Goal: Task Accomplishment & Management: Use online tool/utility

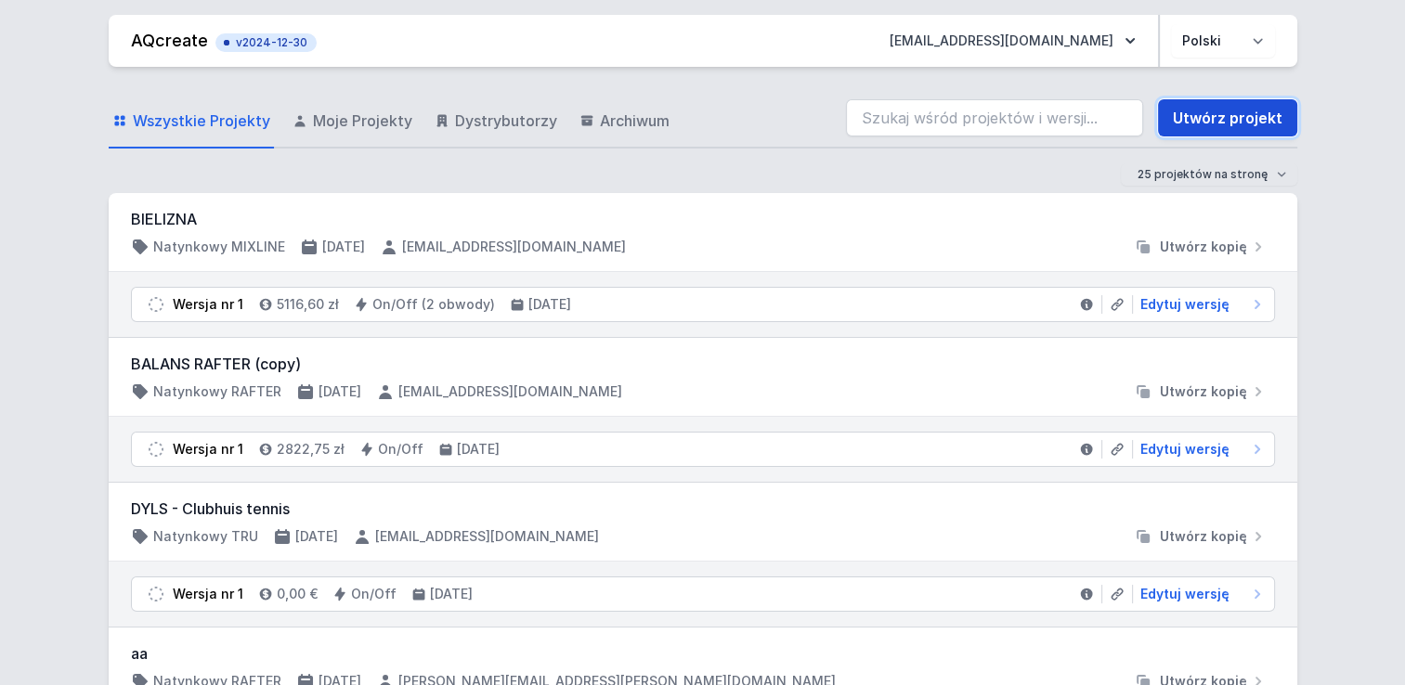
click at [1264, 123] on link "Utwórz projekt" at bounding box center [1227, 117] width 139 height 37
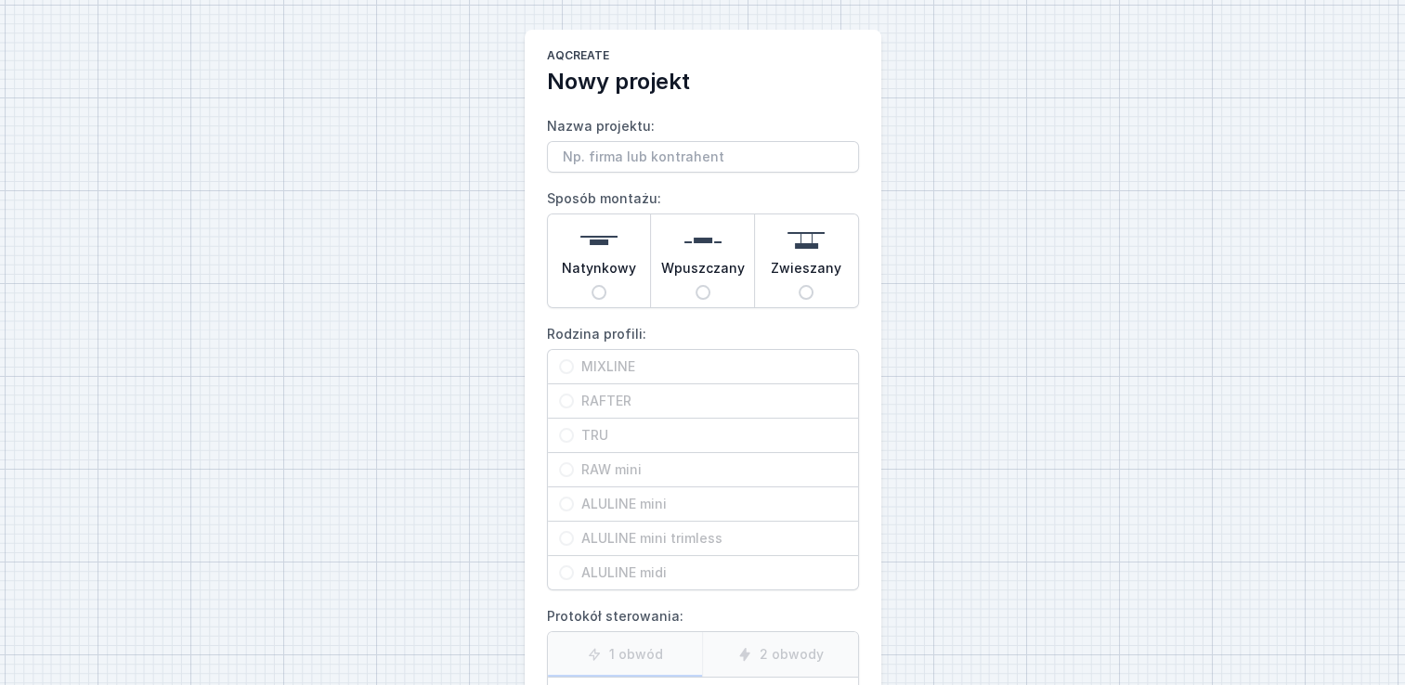
click at [648, 150] on input "Nazwa projektu:" at bounding box center [703, 157] width 312 height 32
type input "max mixline 2 ob"
click at [698, 292] on input "Wpuszczany" at bounding box center [702, 292] width 15 height 15
radio input "true"
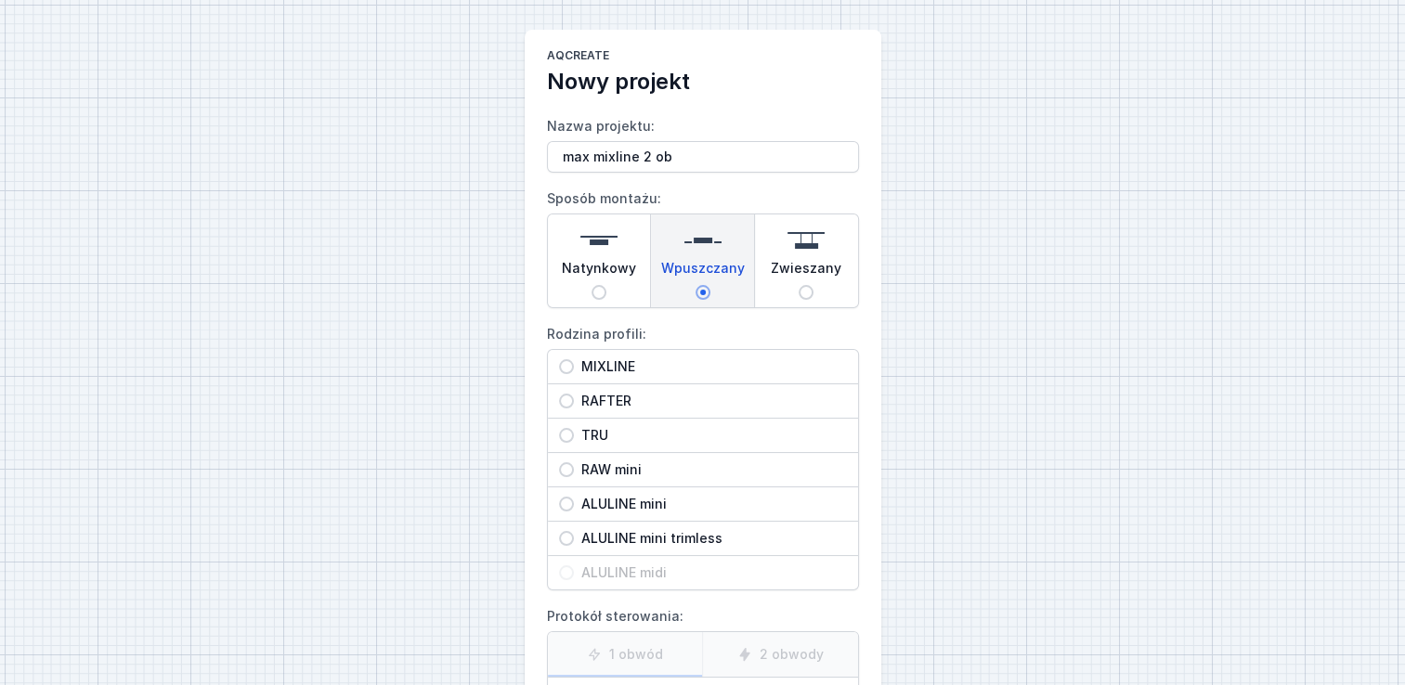
click at [619, 288] on div "Natynkowy" at bounding box center [599, 260] width 103 height 93
click at [606, 288] on input "Natynkowy" at bounding box center [598, 292] width 15 height 15
radio input "true"
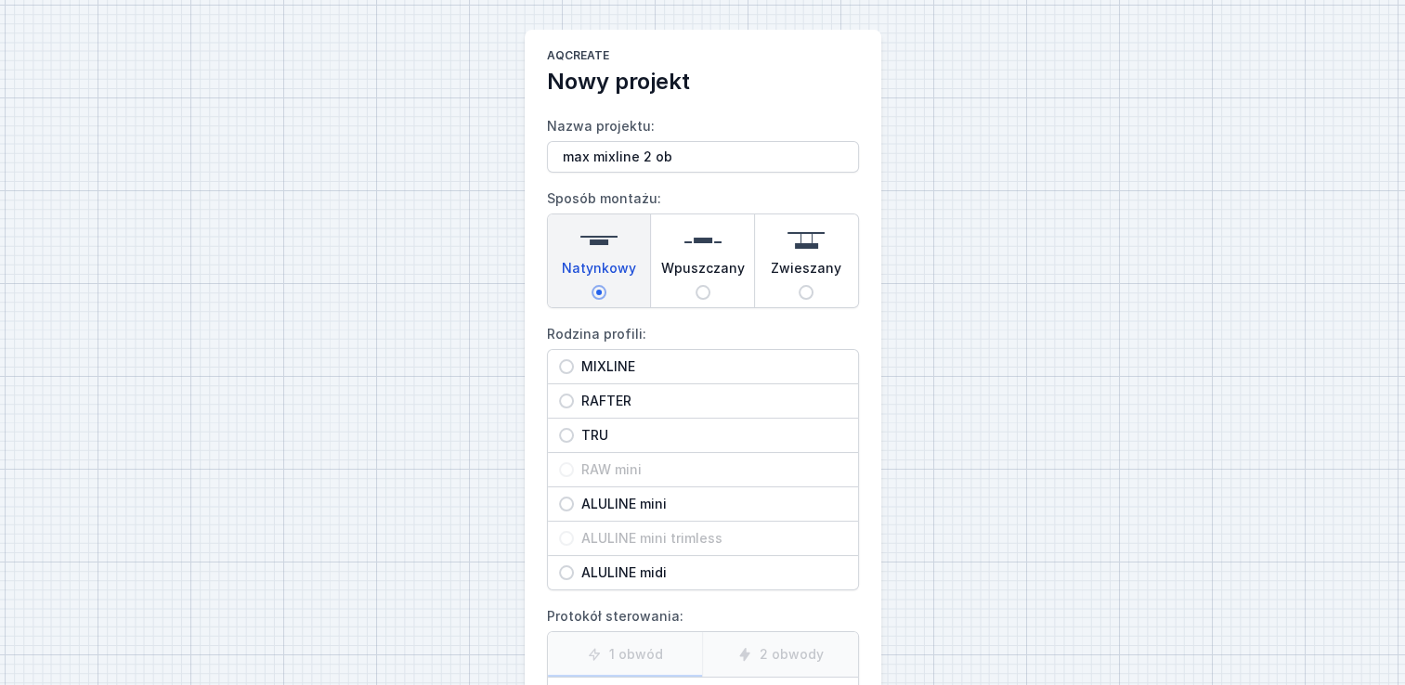
click at [585, 361] on span "MIXLINE" at bounding box center [710, 366] width 273 height 19
click at [574, 361] on input "MIXLINE" at bounding box center [566, 366] width 15 height 15
radio input "true"
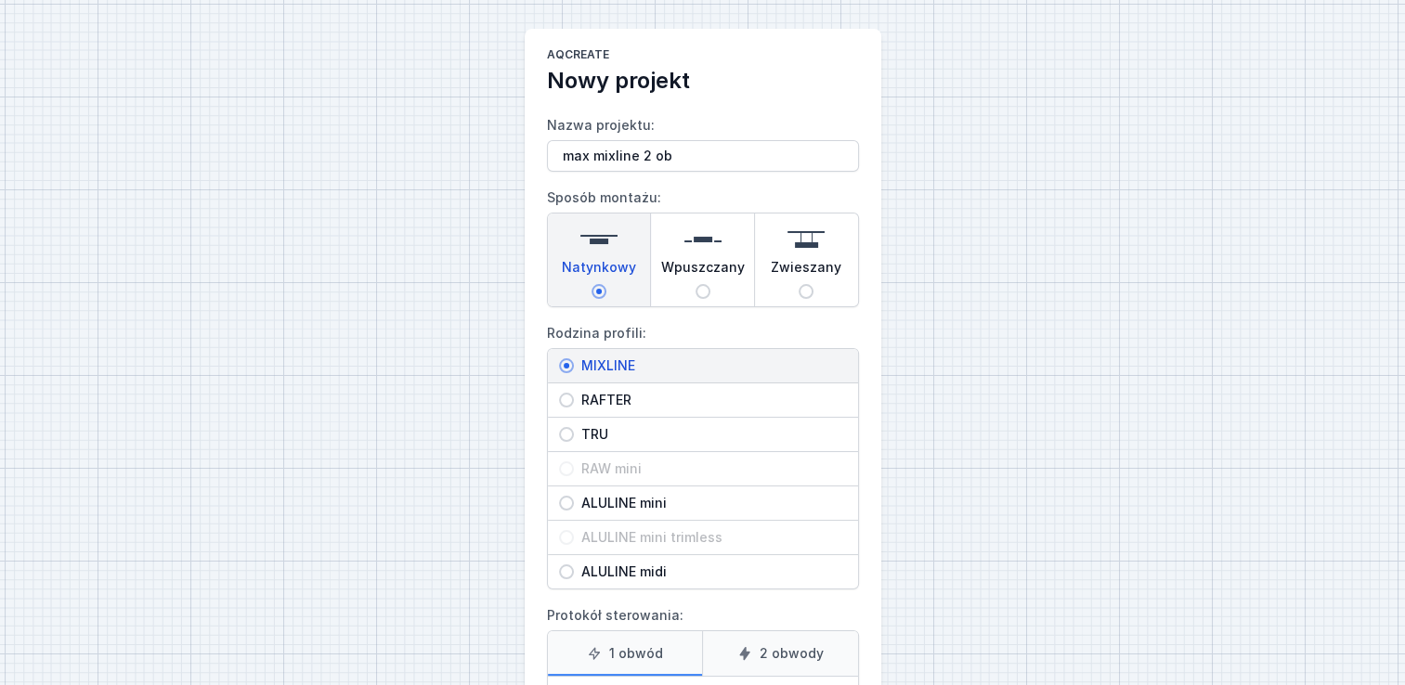
scroll to position [186, 0]
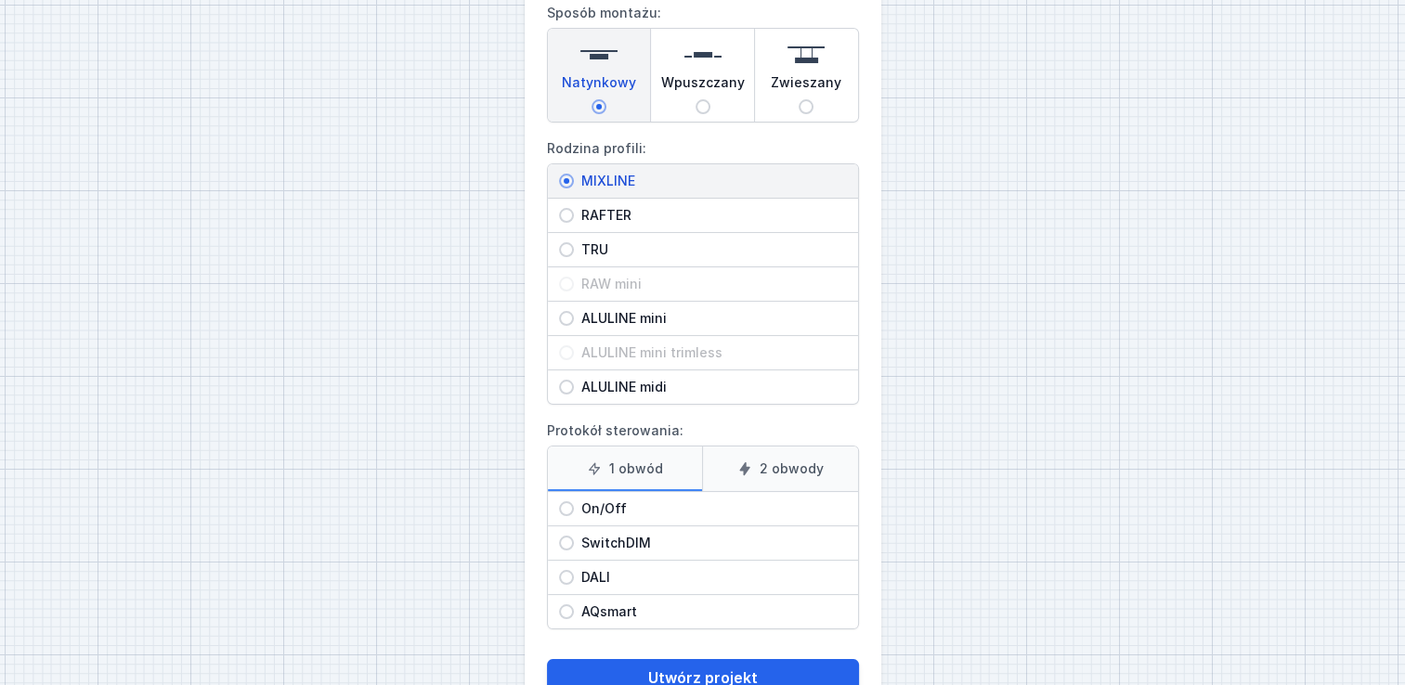
click at [751, 477] on label "2 obwody" at bounding box center [780, 469] width 156 height 45
click at [0, 0] on input "2 obwody" at bounding box center [0, 0] width 0 height 0
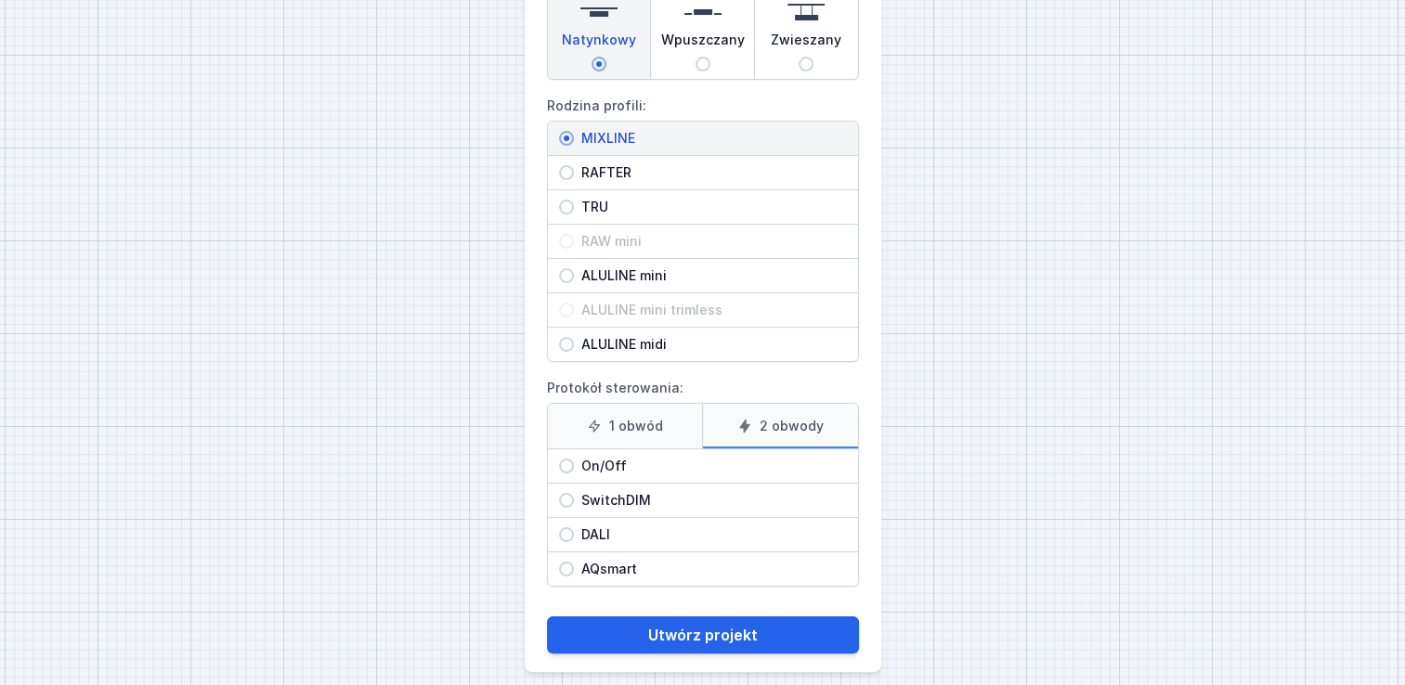
scroll to position [241, 0]
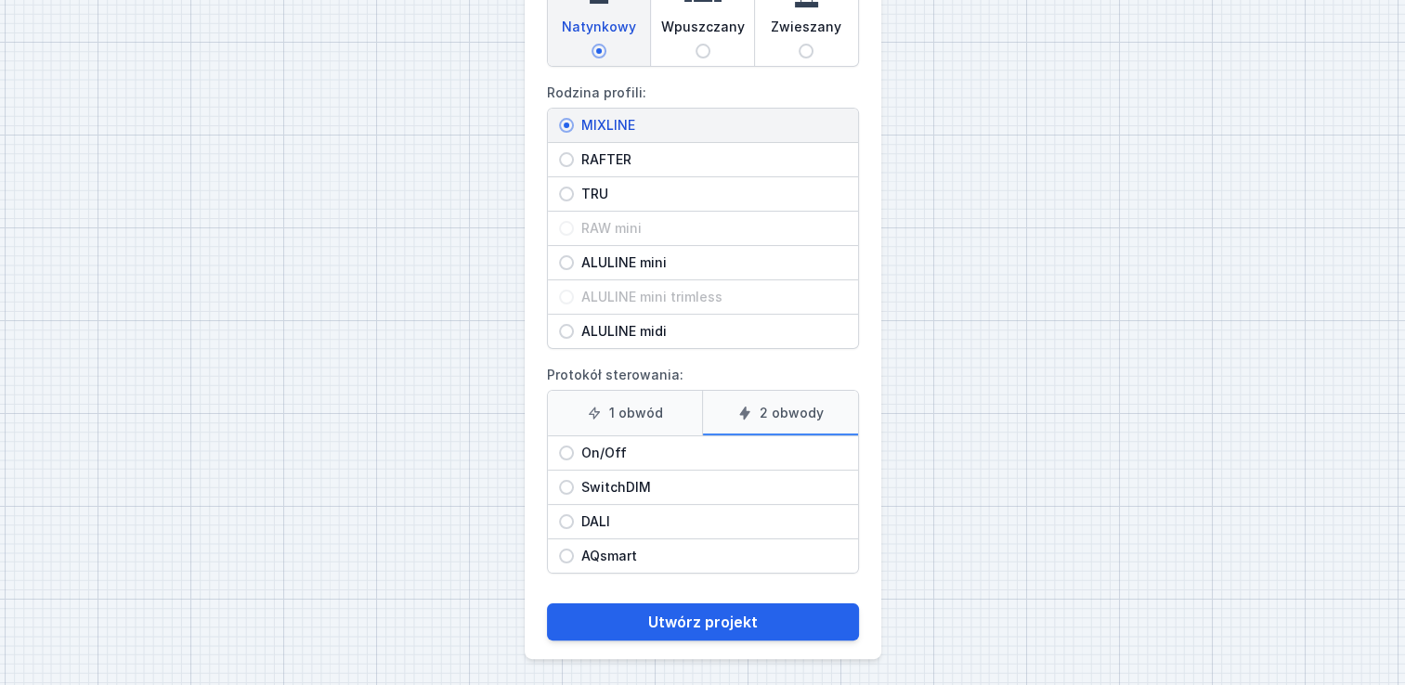
click at [598, 454] on span "On/Off" at bounding box center [710, 453] width 273 height 19
click at [574, 454] on input "On/Off" at bounding box center [566, 453] width 15 height 15
radio input "true"
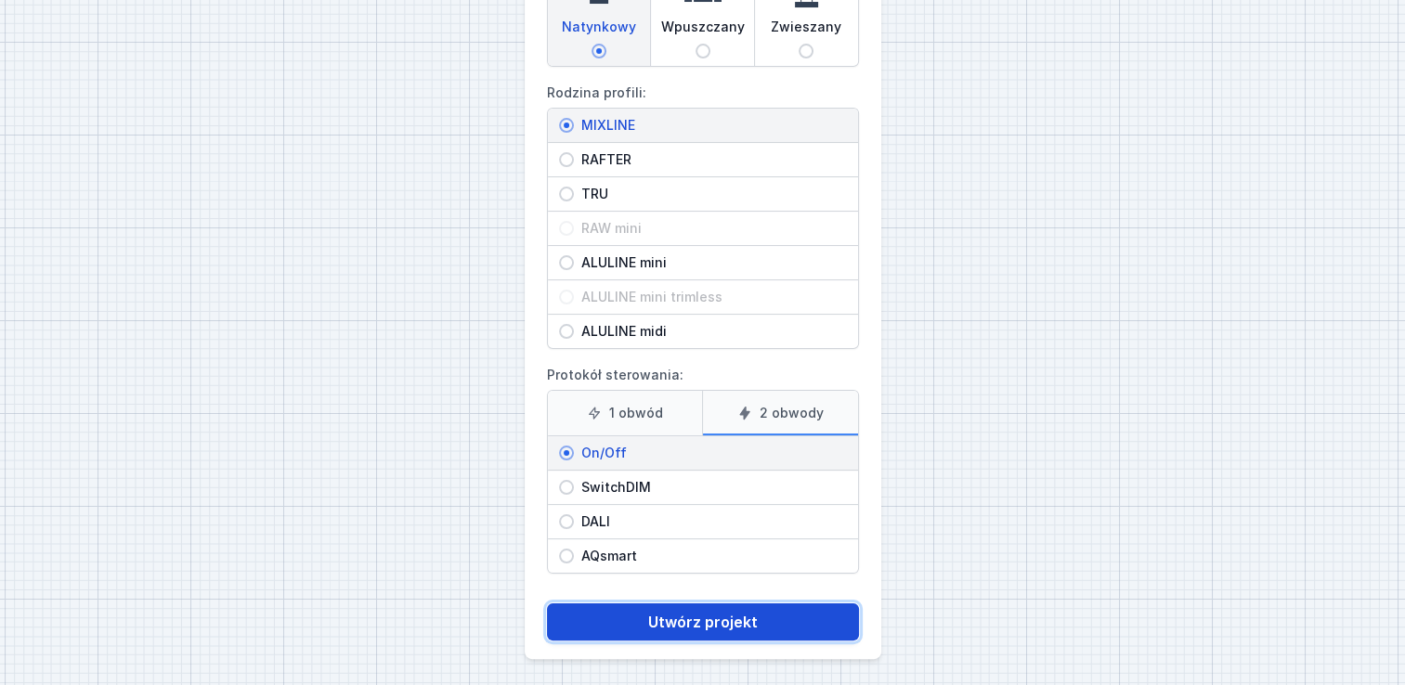
click at [697, 616] on button "Utwórz projekt" at bounding box center [703, 622] width 312 height 37
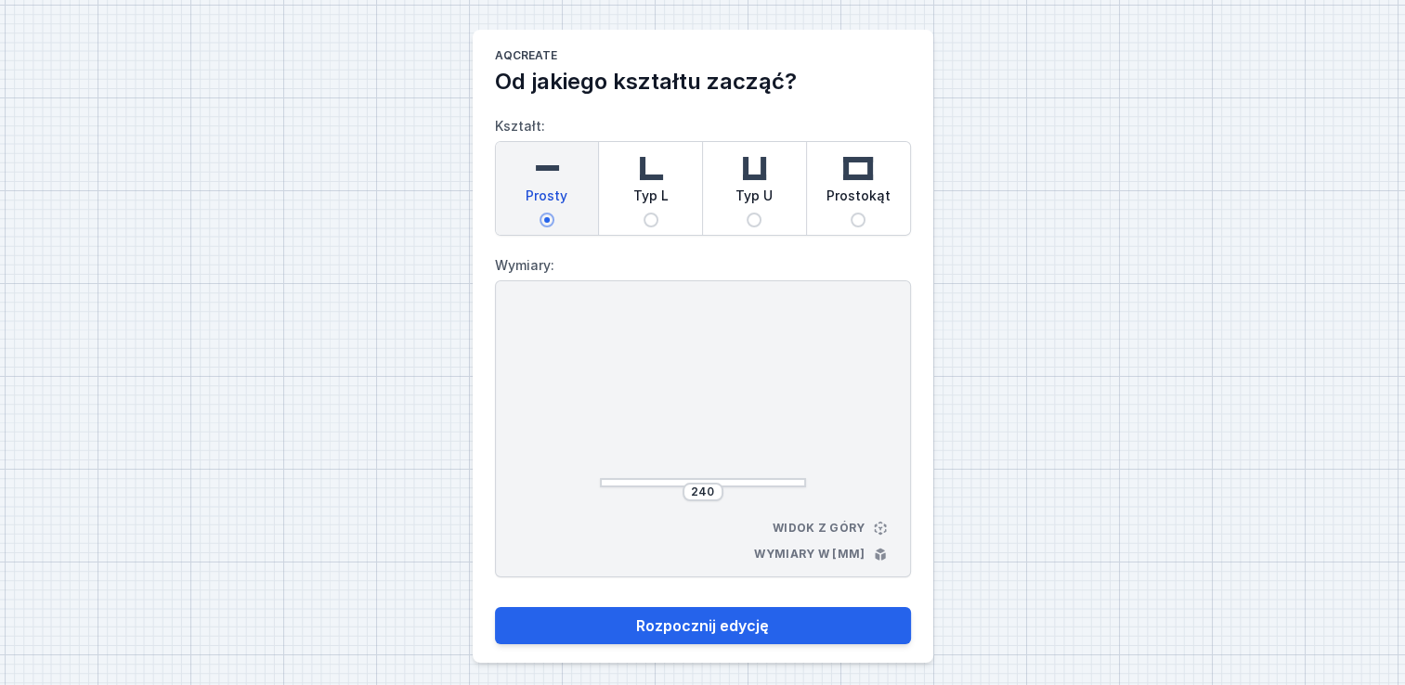
click at [293, 565] on div "AQcreate Od jakiego kształtu zacząć? Kształt: Prosty Typ L Typ U Prostokąt Wymi…" at bounding box center [702, 346] width 1405 height 693
click at [704, 489] on input "240" at bounding box center [703, 492] width 30 height 15
click at [704, 488] on input "240" at bounding box center [703, 492] width 30 height 15
type input "2500"
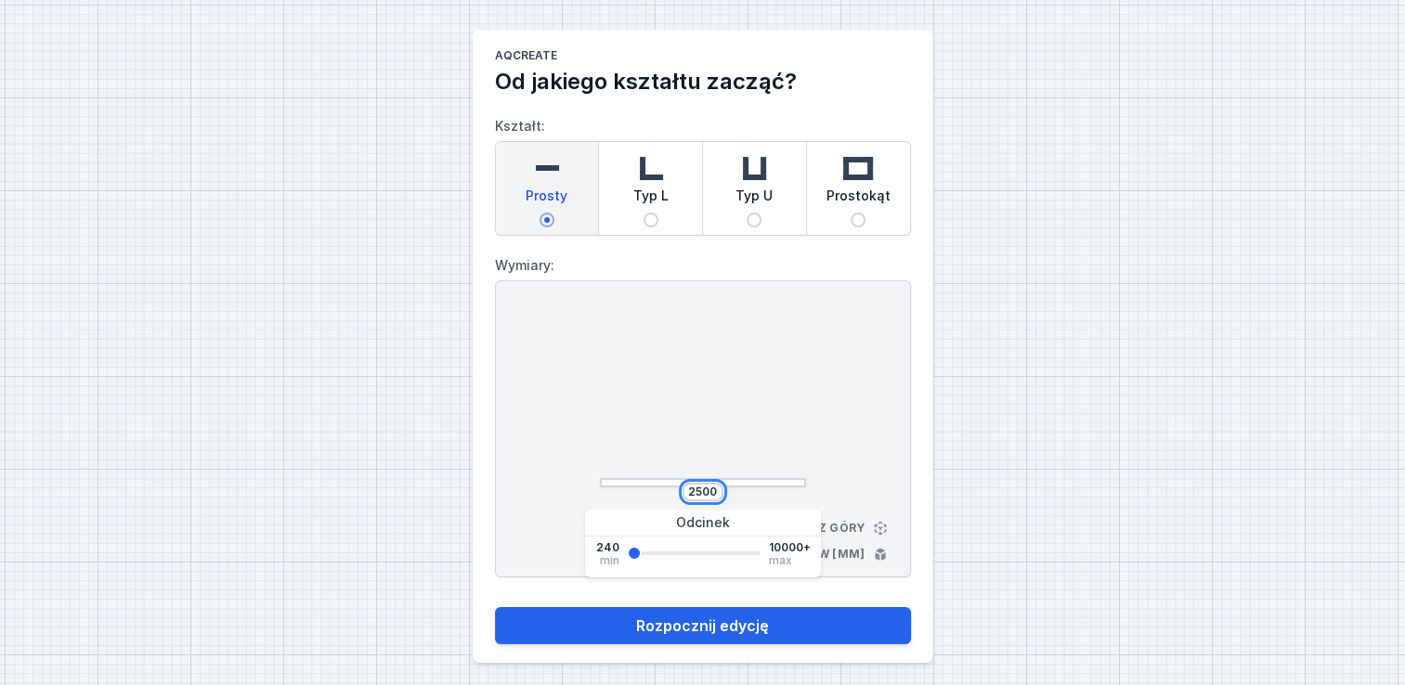
click at [495, 607] on button "Rozpocznij edycję" at bounding box center [703, 625] width 416 height 37
type input "2500"
select select "true"
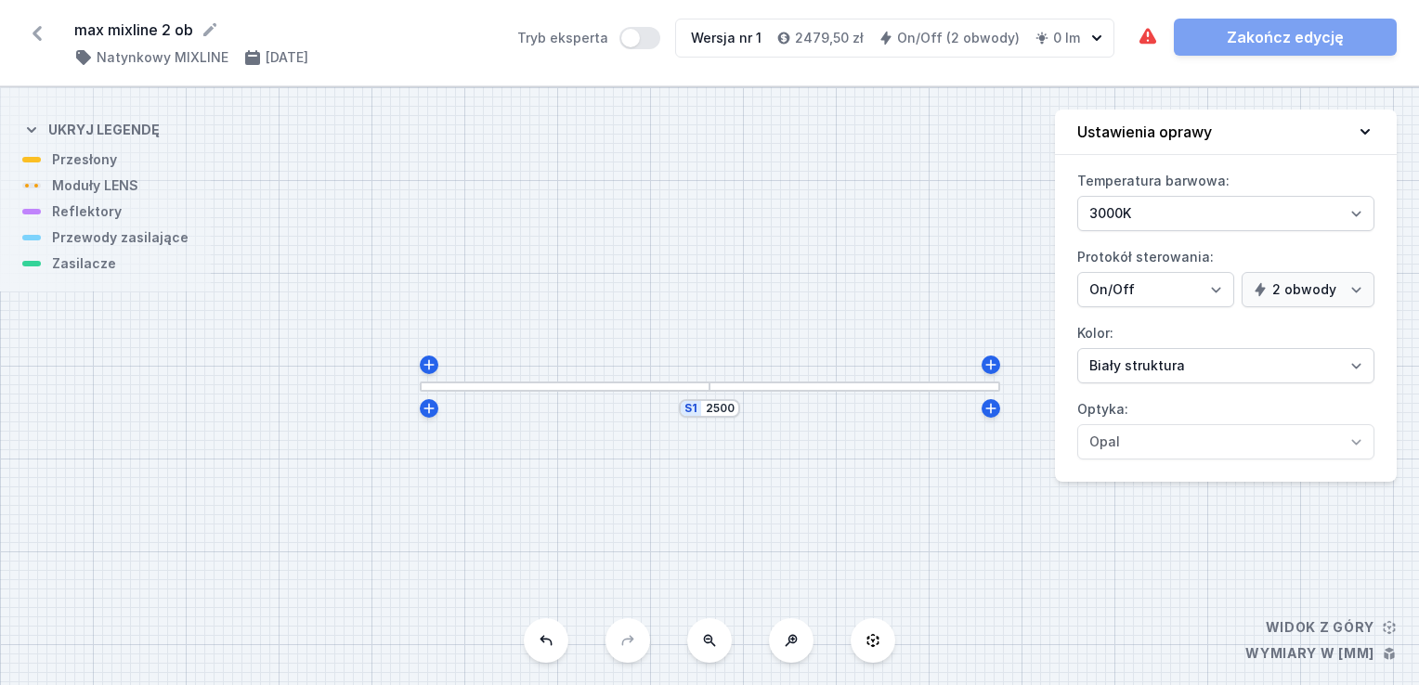
click at [557, 514] on div "S1 2500" at bounding box center [709, 386] width 1419 height 598
click at [449, 389] on div at bounding box center [565, 387] width 291 height 10
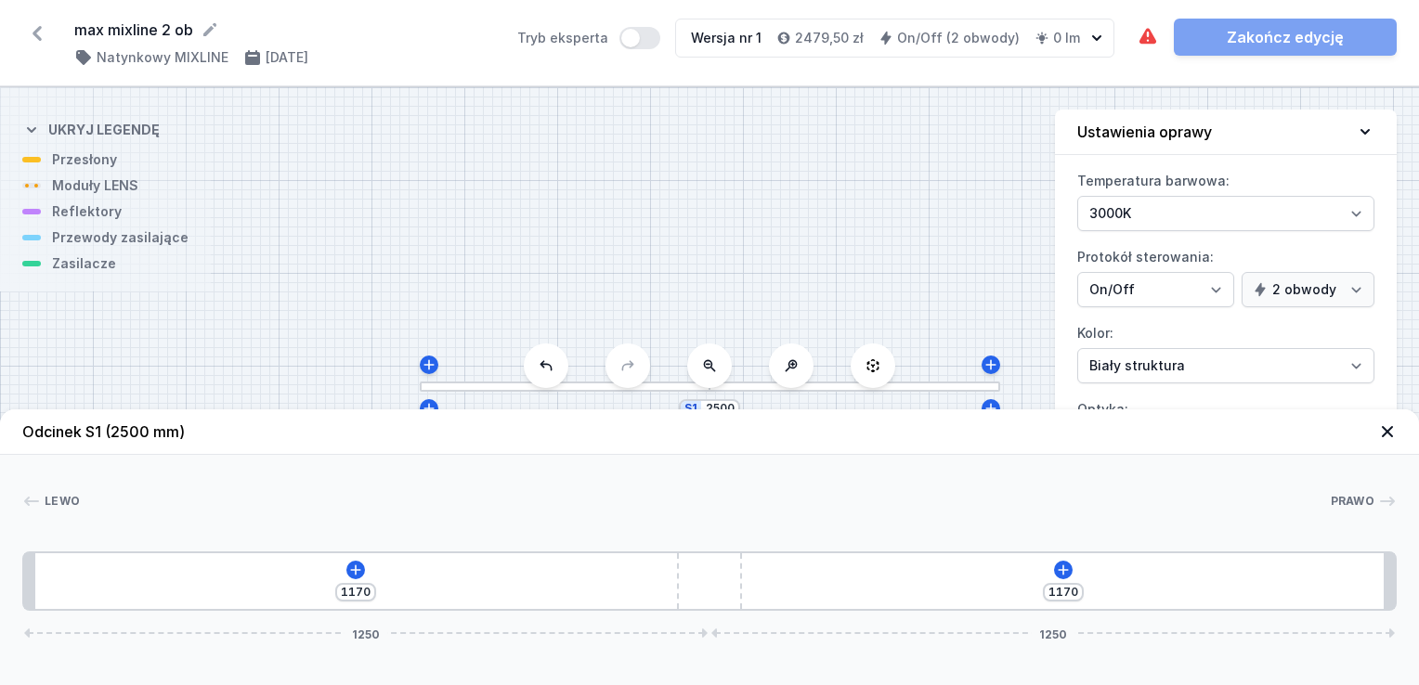
click at [349, 560] on div "1170 1170 1250 1250" at bounding box center [709, 581] width 1374 height 59
click at [353, 573] on icon at bounding box center [355, 570] width 15 height 15
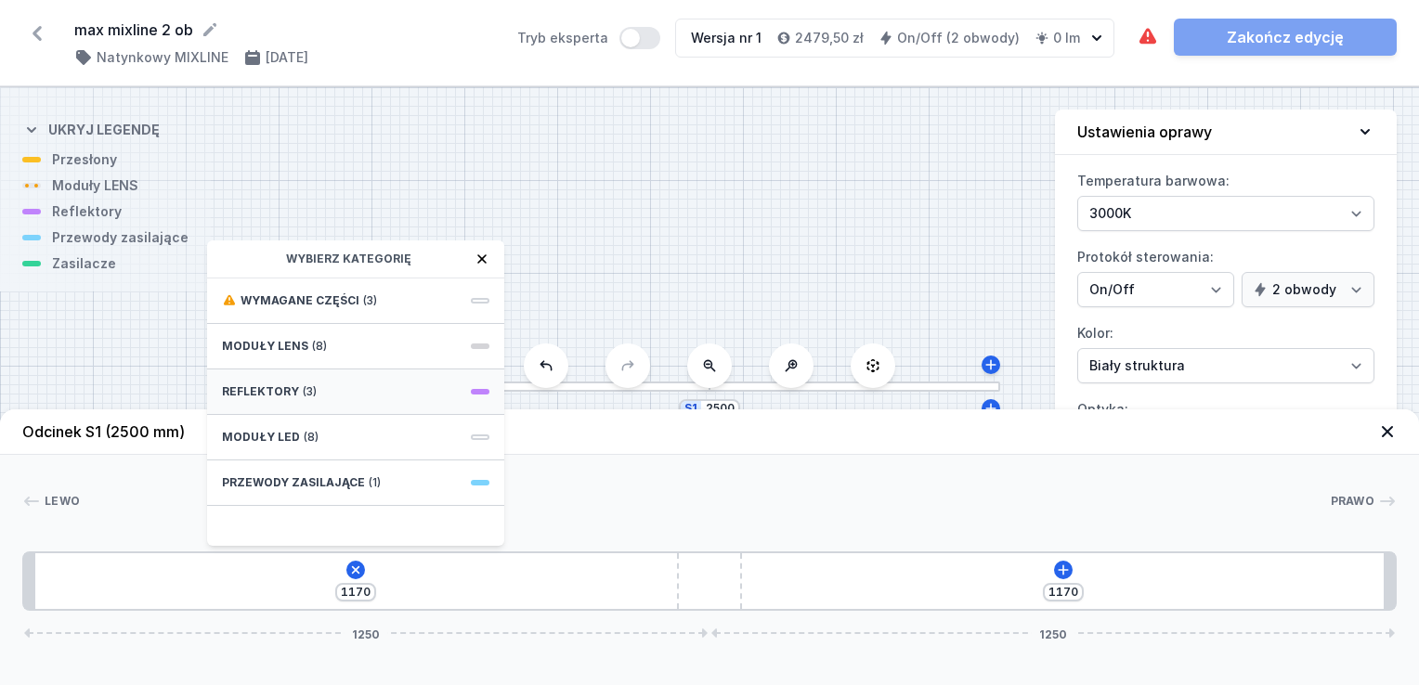
click at [282, 391] on span "Reflektory" at bounding box center [260, 391] width 77 height 15
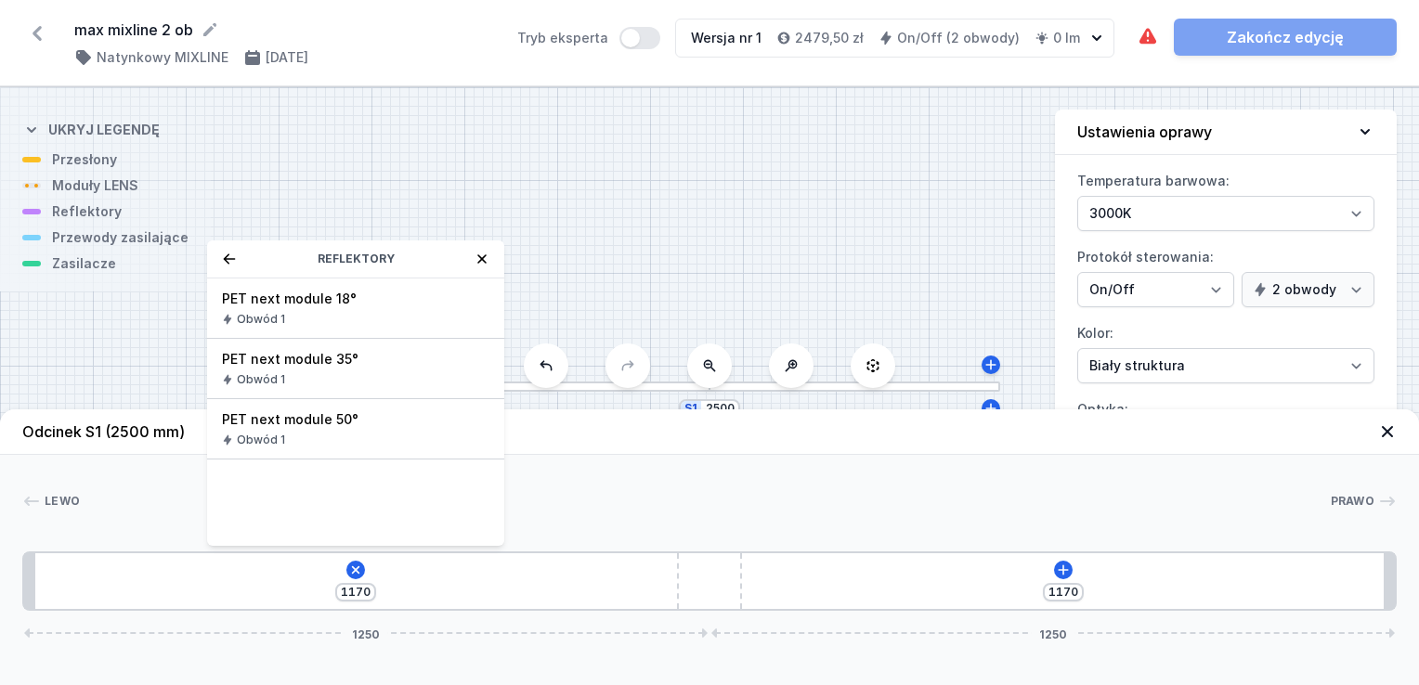
click at [136, 347] on div "S1 2500" at bounding box center [709, 386] width 1419 height 598
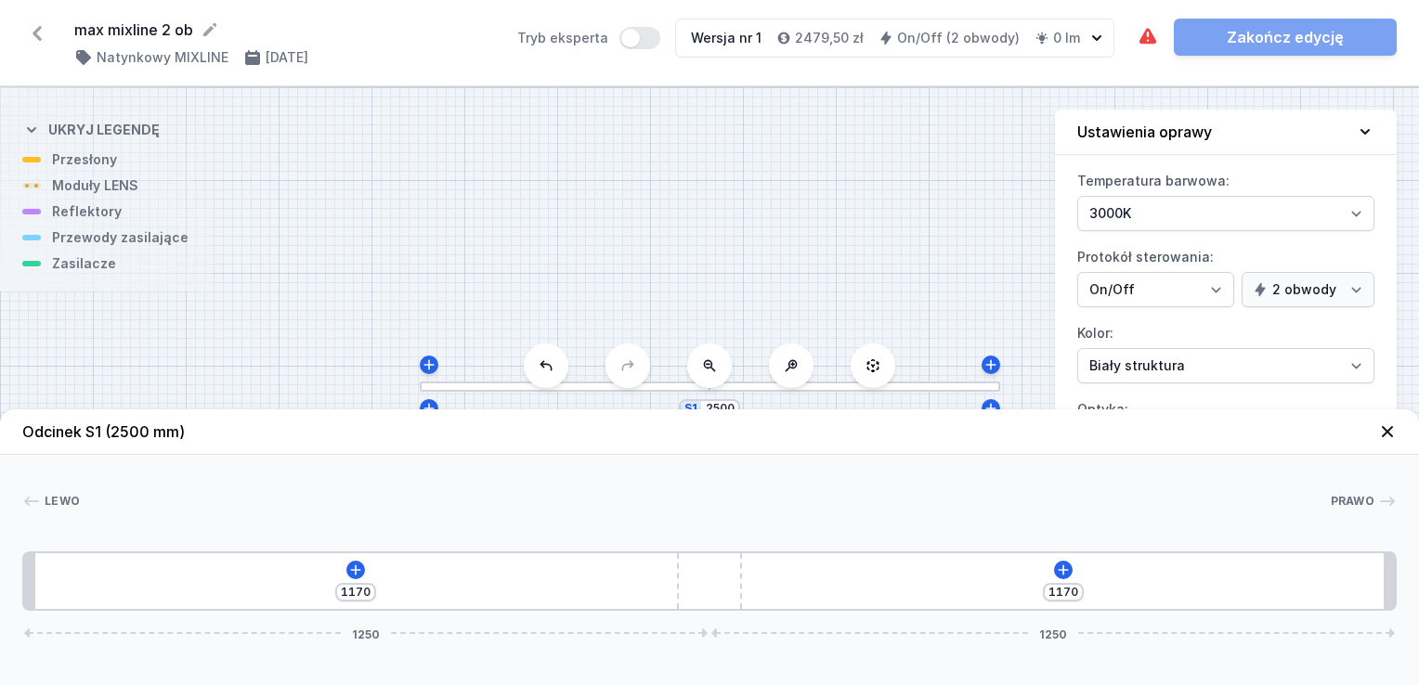
click at [353, 581] on div "1170 1170 1250 1250" at bounding box center [709, 581] width 1374 height 59
click at [355, 573] on icon at bounding box center [356, 570] width 10 height 10
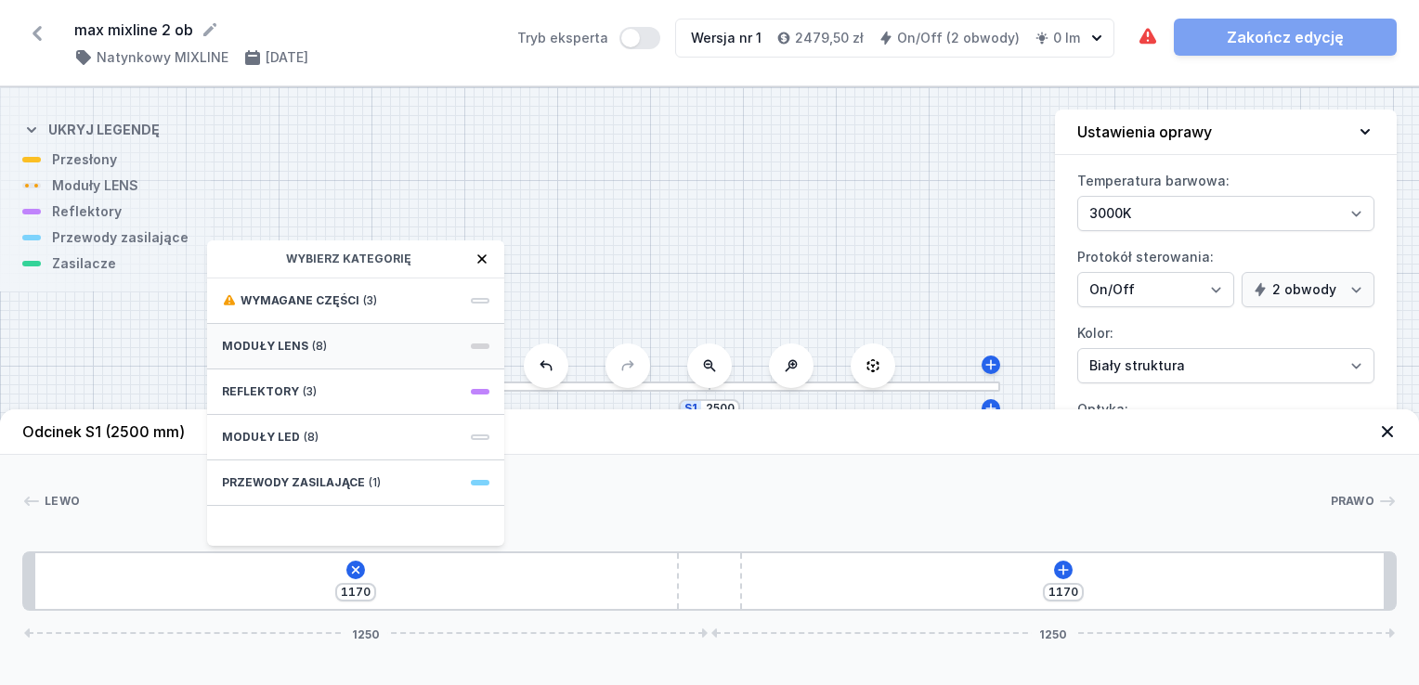
click at [312, 331] on div "Moduły LENS (8)" at bounding box center [355, 346] width 297 height 45
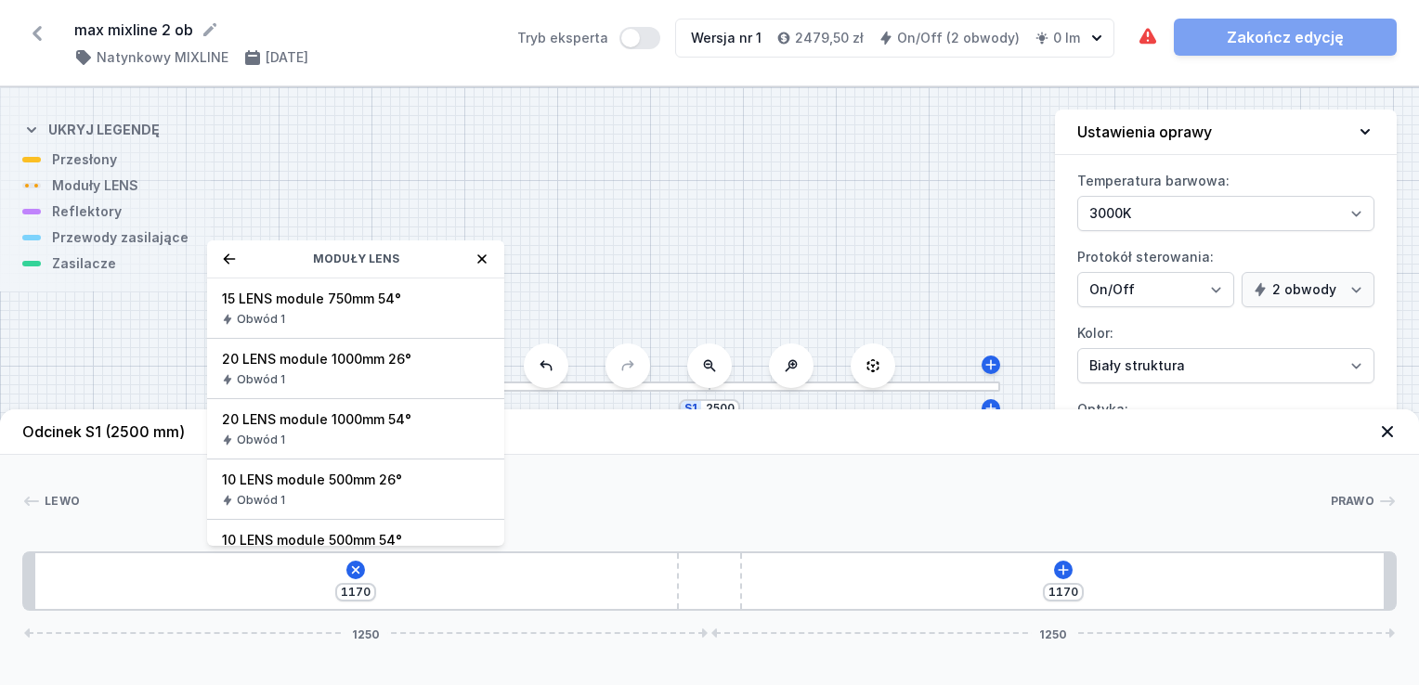
click at [223, 258] on icon at bounding box center [229, 259] width 15 height 15
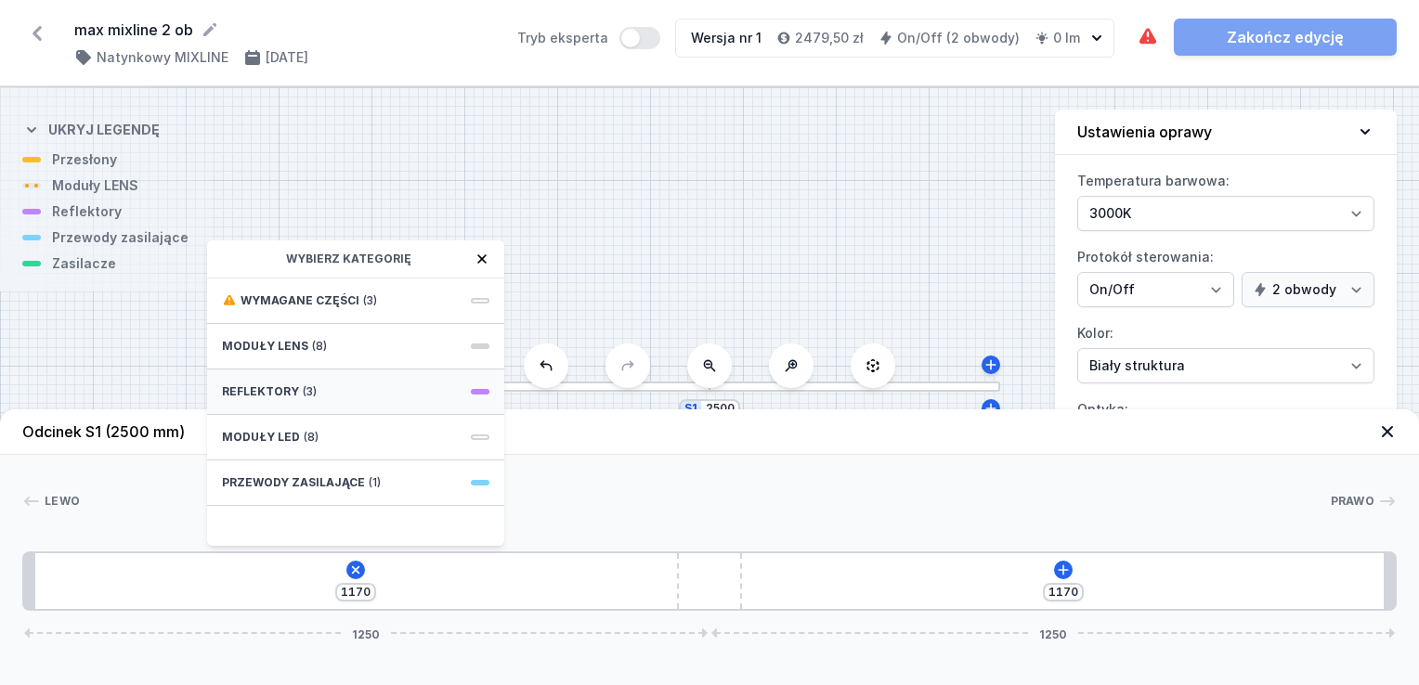
click at [271, 396] on span "Reflektory" at bounding box center [260, 391] width 77 height 15
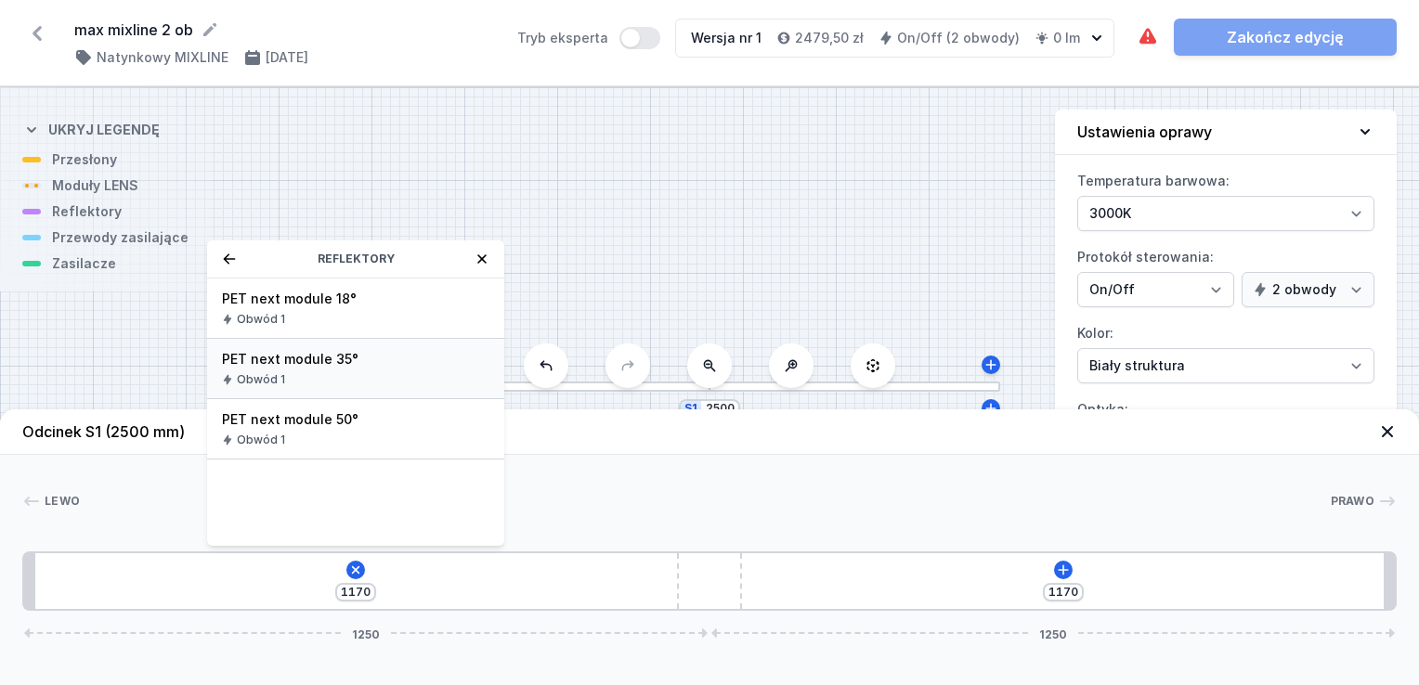
click at [326, 381] on div "Obwód 1" at bounding box center [355, 379] width 267 height 15
type input "1100"
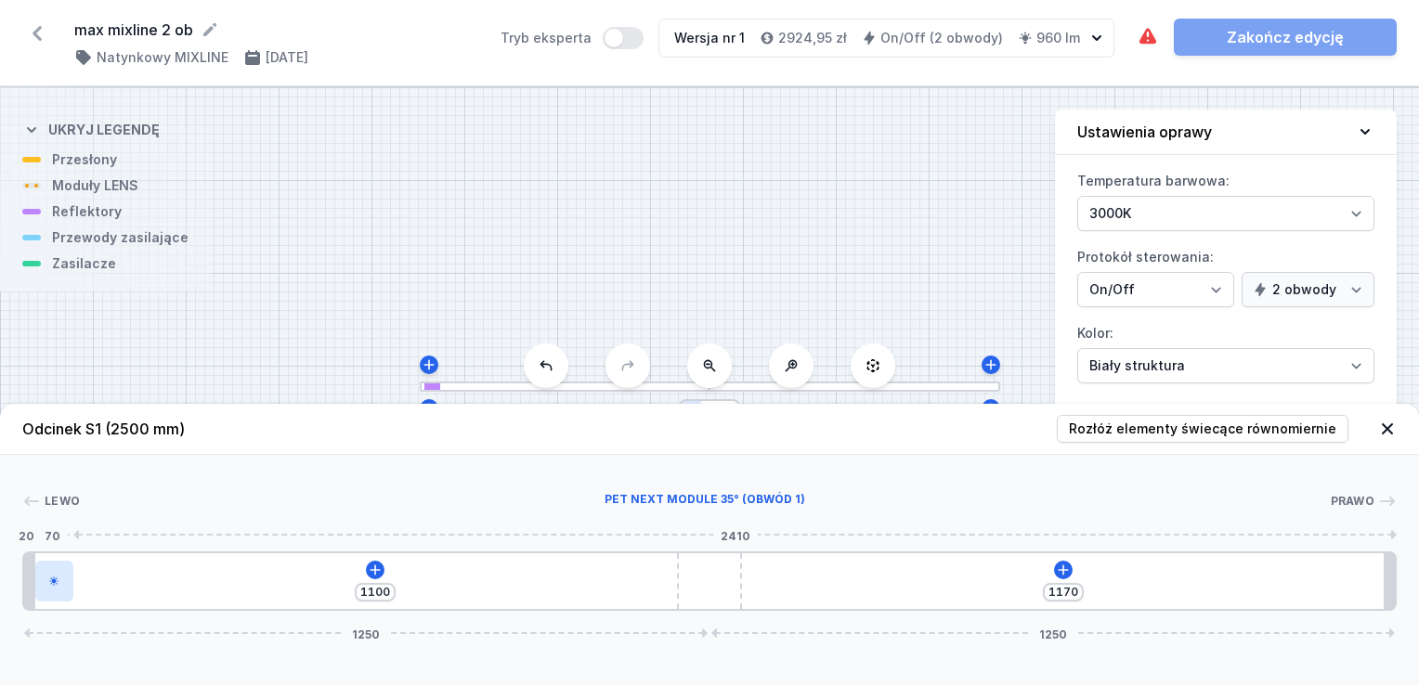
click at [59, 579] on div at bounding box center [54, 581] width 38 height 41
select select "1523"
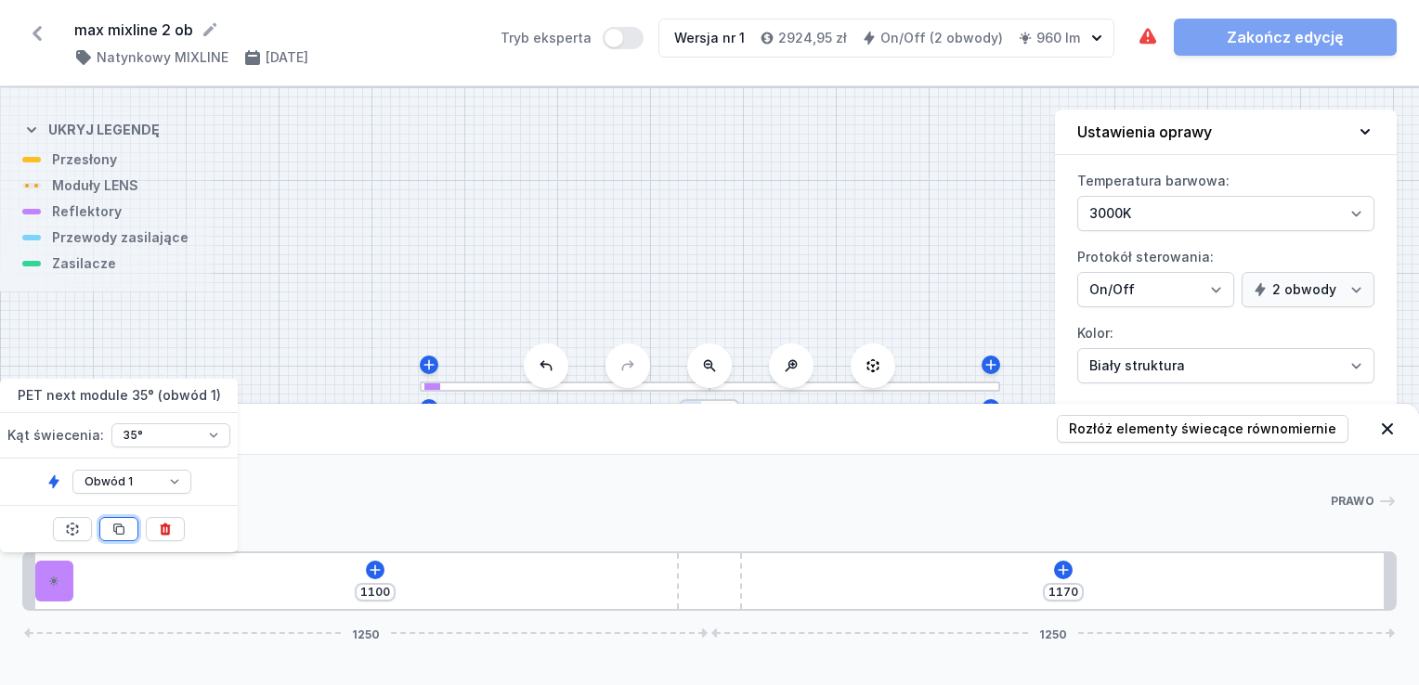
click at [121, 529] on icon at bounding box center [118, 529] width 15 height 15
click at [124, 532] on icon at bounding box center [118, 529] width 15 height 15
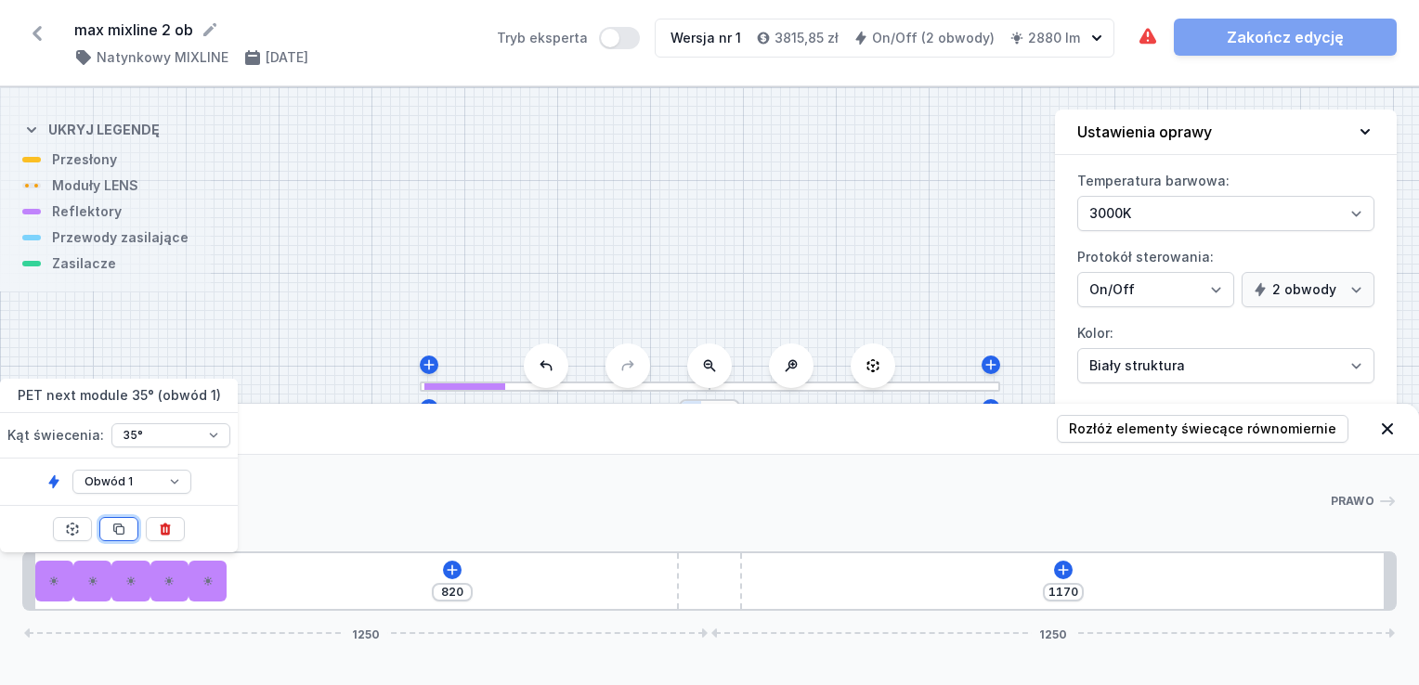
click at [124, 532] on icon at bounding box center [118, 529] width 15 height 15
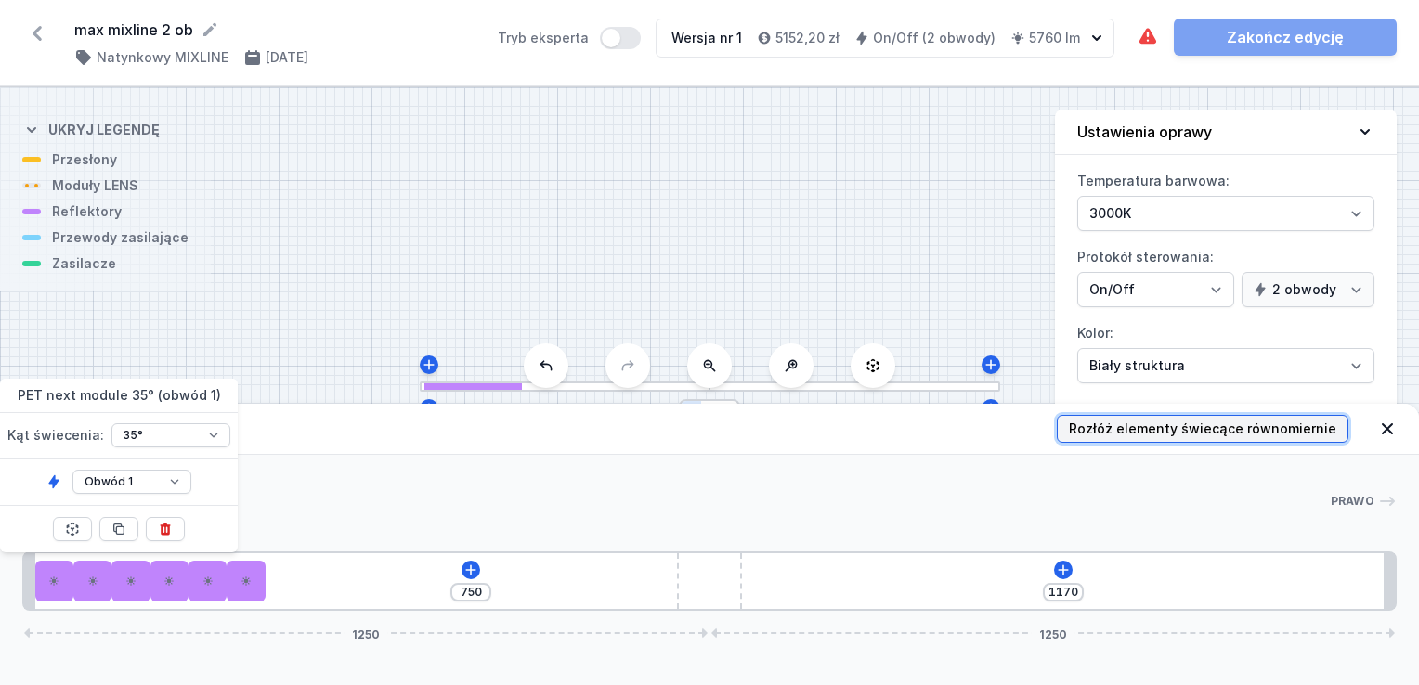
click at [1254, 426] on span "Rozłóż elementy świecące równomiernie" at bounding box center [1202, 429] width 267 height 19
type input "89"
type input "278"
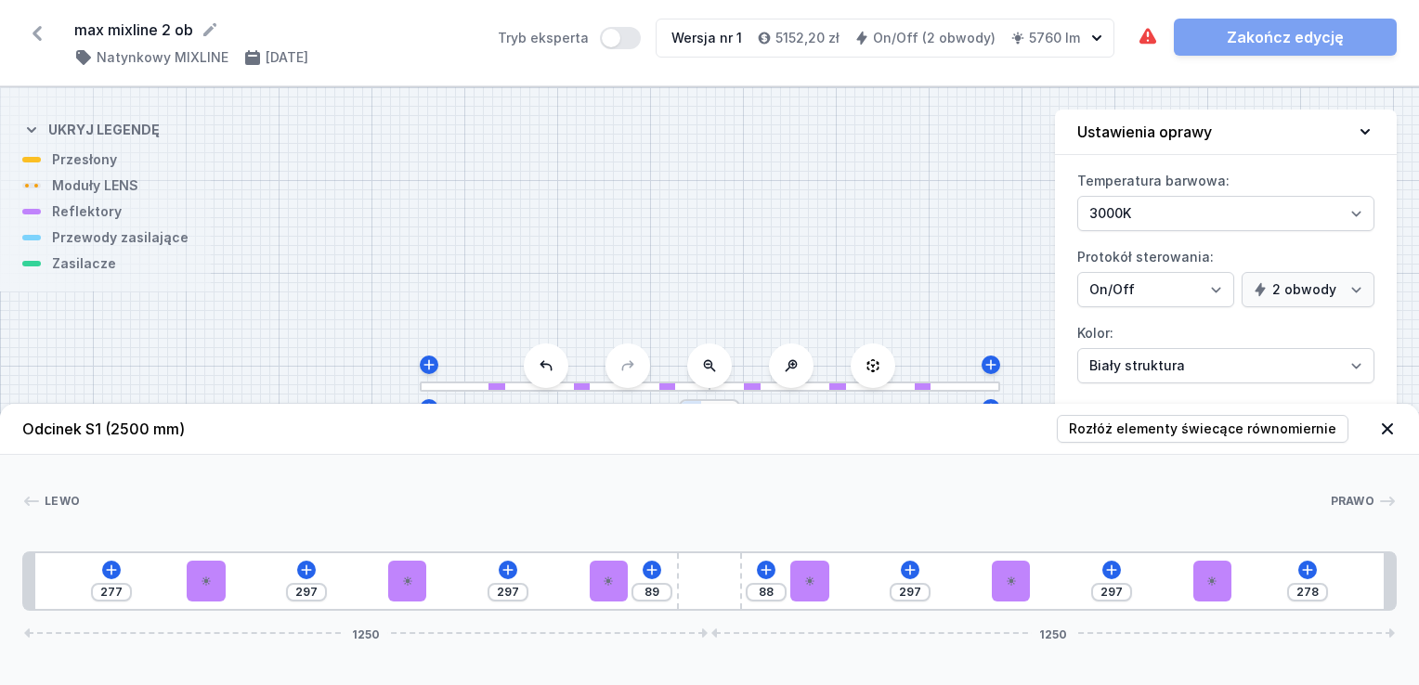
type input "295"
type input "299"
type input "285"
type input "309"
type input "245"
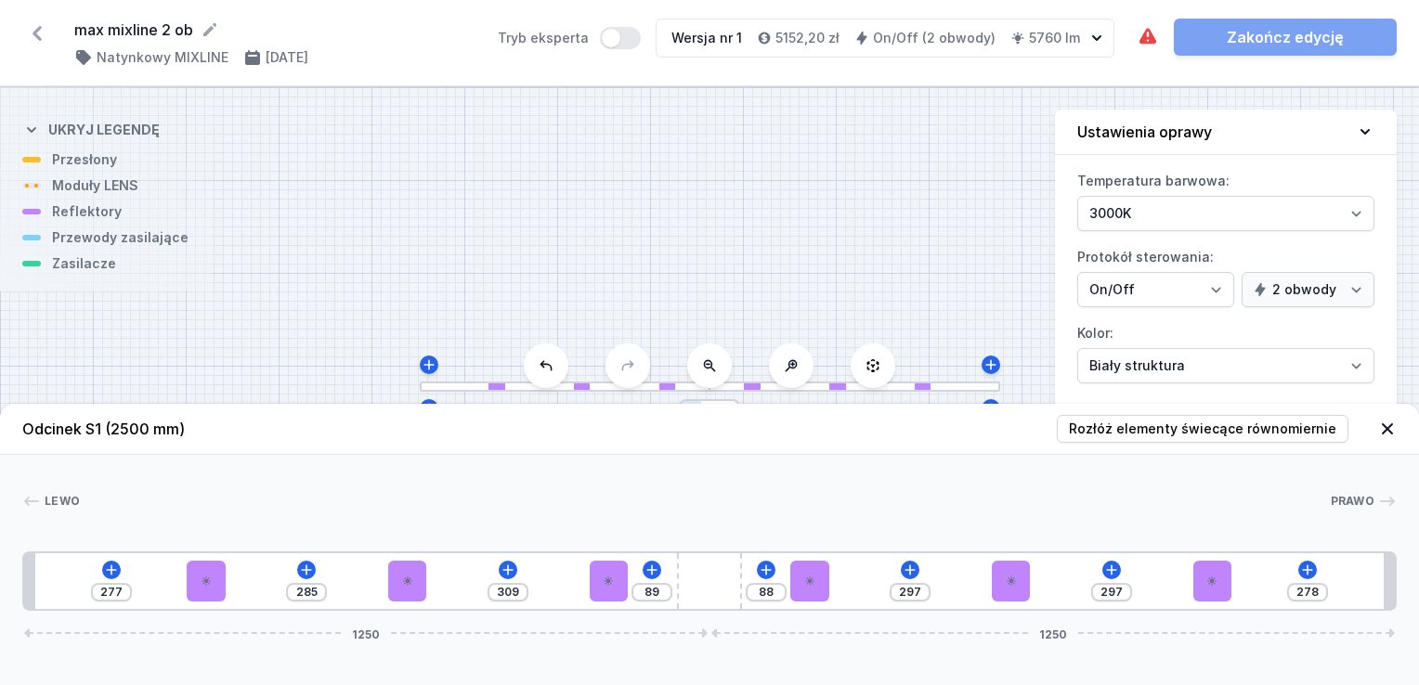
type input "349"
type input "164"
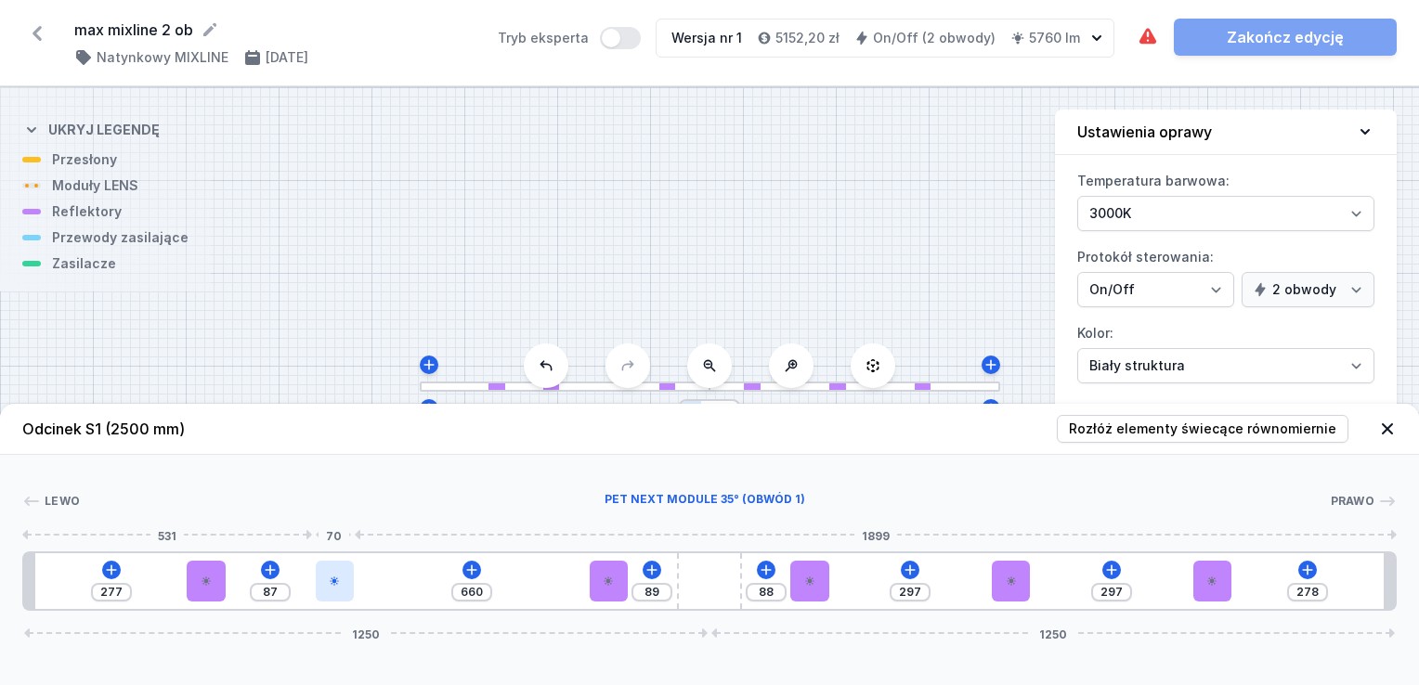
type input "664"
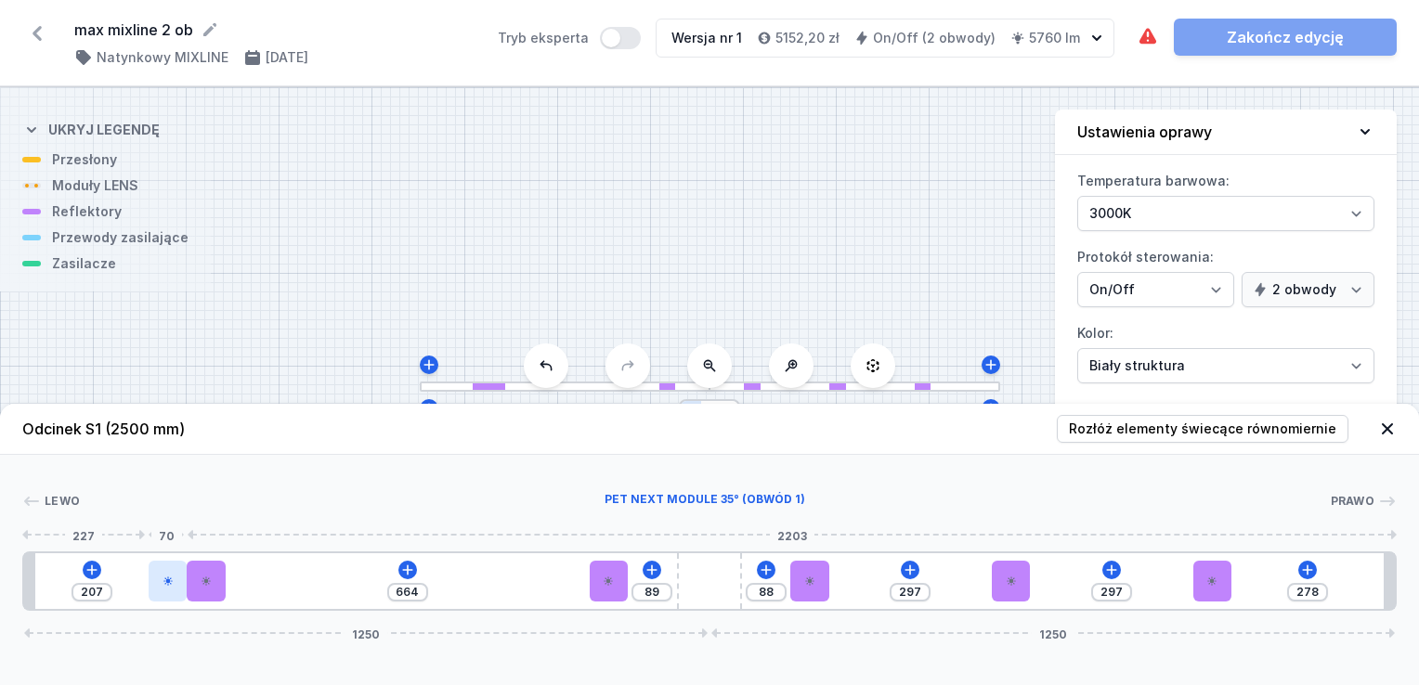
drag, startPoint x: 400, startPoint y: 585, endPoint x: 149, endPoint y: 589, distance: 250.7
click at [149, 589] on div at bounding box center [168, 581] width 38 height 41
type input "96"
type input "657"
type input "114"
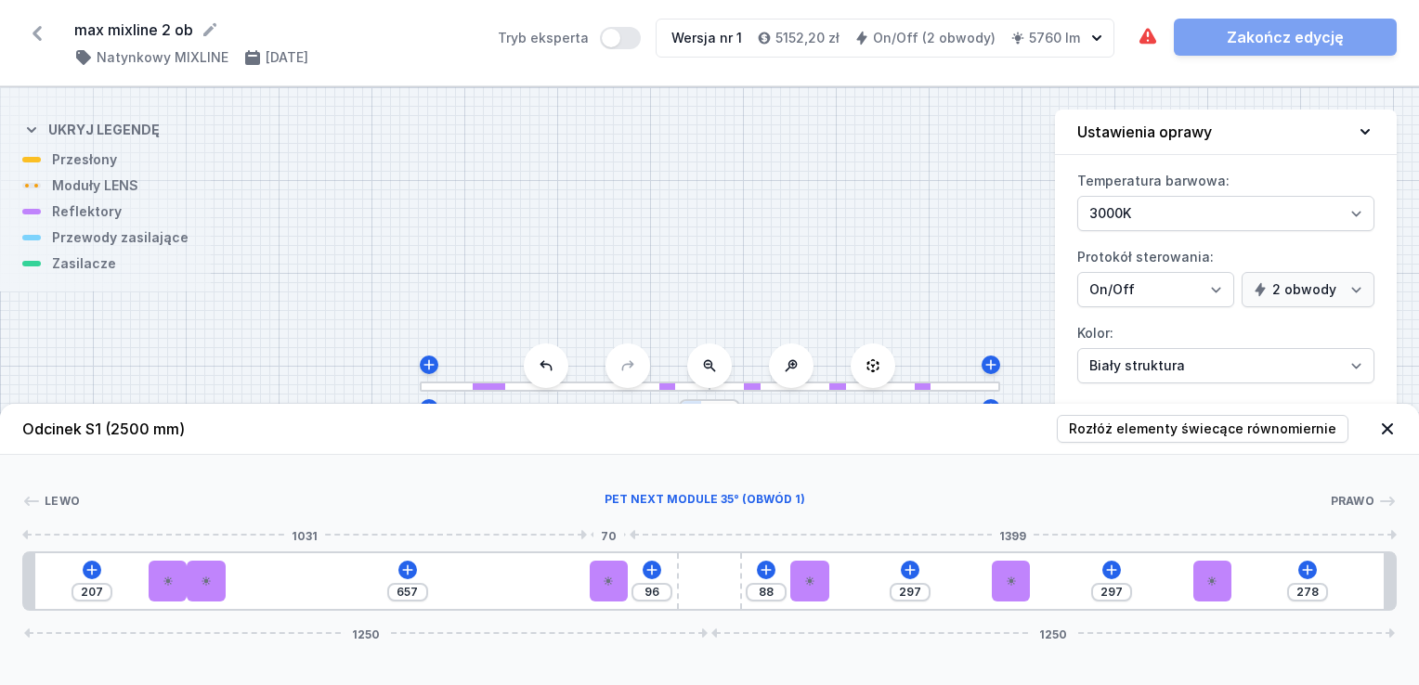
type input "639"
type input "141"
type input "612"
type input "194"
type input "559"
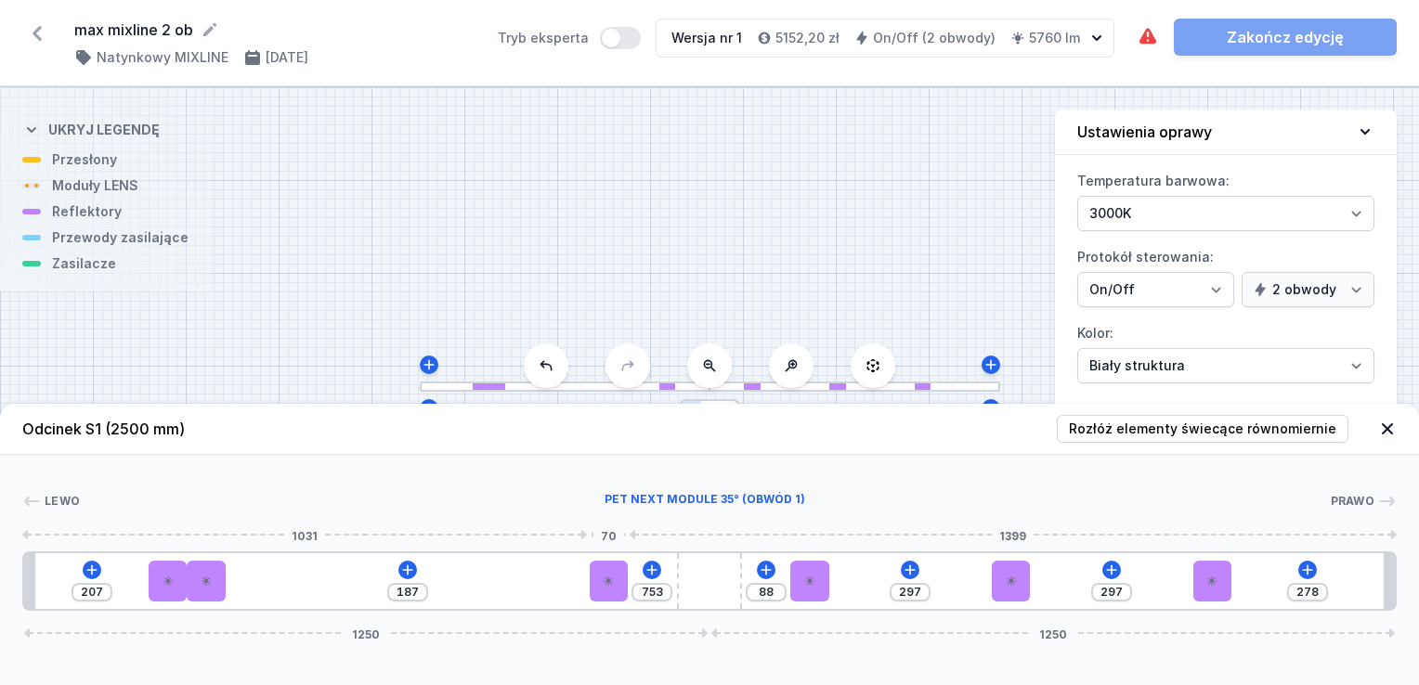
type input "823"
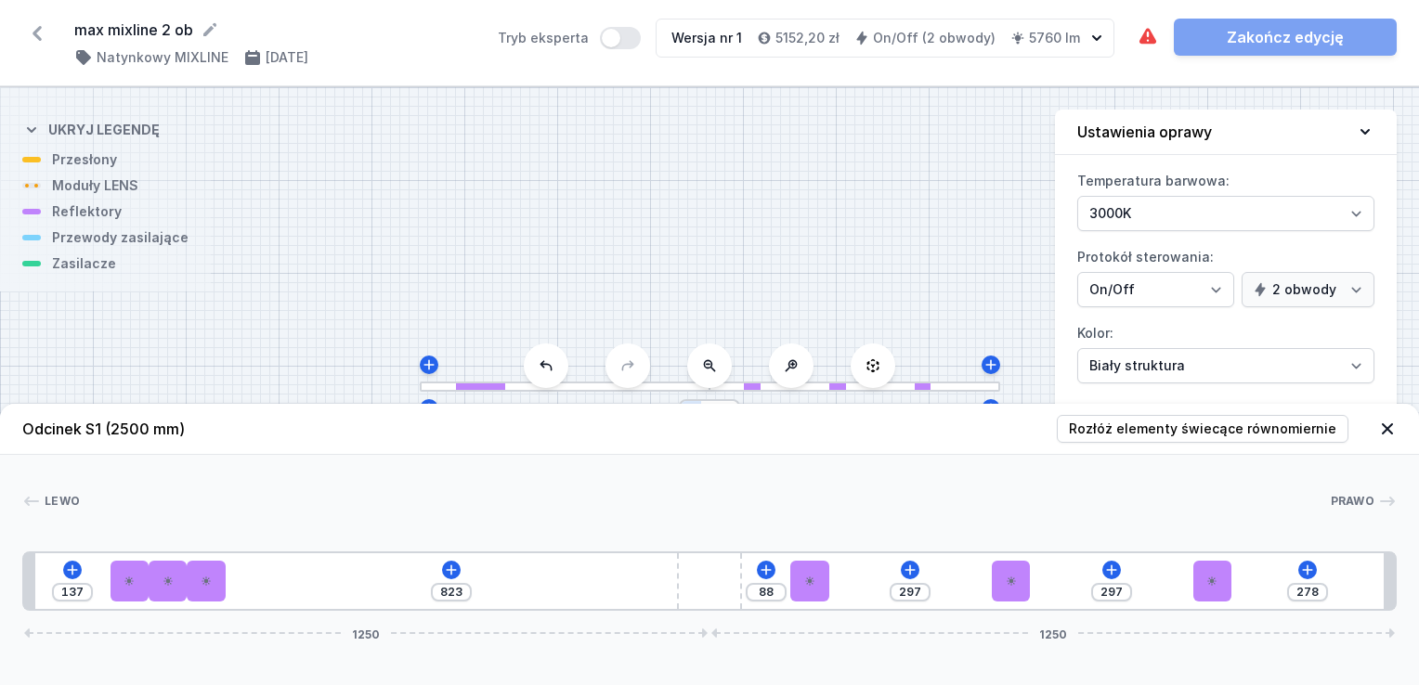
drag, startPoint x: 624, startPoint y: 580, endPoint x: 134, endPoint y: 617, distance: 491.6
click at [134, 617] on div "Odcinek S1 (2500 mm) Rozłóż elementy świecące równomiernie Lewo Prawo 1 2 1 2 1…" at bounding box center [709, 544] width 1419 height 281
type input "268"
type input "326"
type input "292"
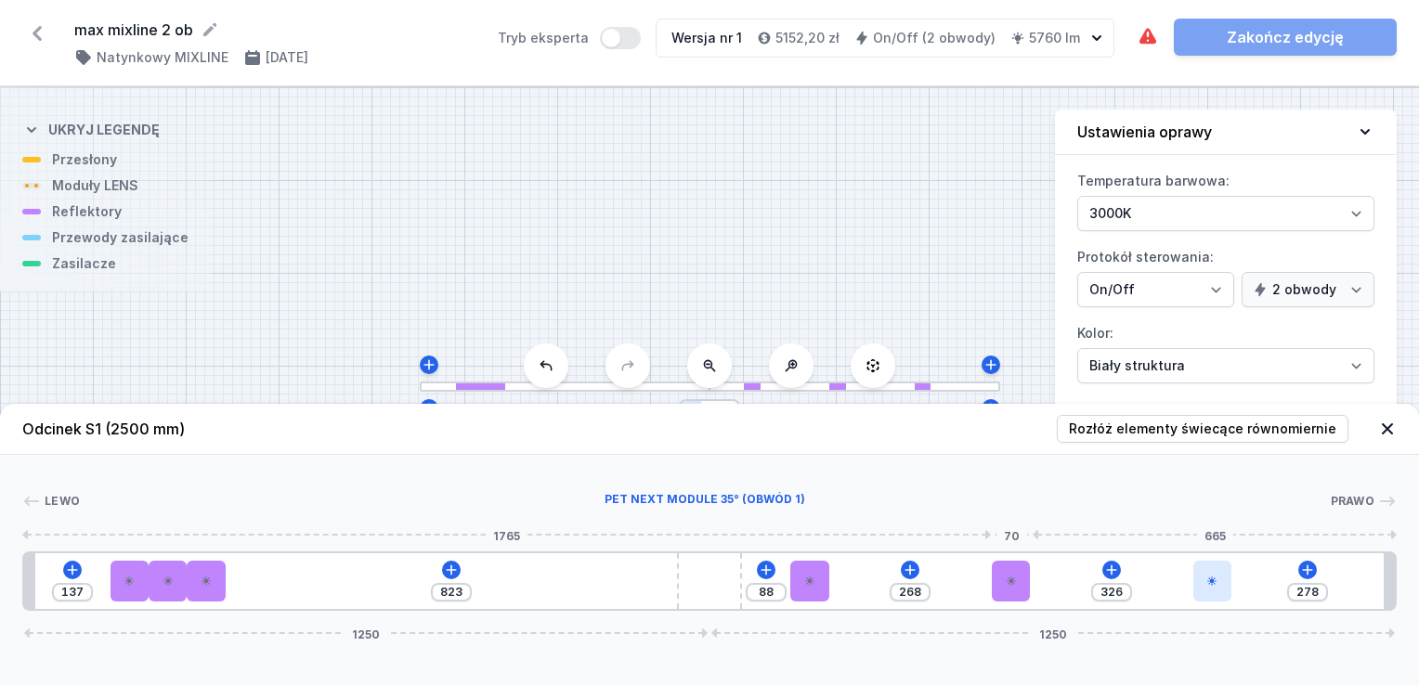
type input "302"
type input "328"
type input "266"
type input "391"
type input "203"
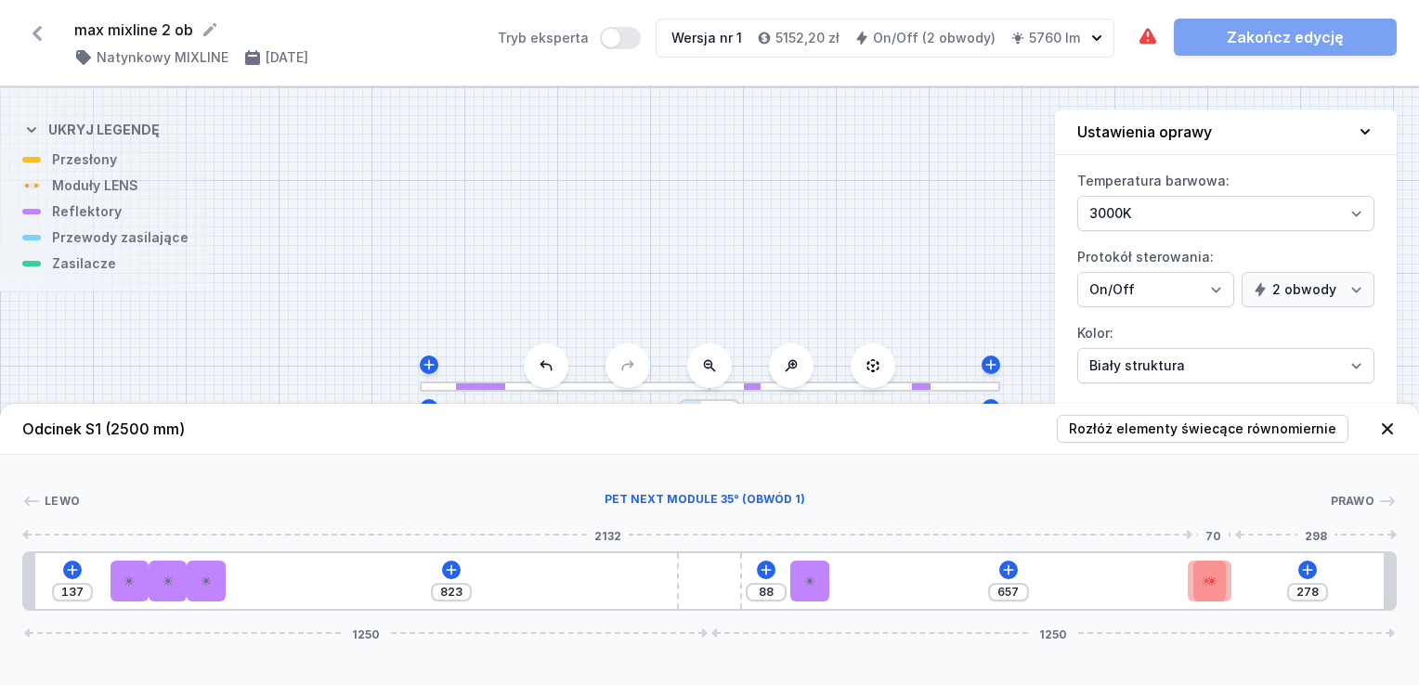
type input "661"
type input "208"
drag, startPoint x: 1010, startPoint y: 587, endPoint x: 1229, endPoint y: 591, distance: 219.2
type input "68"
type input "684"
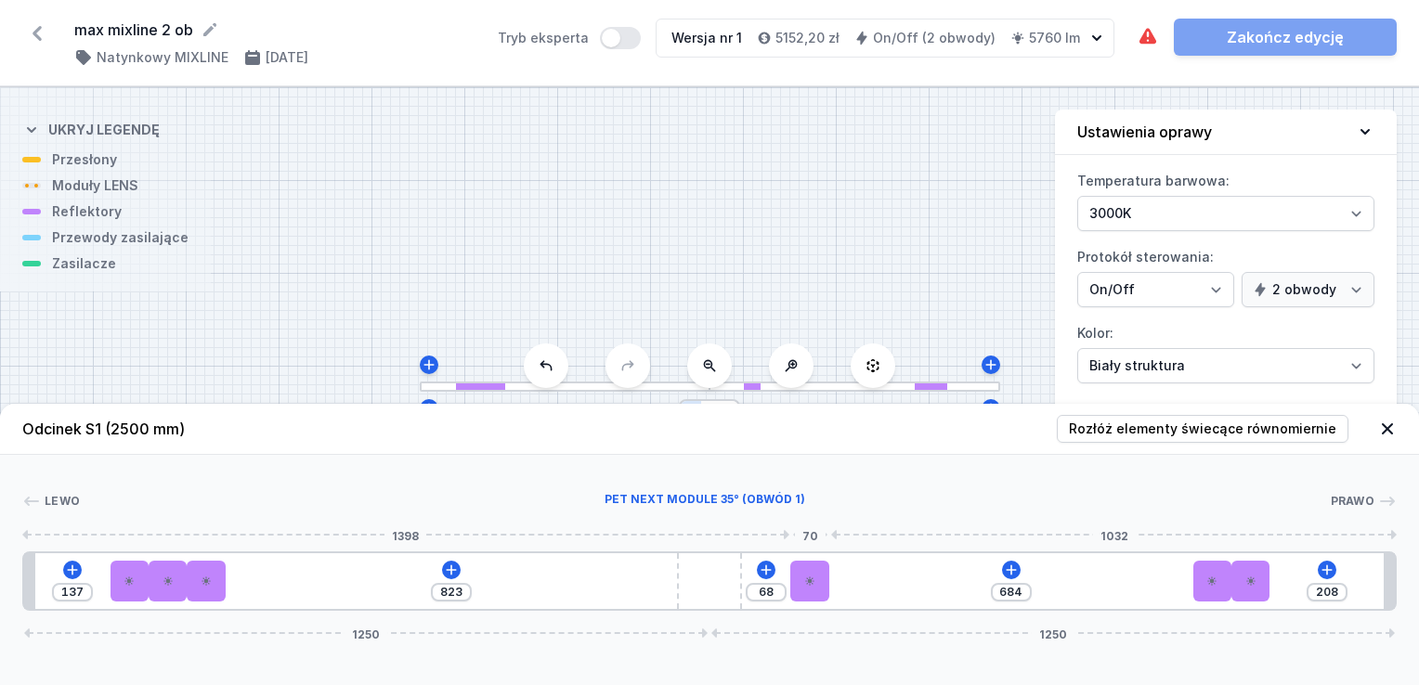
type input "114"
type input "638"
type input "136"
type input "616"
type input "187"
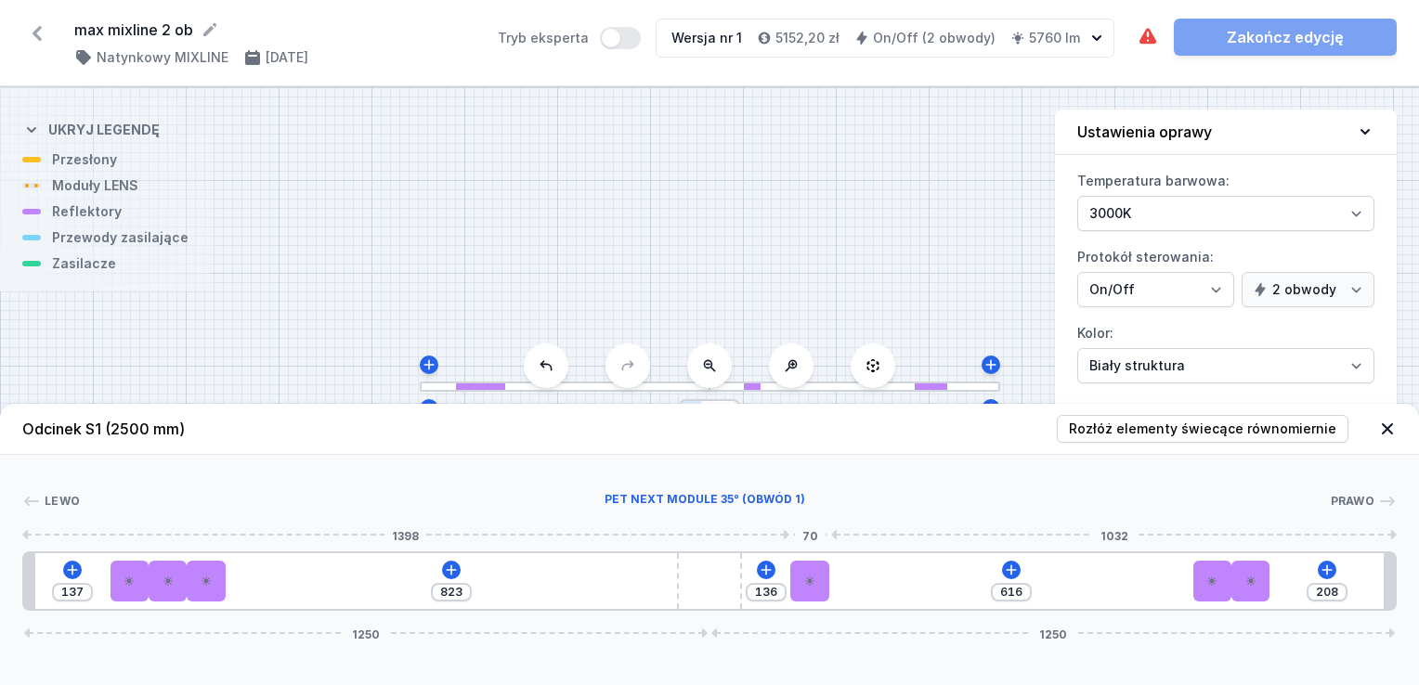
type input "565"
type input "255"
type input "497"
type input "339"
type input "413"
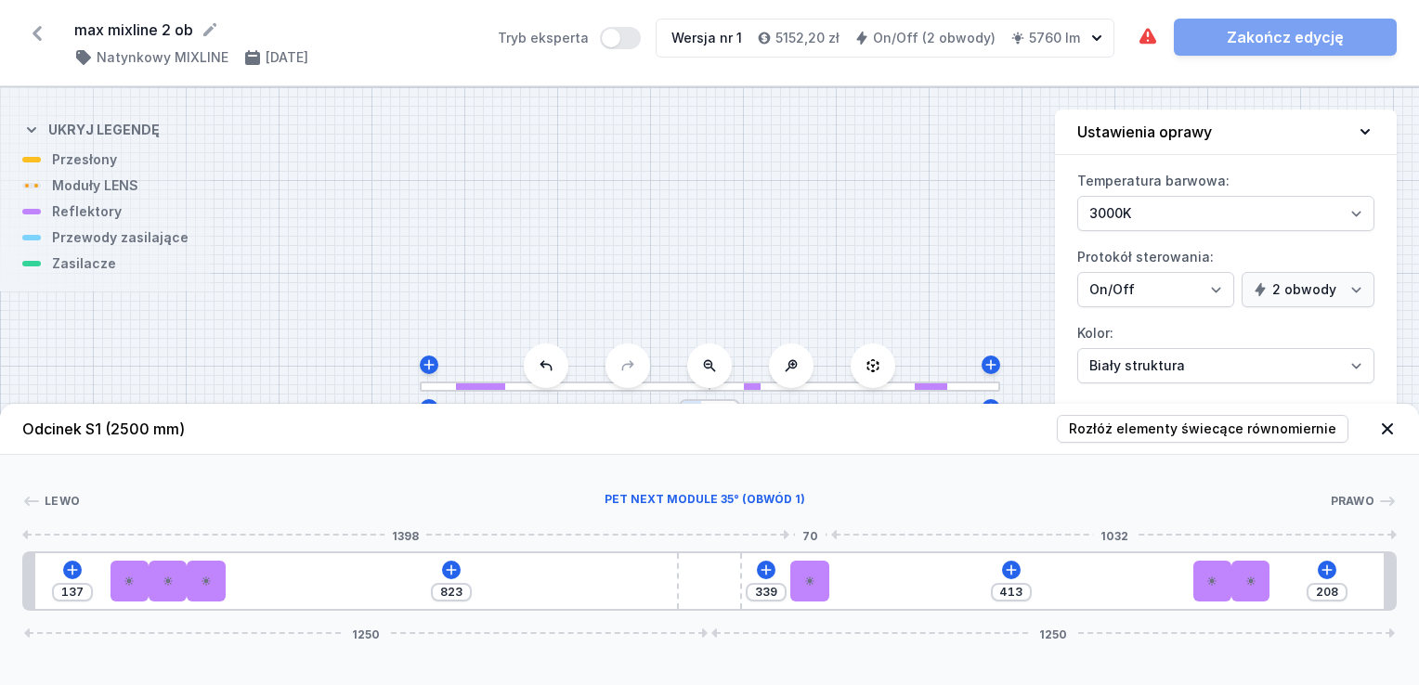
type input "430"
type input "322"
type input "561"
type input "191"
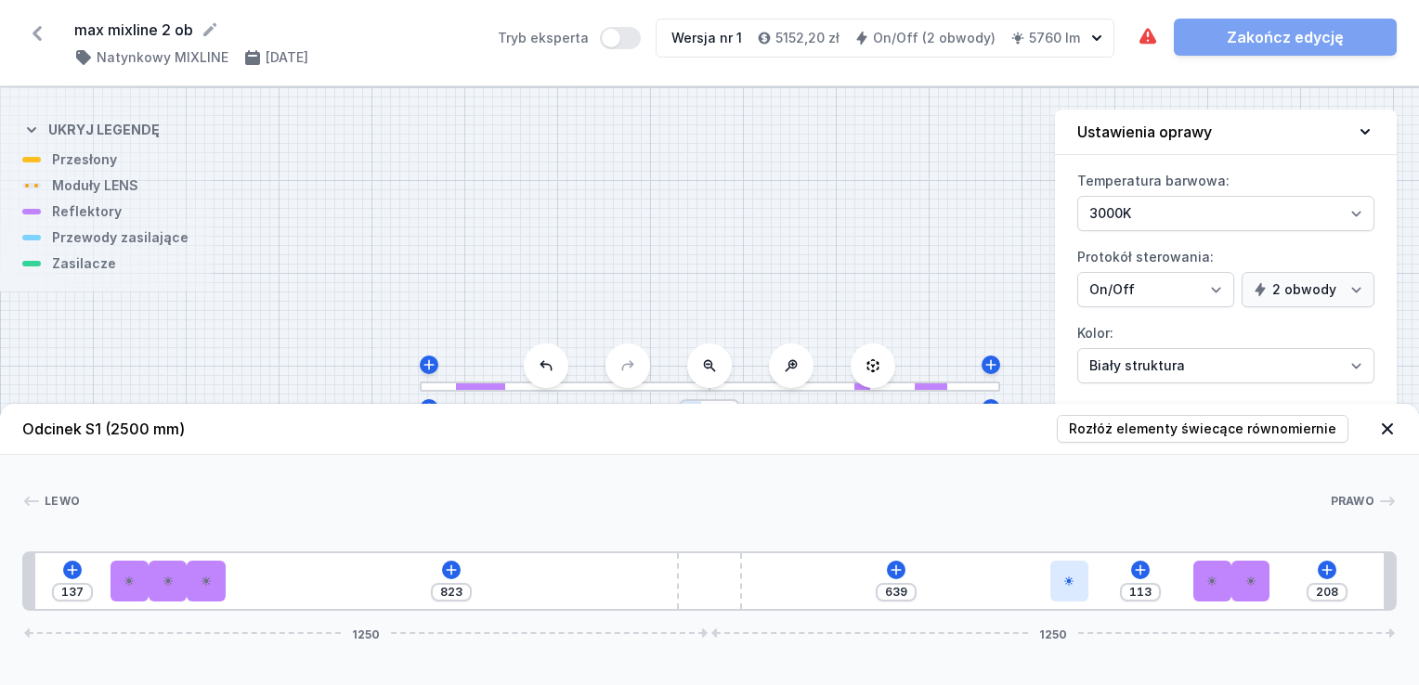
type input "752"
type input "138"
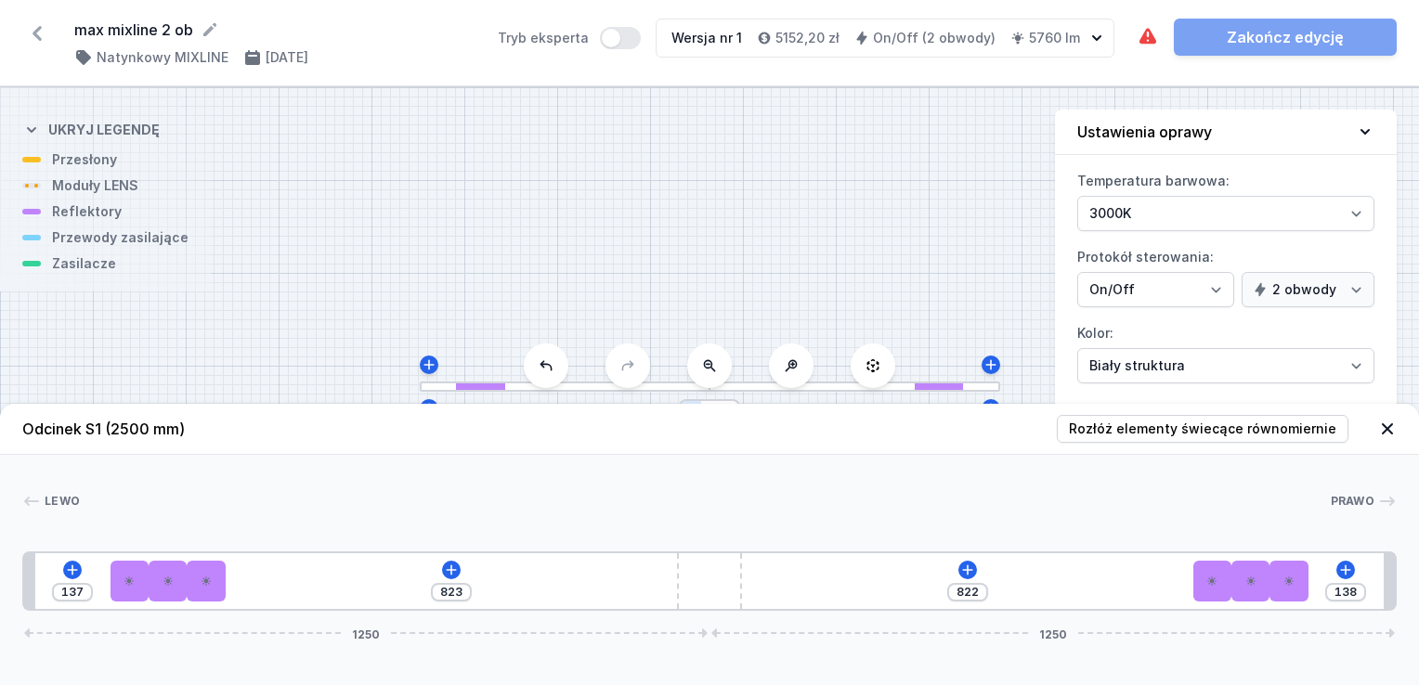
drag, startPoint x: 811, startPoint y: 586, endPoint x: 1318, endPoint y: 590, distance: 507.0
click at [71, 572] on icon at bounding box center [72, 570] width 15 height 15
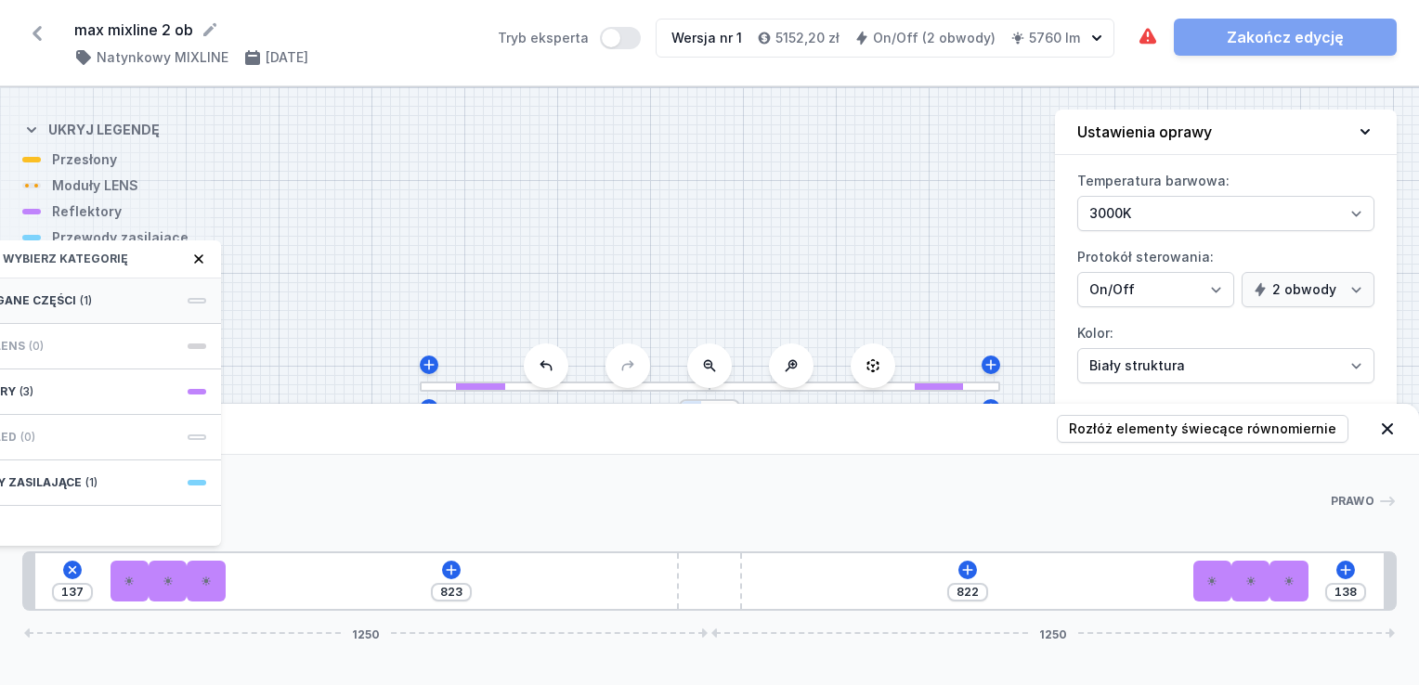
click at [126, 296] on div "Wymagane części (1)" at bounding box center [72, 301] width 297 height 45
click at [101, 305] on span "Hole for power supply cable" at bounding box center [72, 299] width 267 height 19
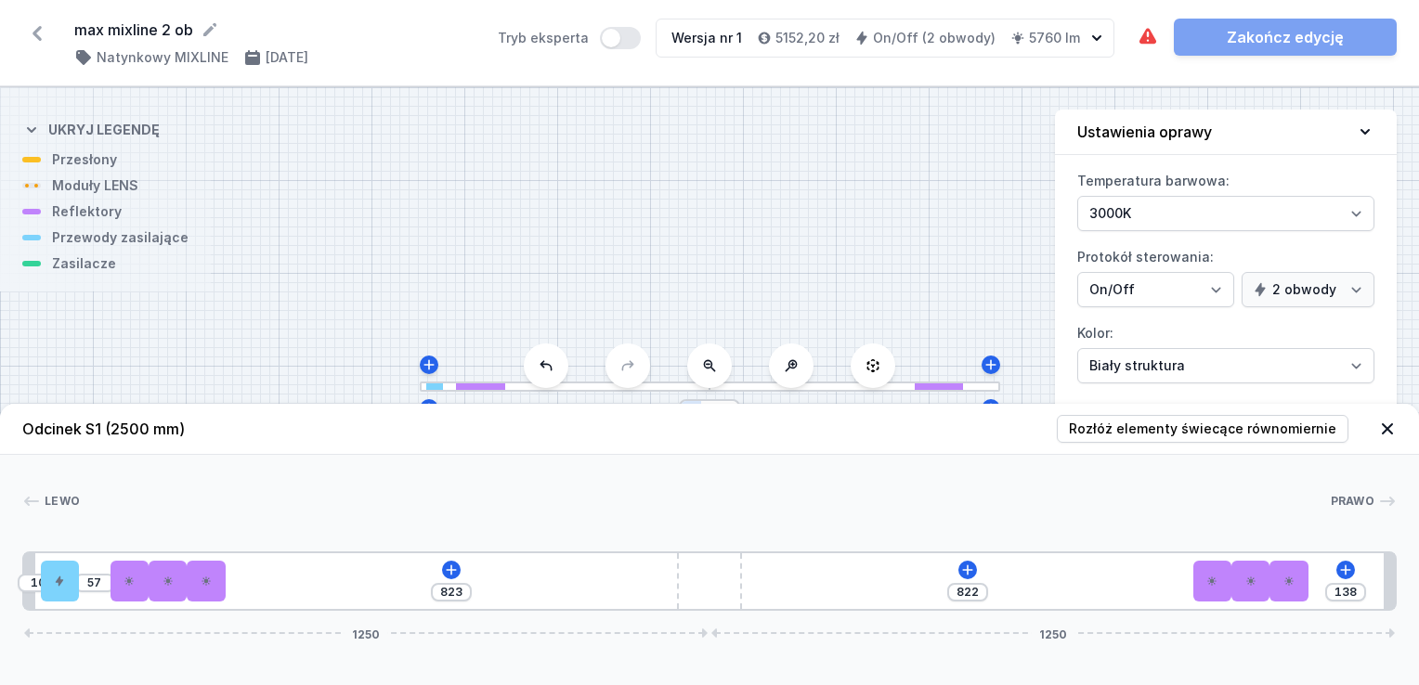
type input "57"
click at [446, 570] on icon at bounding box center [451, 570] width 10 height 10
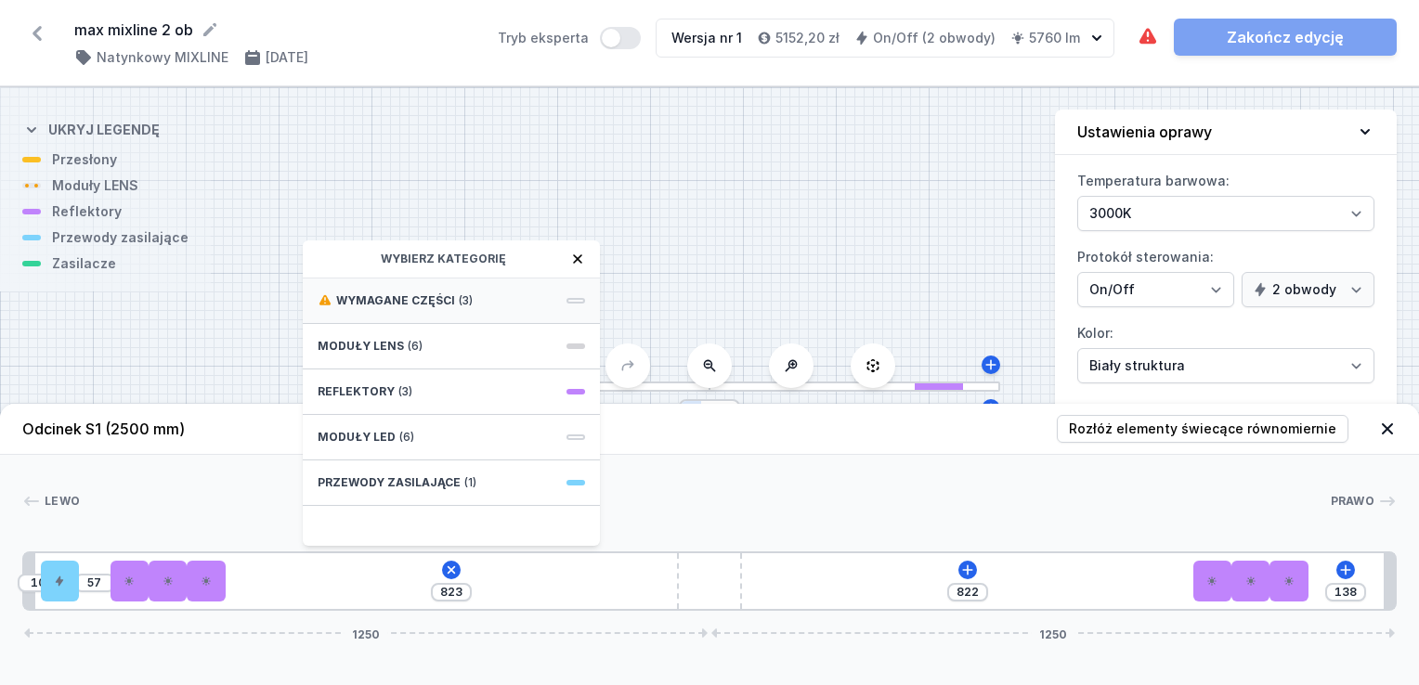
click at [429, 302] on span "Wymagane części" at bounding box center [395, 300] width 119 height 15
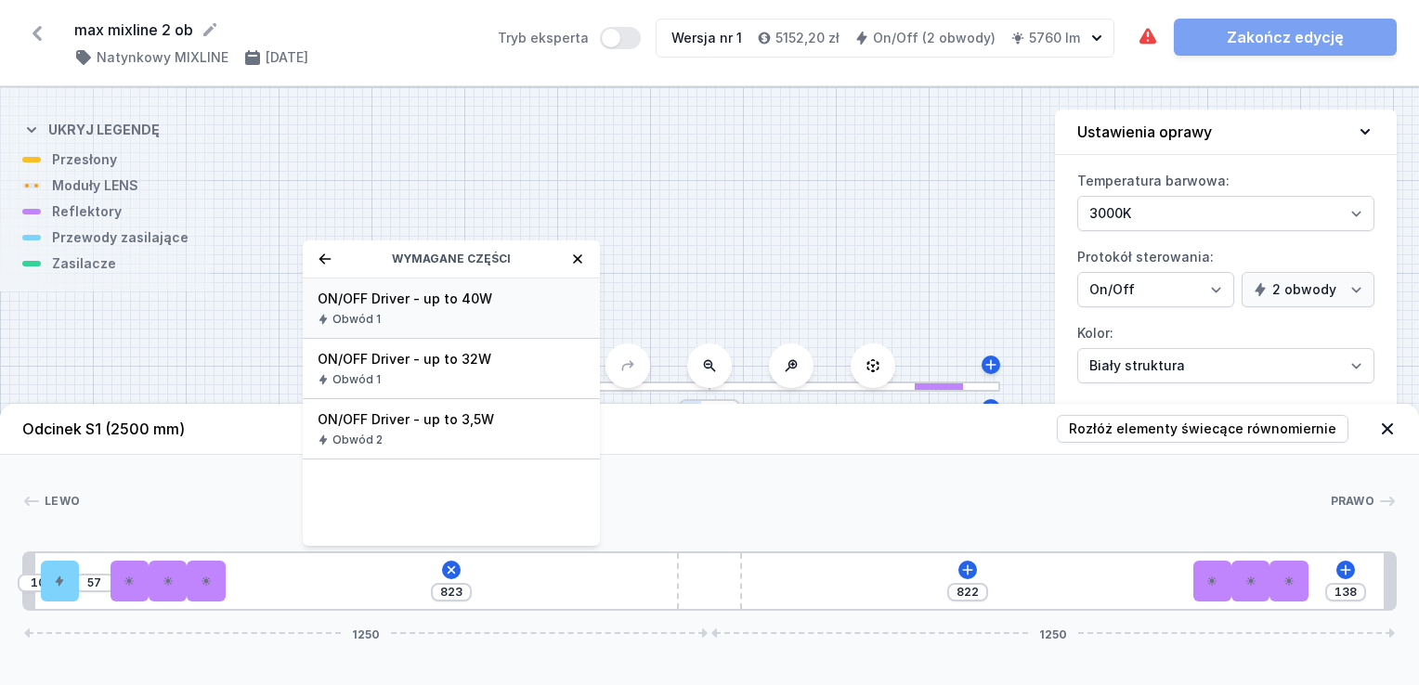
click at [446, 305] on span "ON/OFF Driver - up to 40W" at bounding box center [451, 299] width 267 height 19
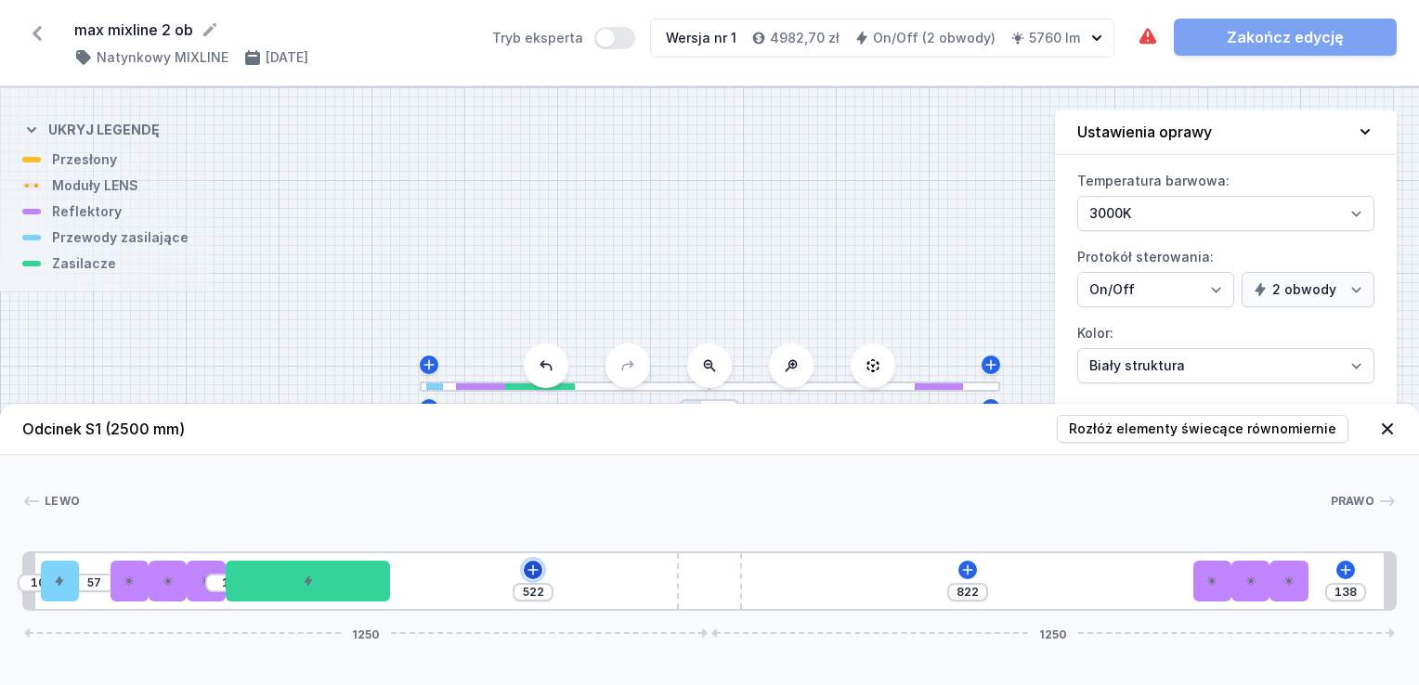
click at [534, 572] on icon at bounding box center [533, 570] width 15 height 15
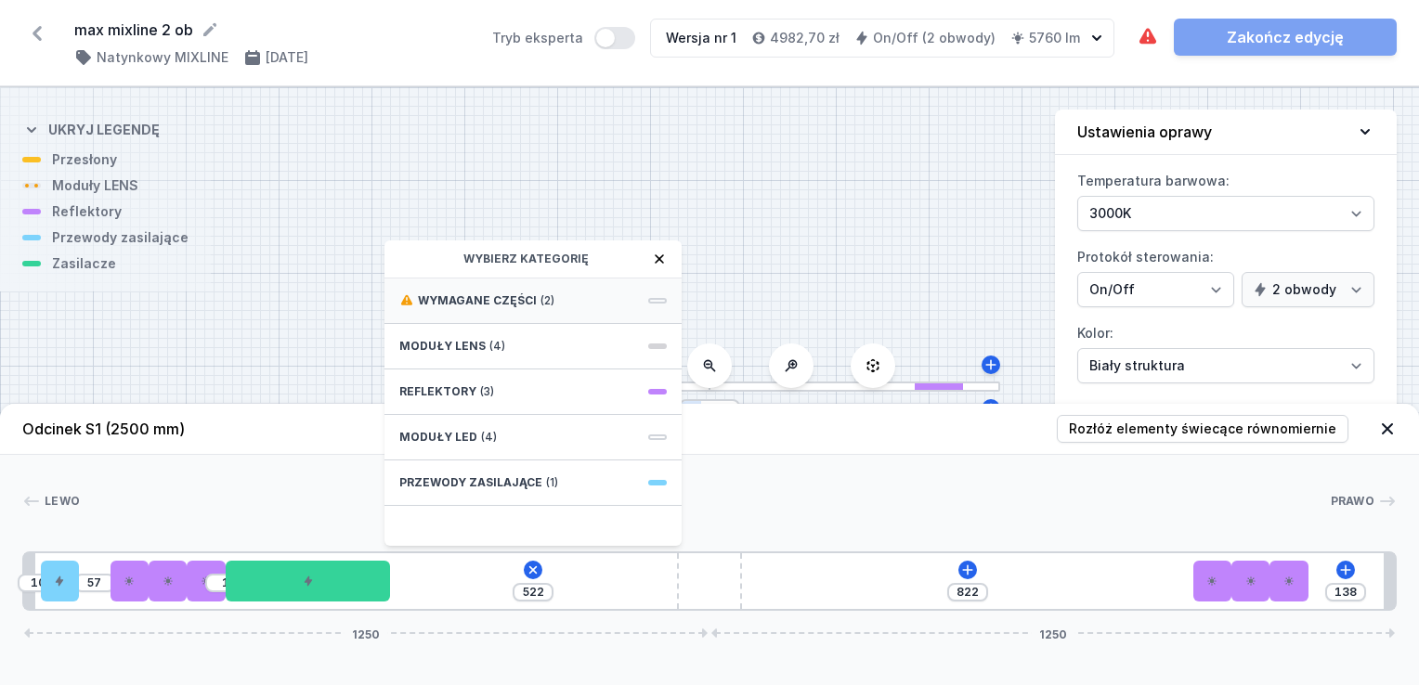
click at [518, 296] on span "Wymagane części" at bounding box center [477, 300] width 119 height 15
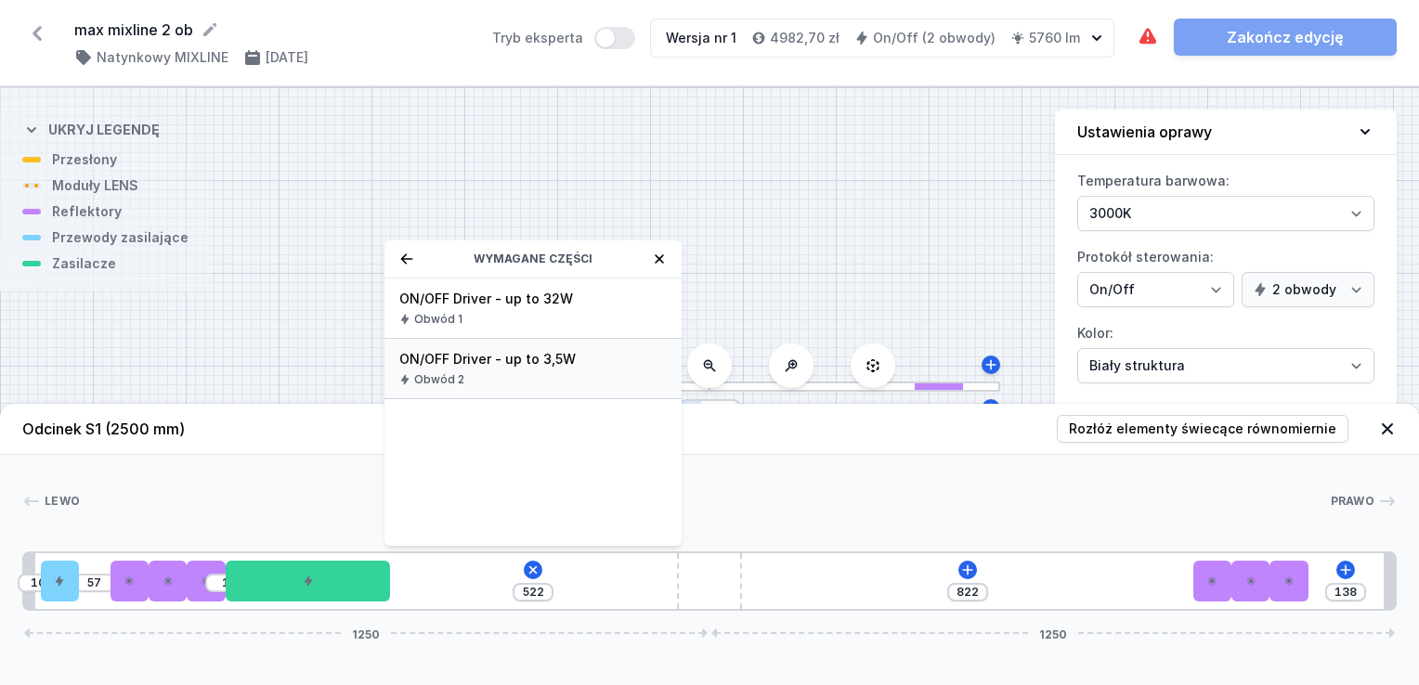
click at [539, 363] on span "ON/OFF Driver - up to 3,5W" at bounding box center [532, 359] width 267 height 19
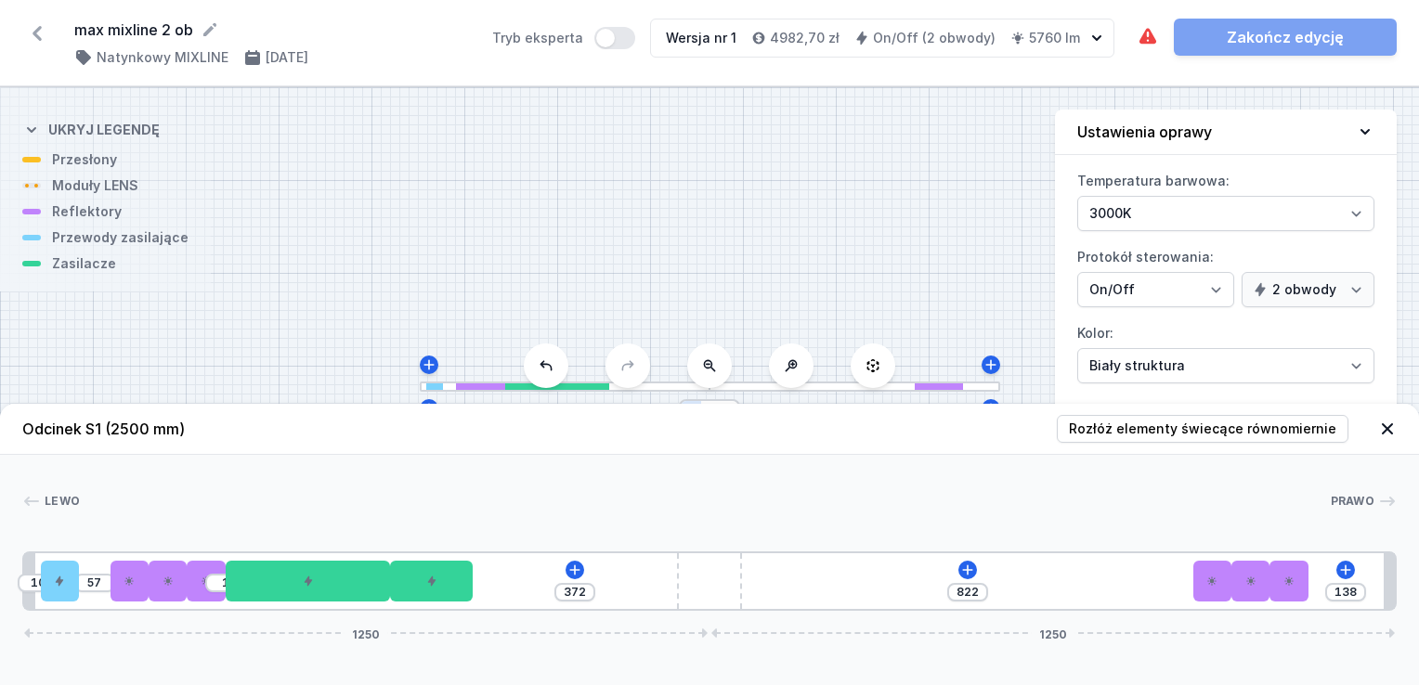
click at [571, 580] on div "10 57 1 372 822 138 1250 1250" at bounding box center [709, 581] width 1374 height 59
drag, startPoint x: 583, startPoint y: 559, endPoint x: 565, endPoint y: 578, distance: 26.9
click at [583, 562] on div "10 57 1 372 822 138 1250 1250" at bounding box center [709, 581] width 1374 height 59
click at [565, 578] on div "10 57 1 372 822 138 1250 1250" at bounding box center [709, 581] width 1374 height 59
click at [588, 568] on div "10 57 1 372 822 138 1250 1250" at bounding box center [709, 581] width 1374 height 59
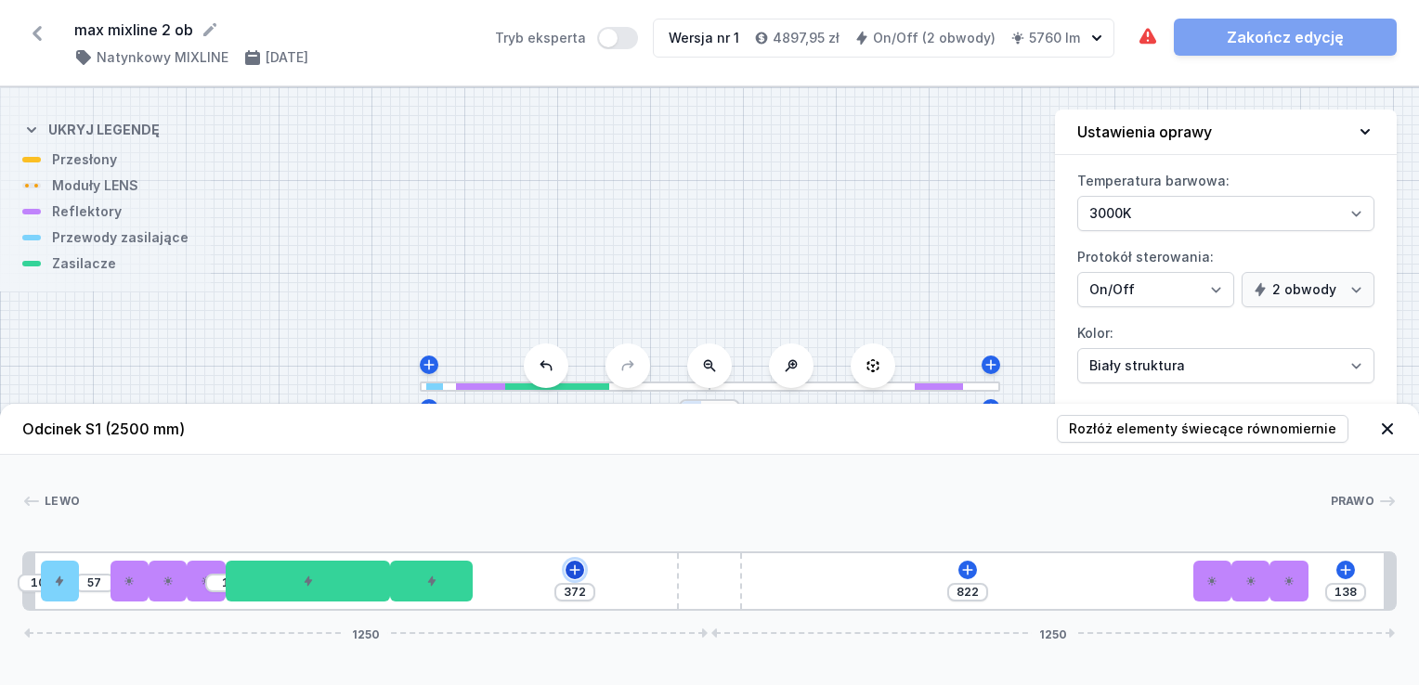
click at [576, 570] on icon at bounding box center [574, 570] width 10 height 10
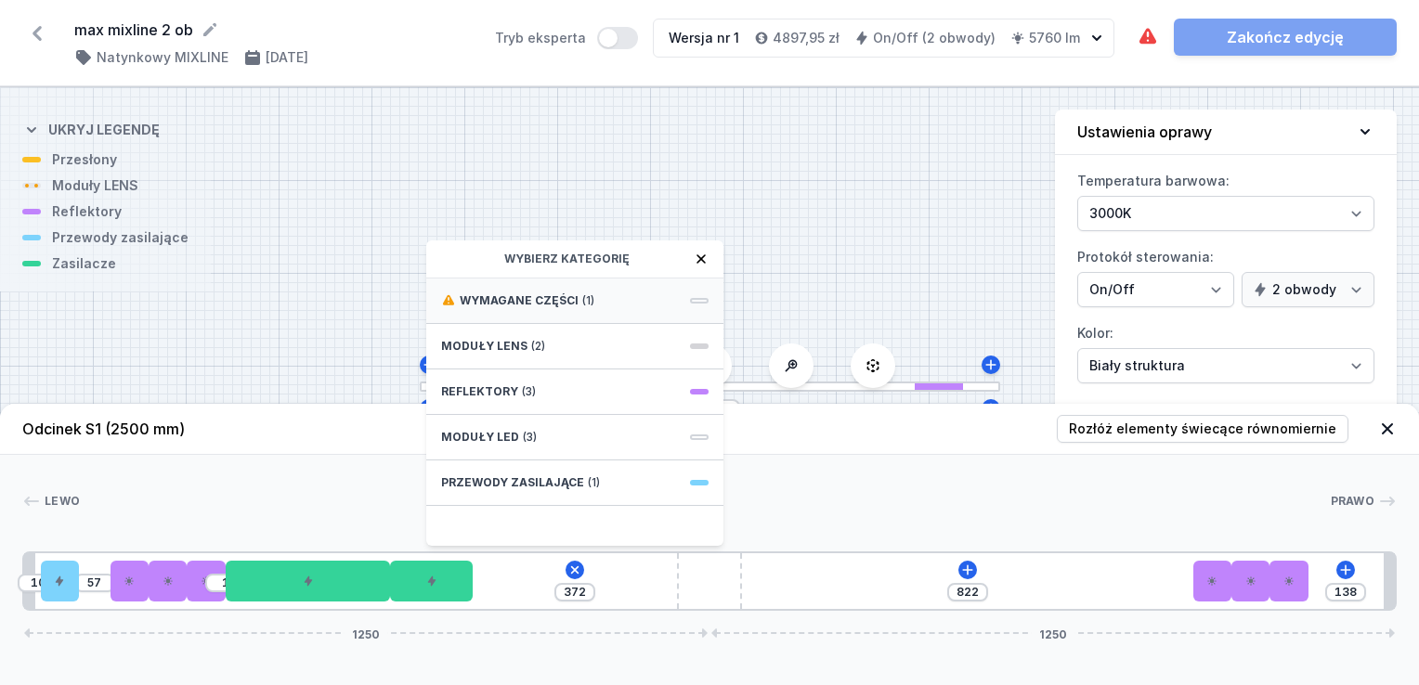
click at [570, 303] on span "Wymagane części" at bounding box center [519, 300] width 119 height 15
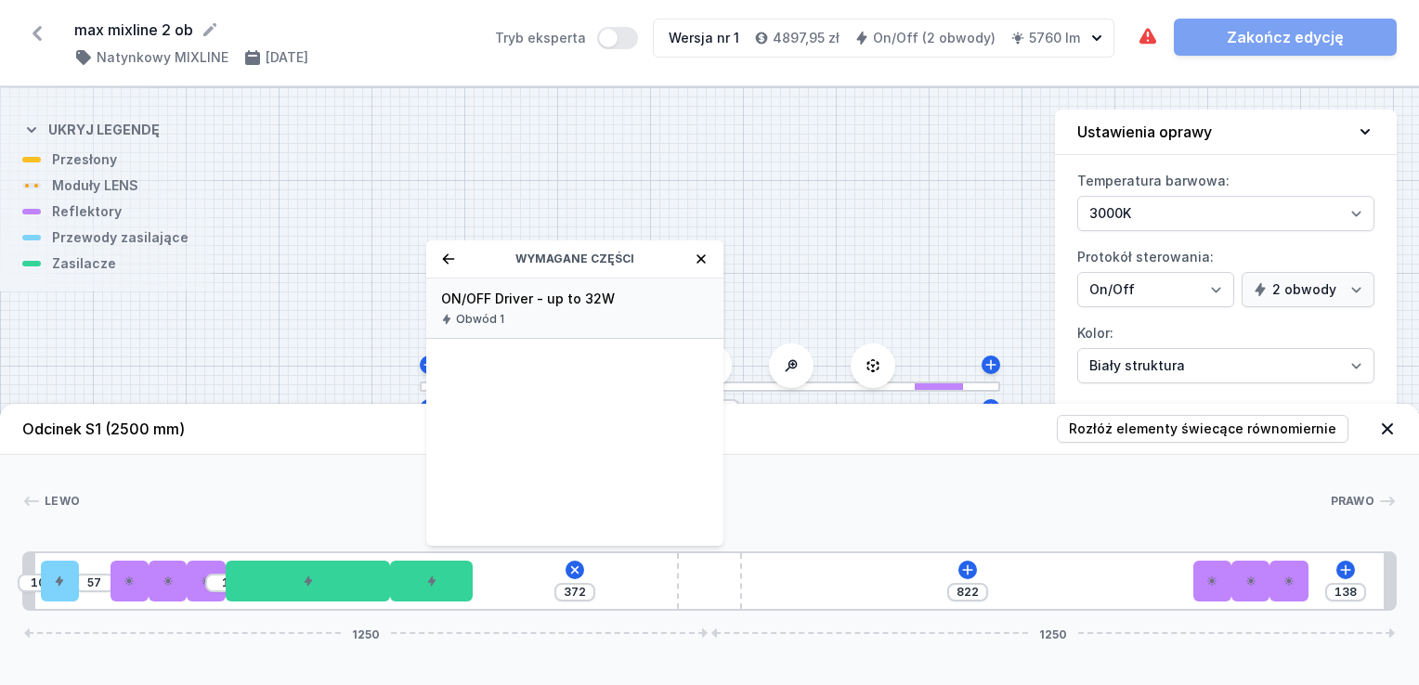
click at [572, 290] on span "ON/OFF Driver - up to 32W" at bounding box center [574, 299] width 267 height 19
type input "72"
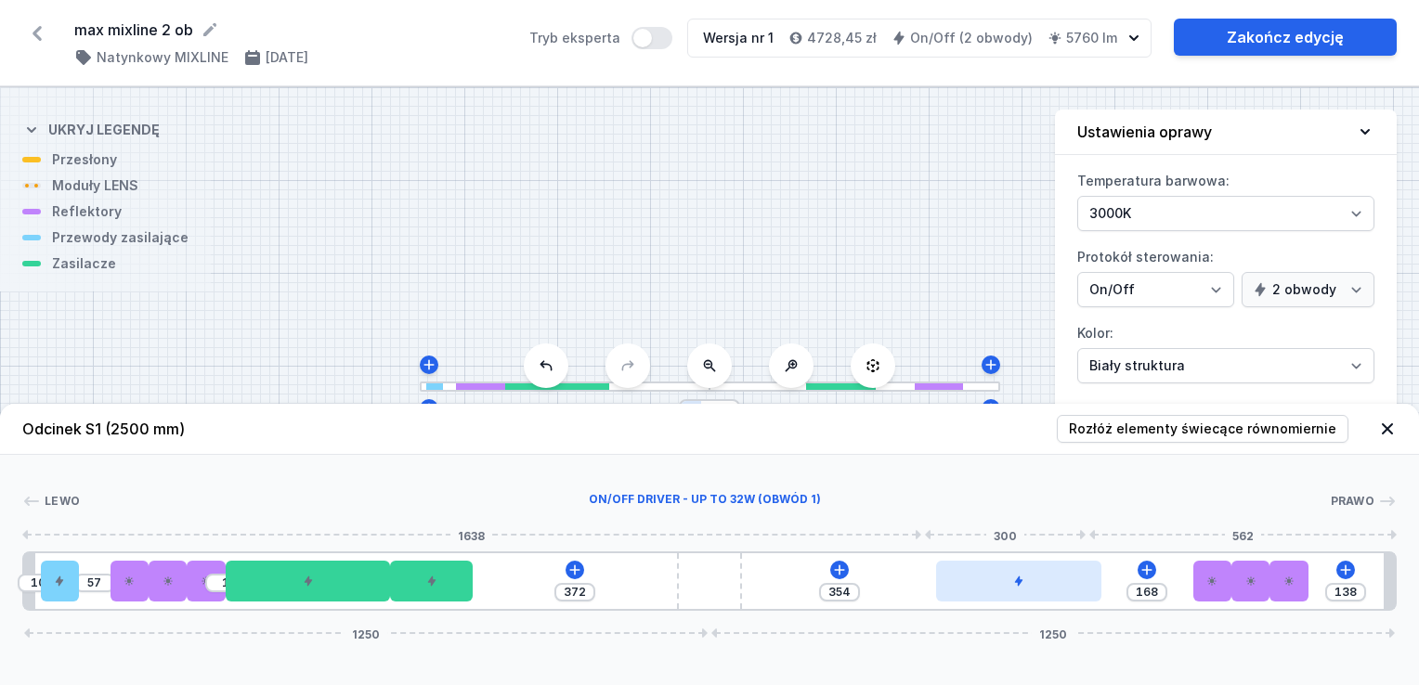
type input "138"
type input "384"
type input "106"
type input "416"
type input "76"
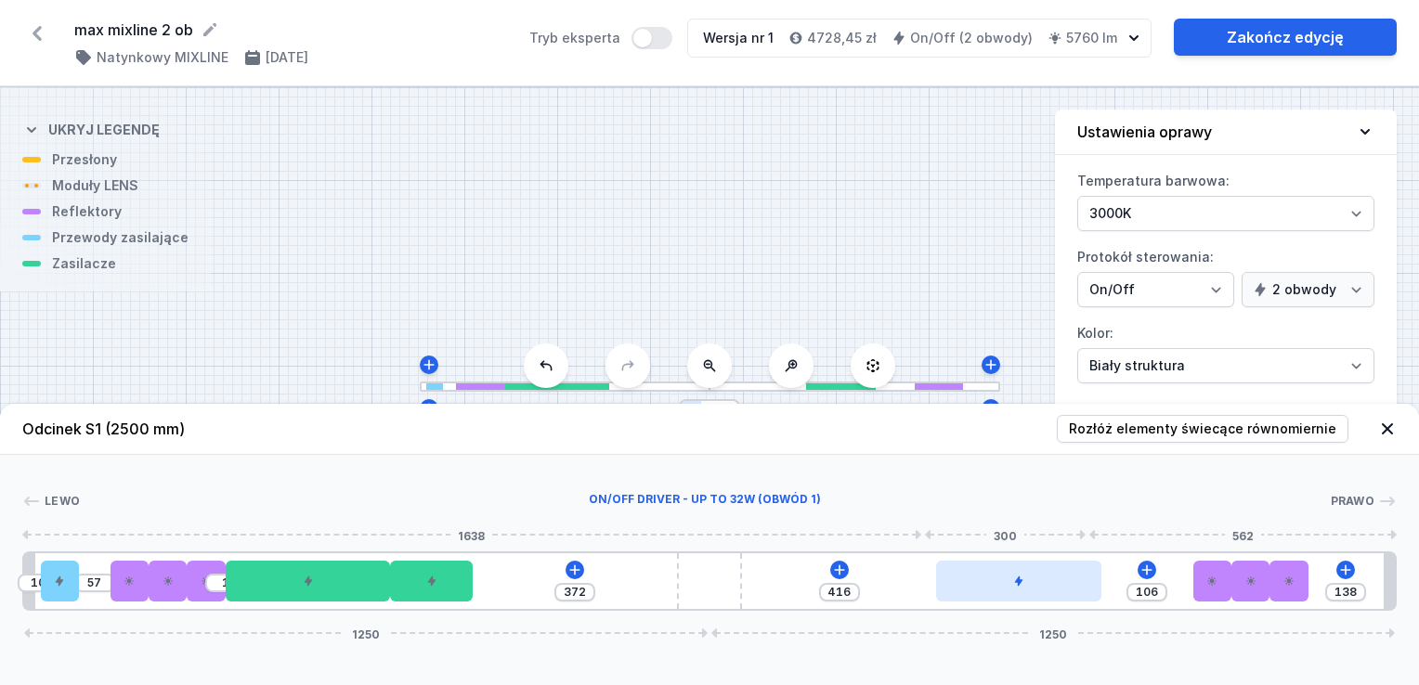
type input "446"
type input "1"
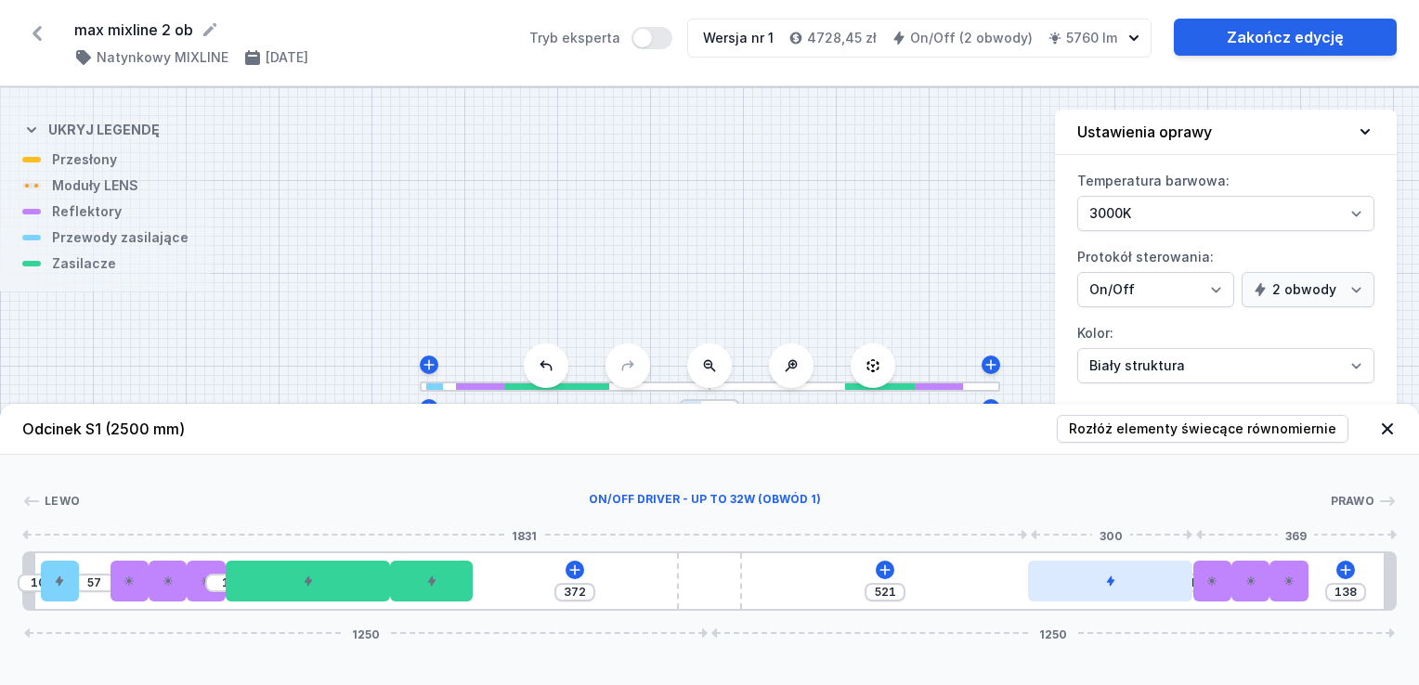
drag, startPoint x: 546, startPoint y: 588, endPoint x: 1107, endPoint y: 580, distance: 560.9
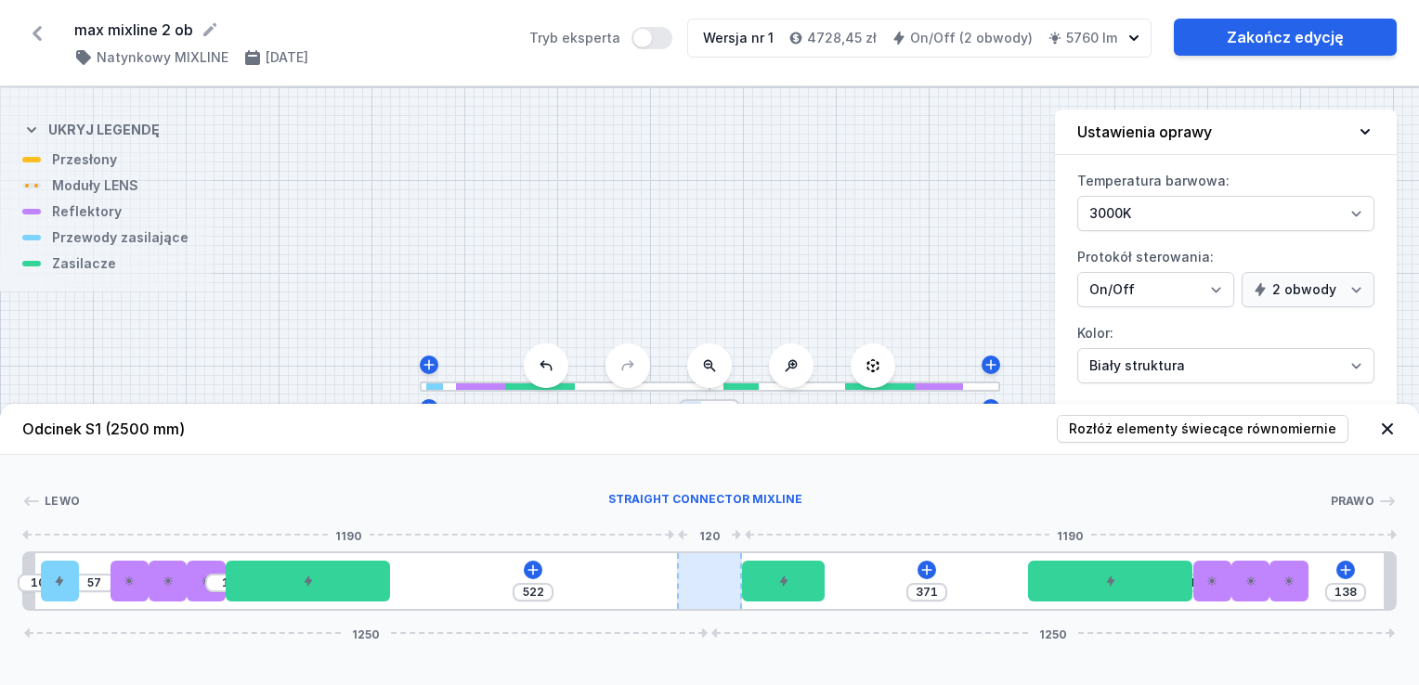
type input "521"
drag, startPoint x: 434, startPoint y: 578, endPoint x: 723, endPoint y: 583, distance: 289.7
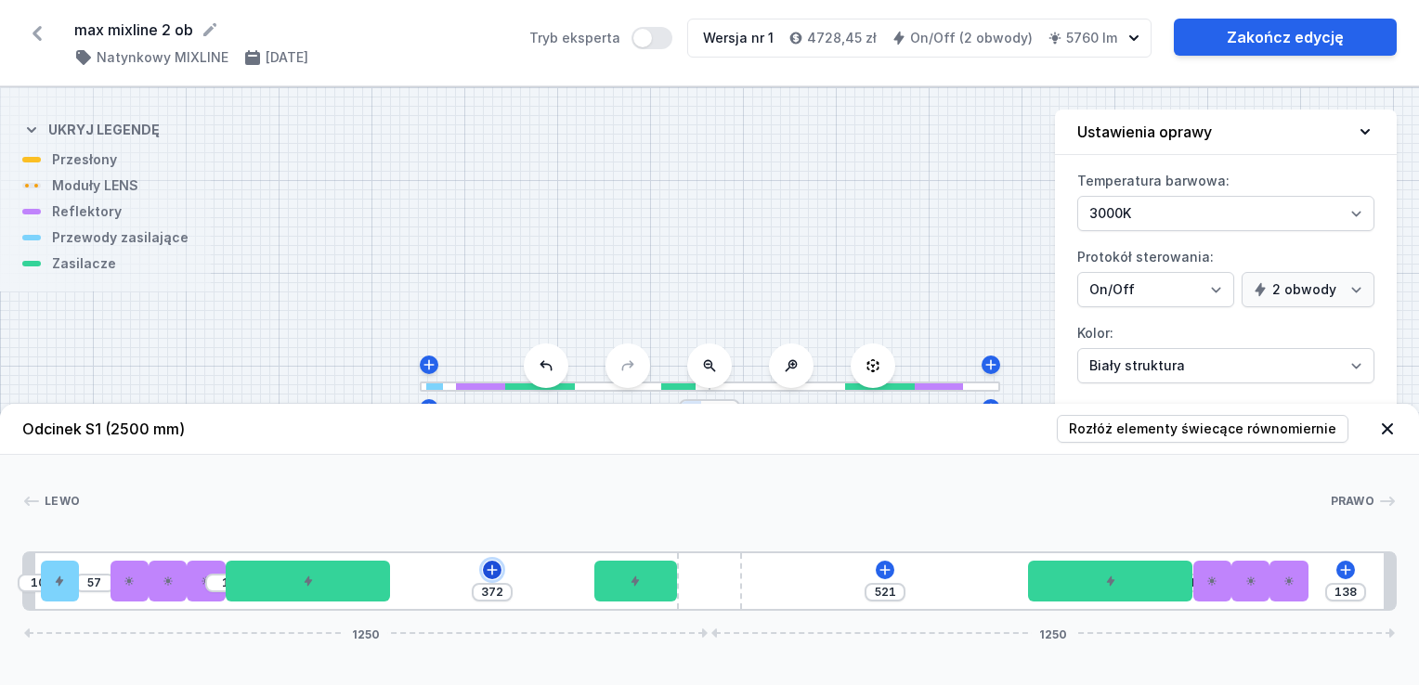
click at [492, 571] on icon at bounding box center [492, 570] width 10 height 10
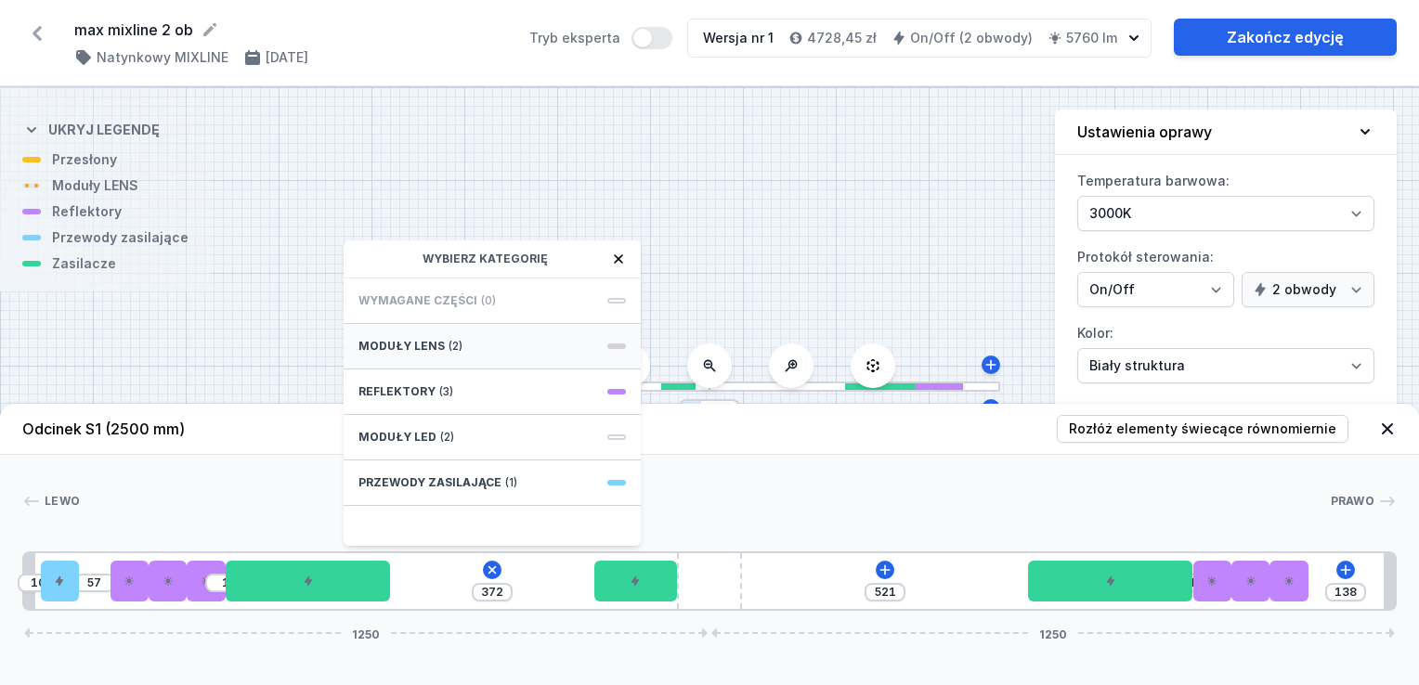
click at [457, 345] on span "(2)" at bounding box center [455, 346] width 14 height 15
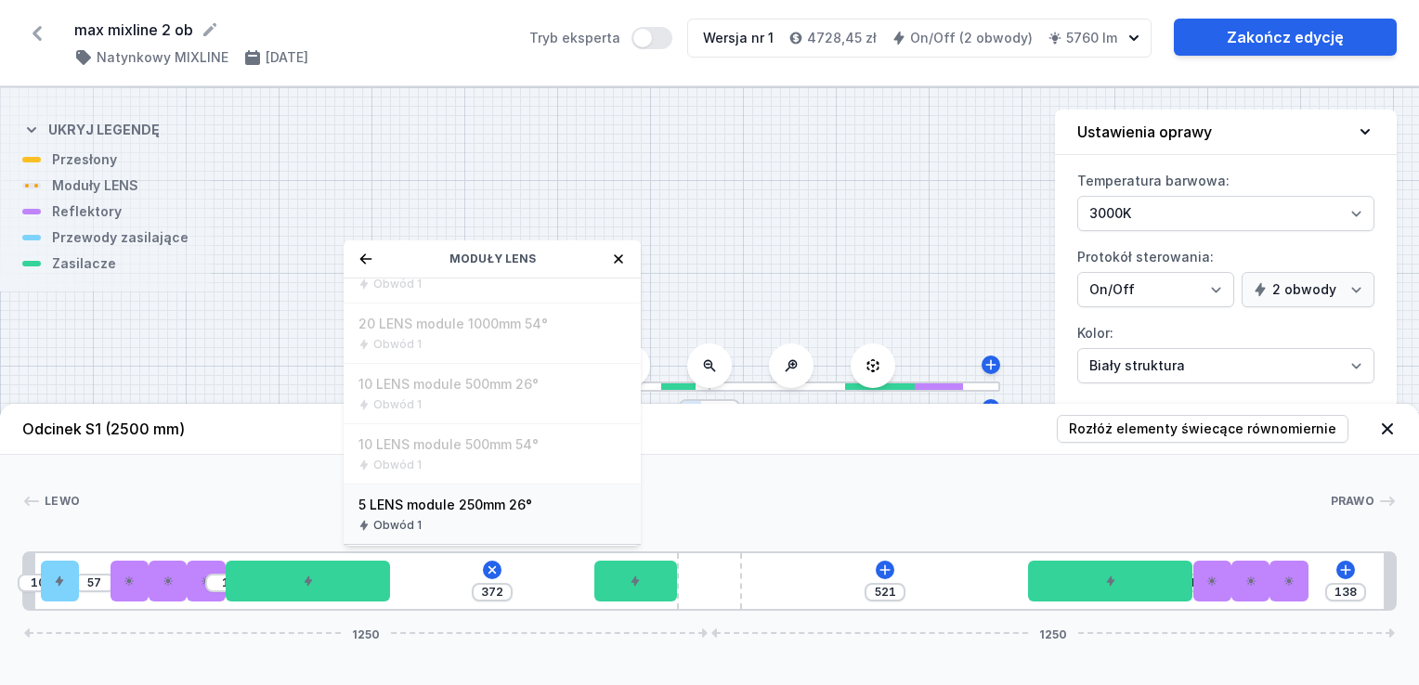
scroll to position [214, 0]
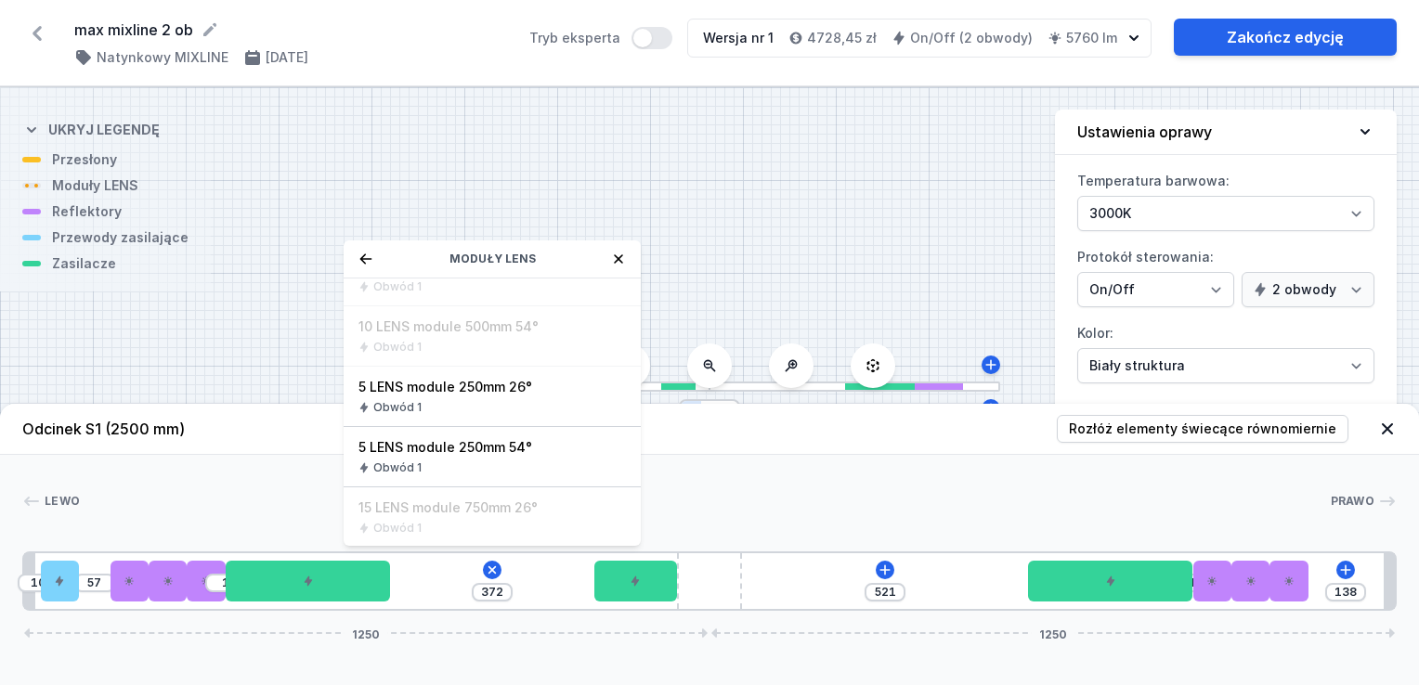
click at [364, 260] on icon at bounding box center [365, 259] width 15 height 15
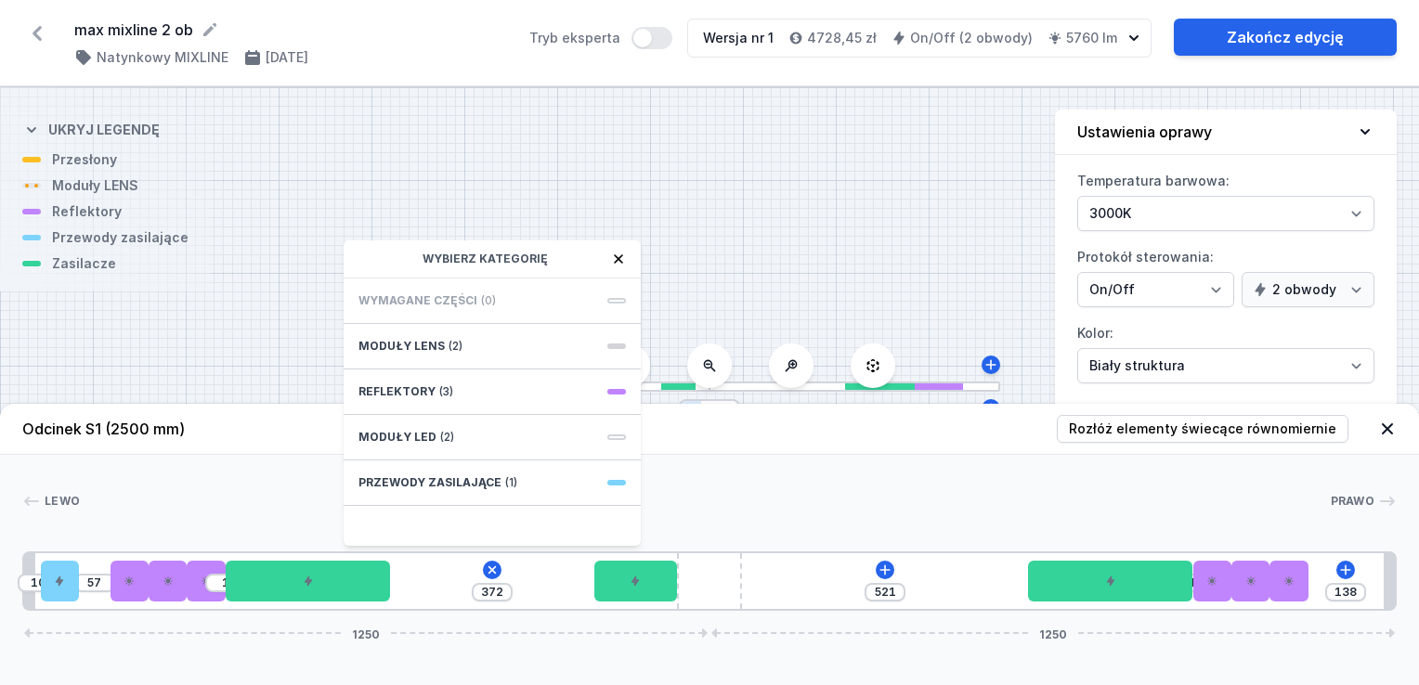
scroll to position [0, 0]
click at [435, 439] on div "Moduły LED (2)" at bounding box center [492, 437] width 297 height 45
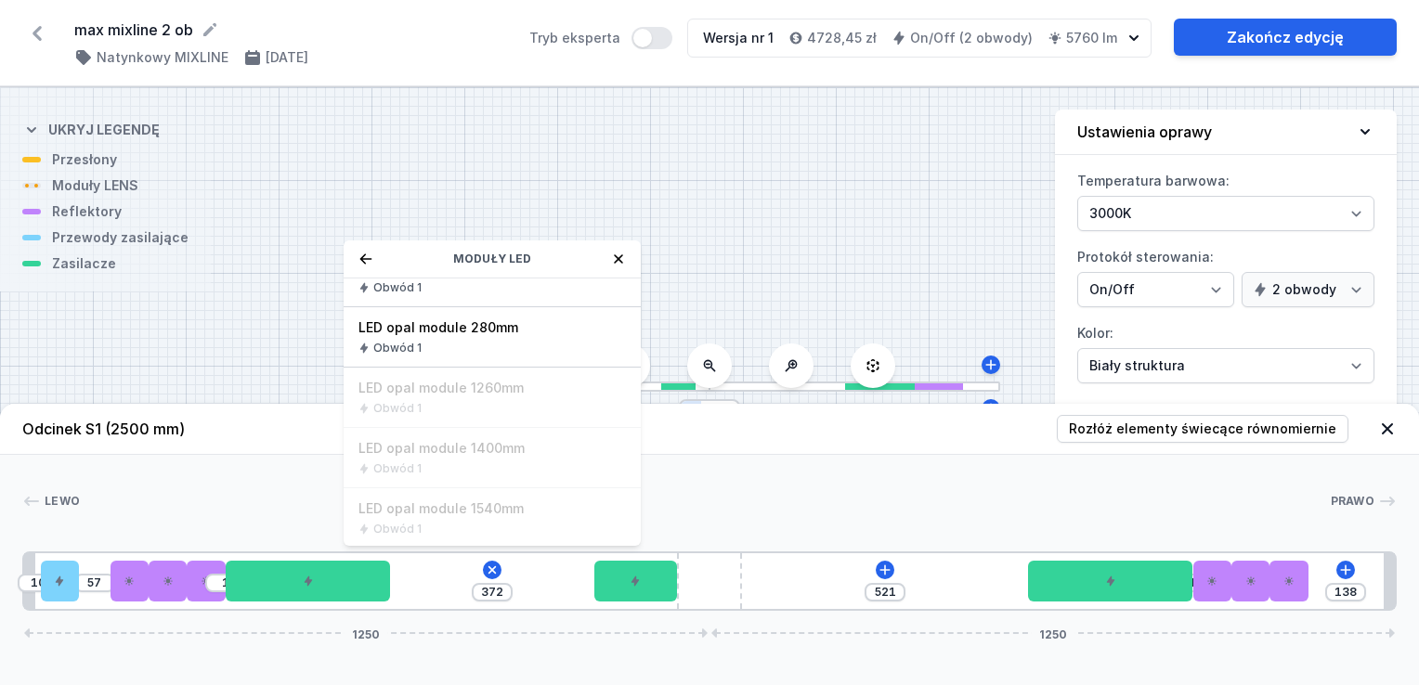
scroll to position [361, 0]
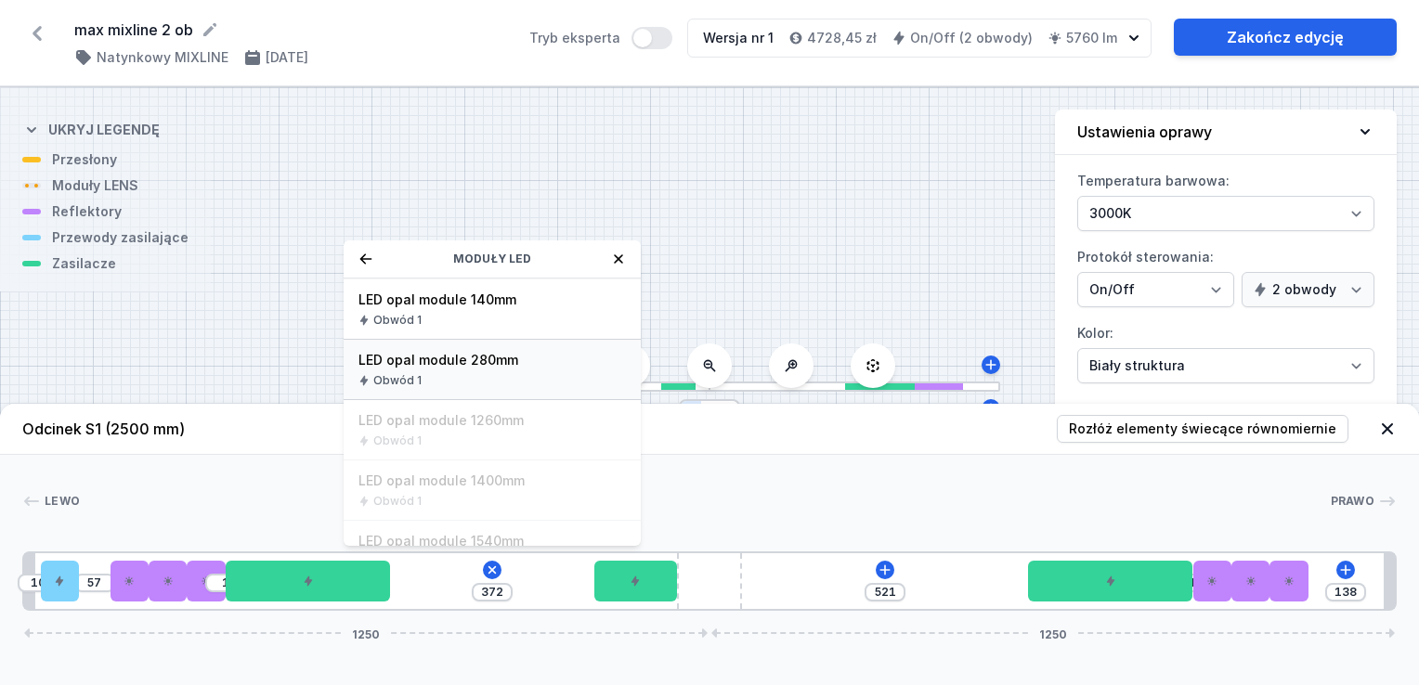
click at [502, 365] on span "LED opal module 280mm" at bounding box center [491, 360] width 267 height 19
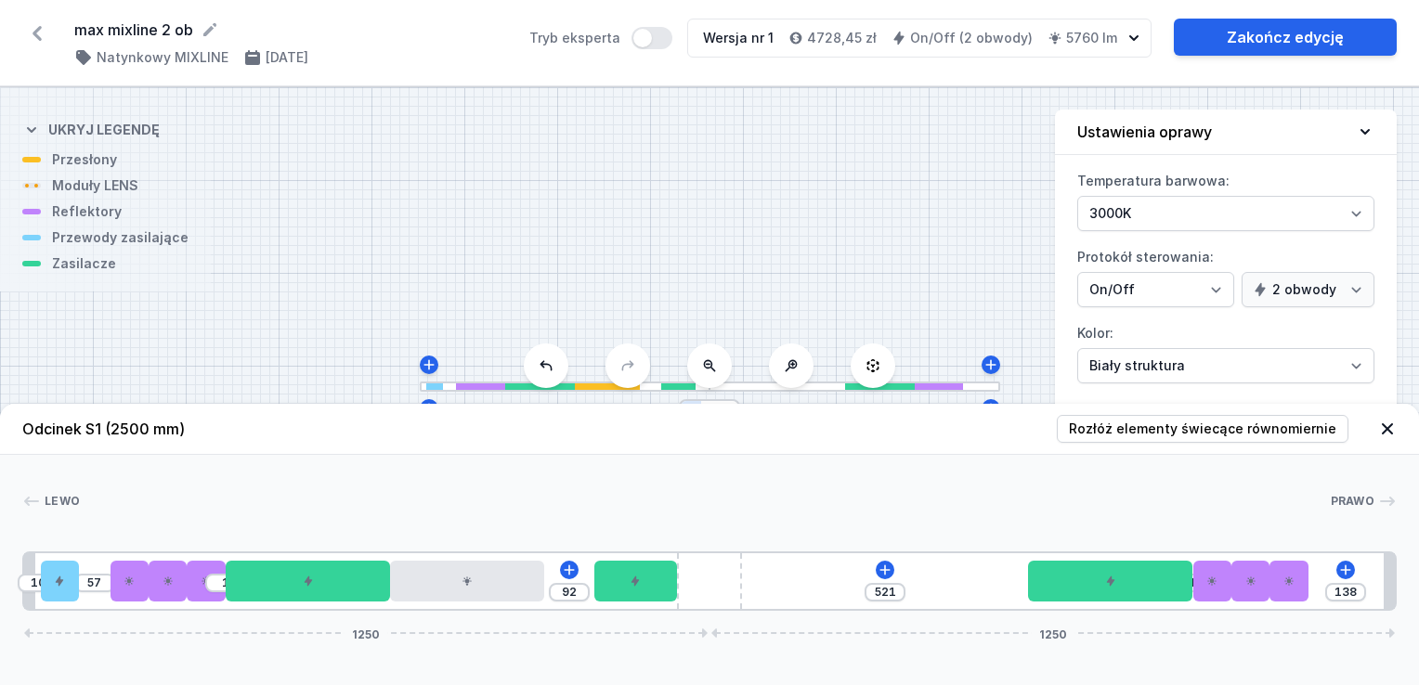
type input "92"
click at [477, 585] on div at bounding box center [466, 581] width 153 height 41
click at [477, 568] on div at bounding box center [466, 581] width 153 height 41
click at [473, 540] on icon at bounding box center [467, 547] width 15 height 15
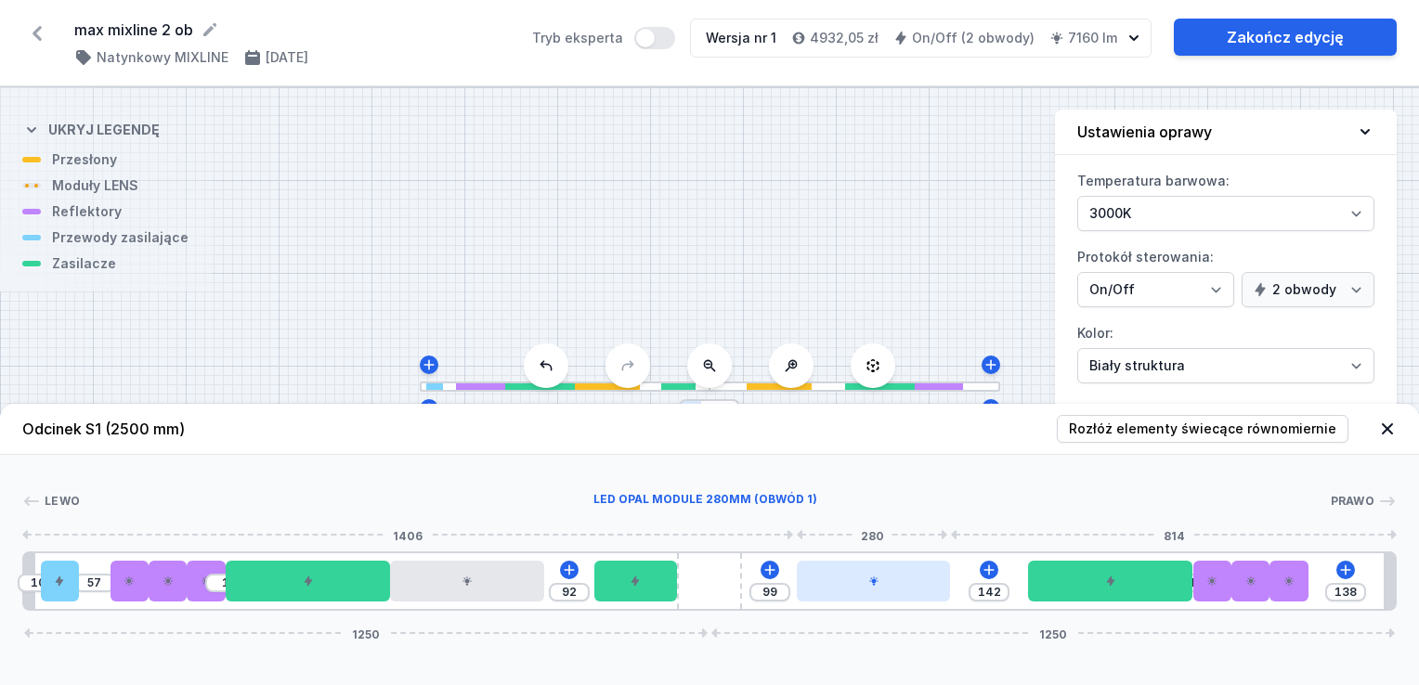
type input "115"
type input "126"
type input "112"
type input "129"
type input "110"
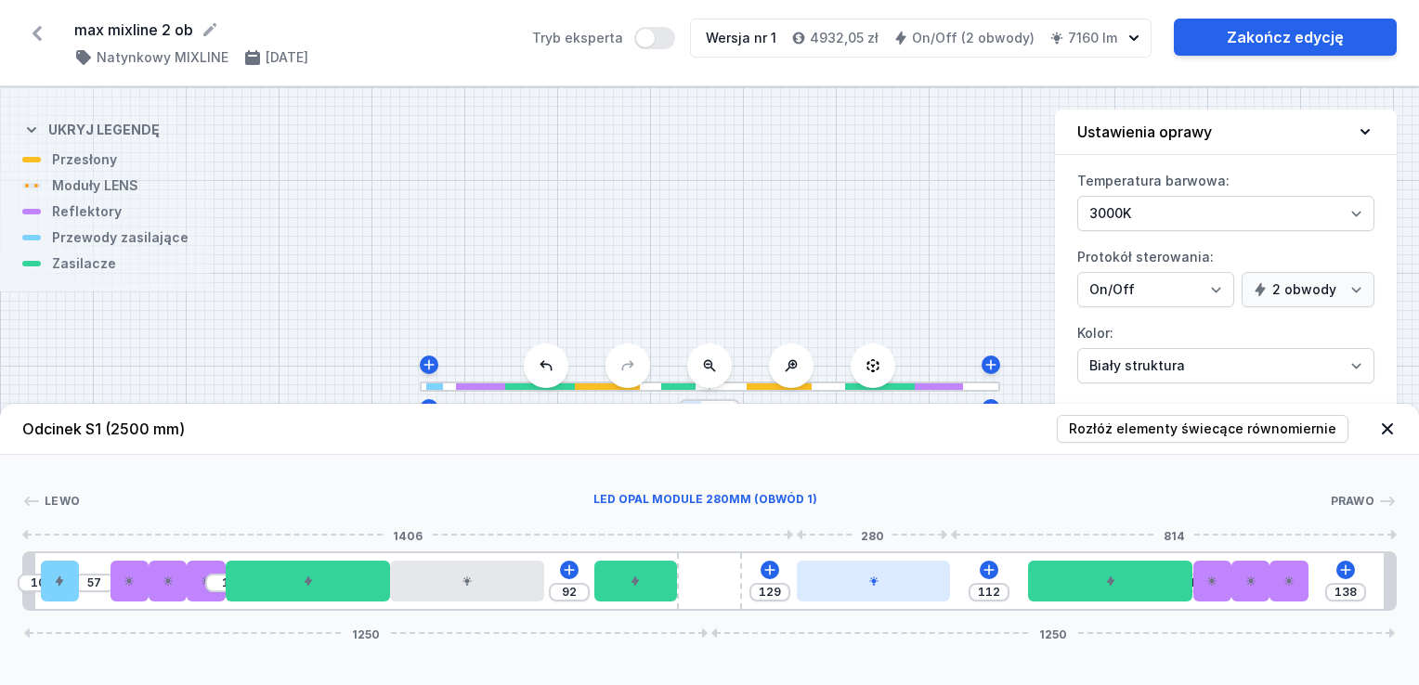
type input "131"
type input "108"
type input "133"
type input "103"
type input "138"
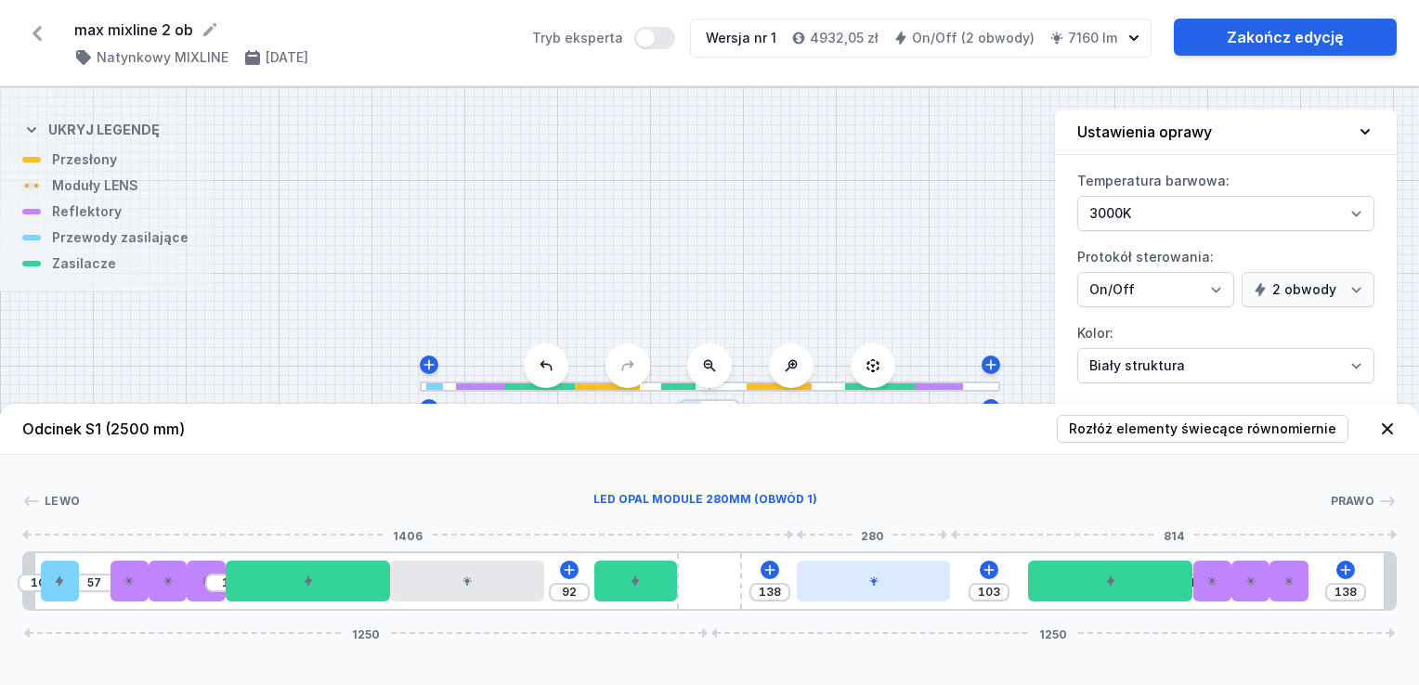
type input "98"
type input "143"
type input "97"
type input "144"
type input "95"
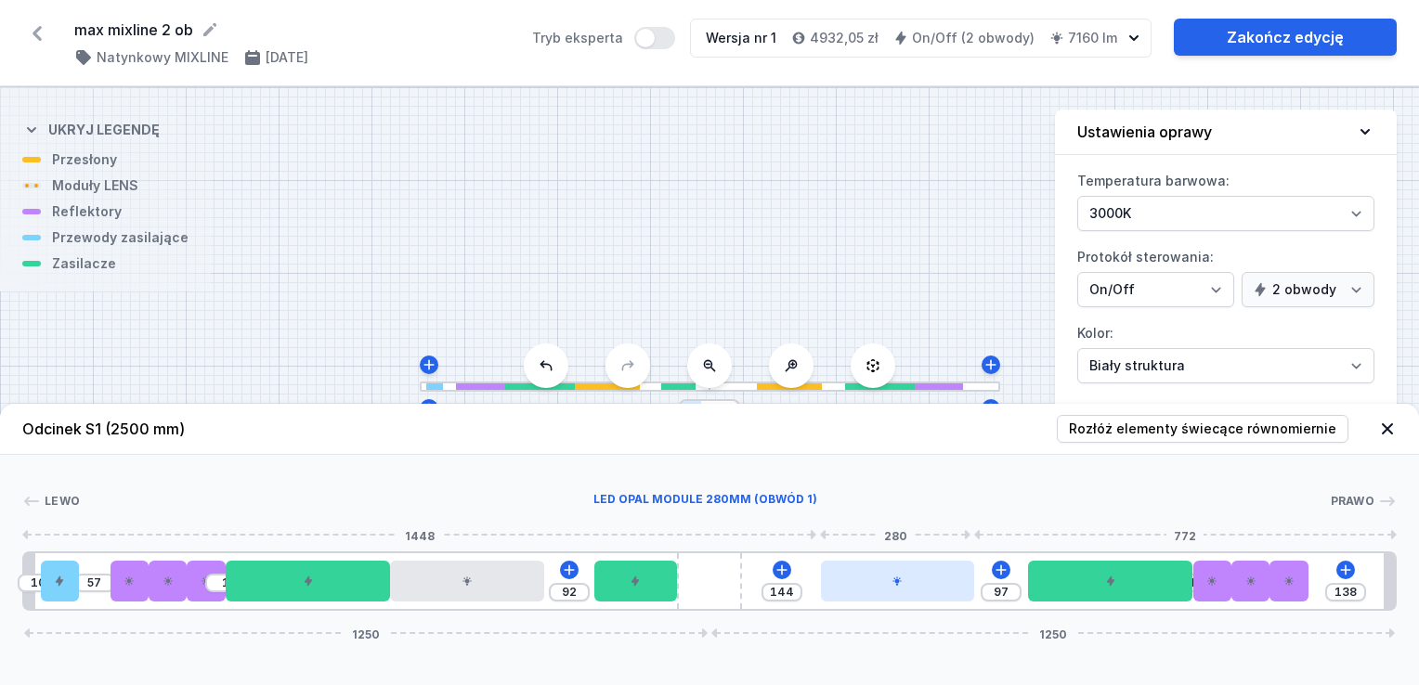
type input "146"
type input "92"
type input "149"
type input "90"
type input "151"
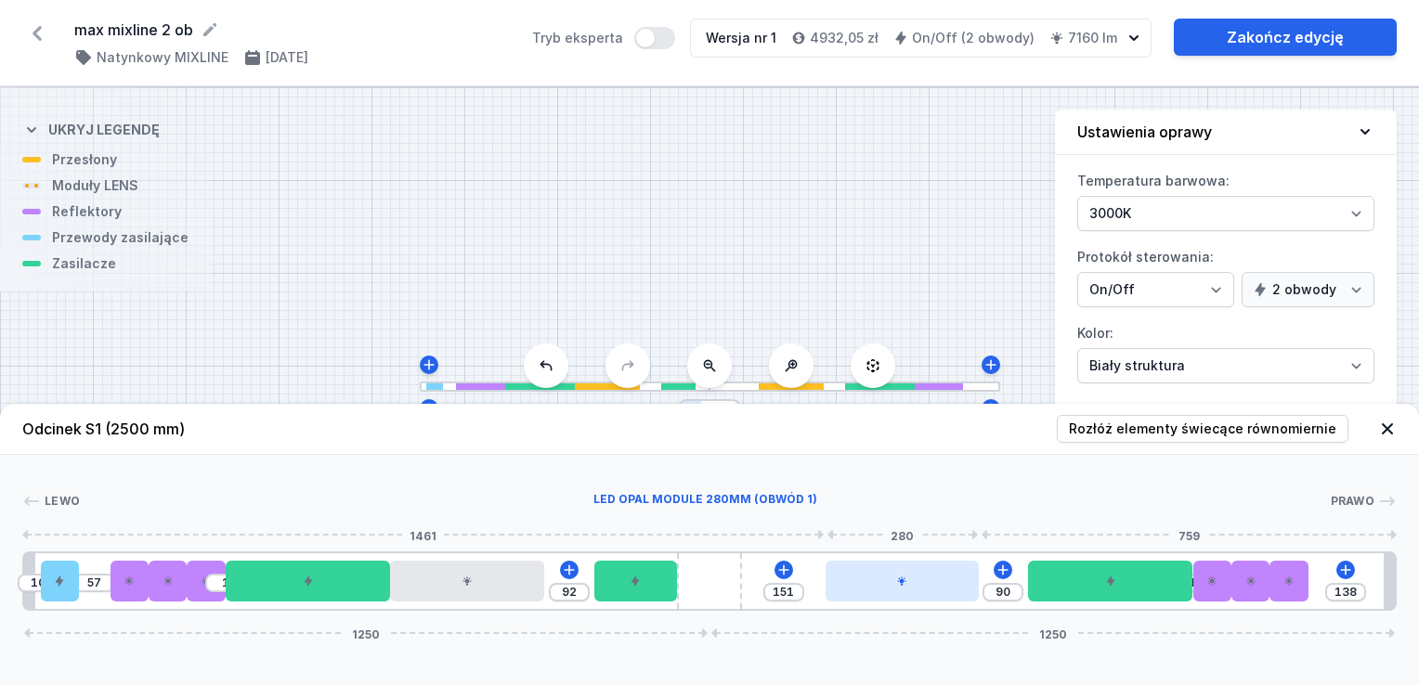
drag, startPoint x: 772, startPoint y: 570, endPoint x: 902, endPoint y: 575, distance: 130.1
click at [902, 575] on div at bounding box center [901, 581] width 153 height 41
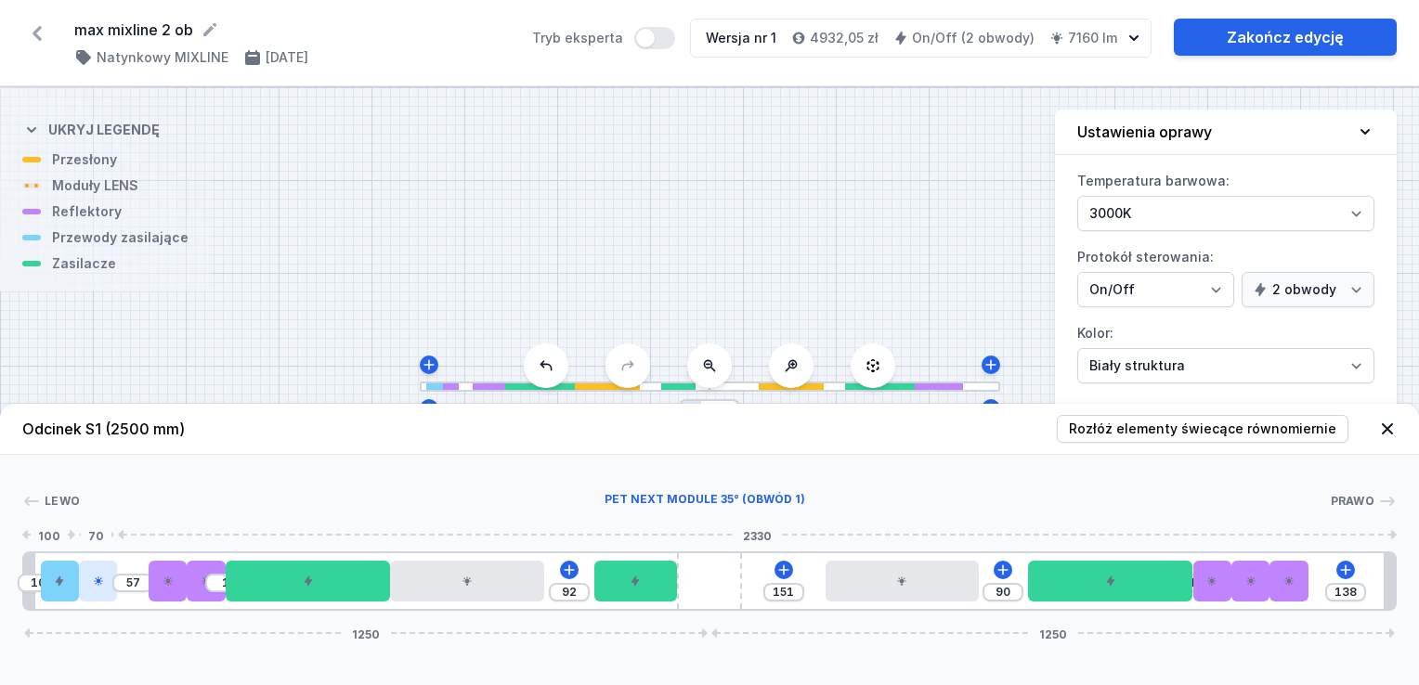
drag, startPoint x: 119, startPoint y: 589, endPoint x: 99, endPoint y: 587, distance: 19.6
click at [99, 587] on div at bounding box center [98, 581] width 38 height 41
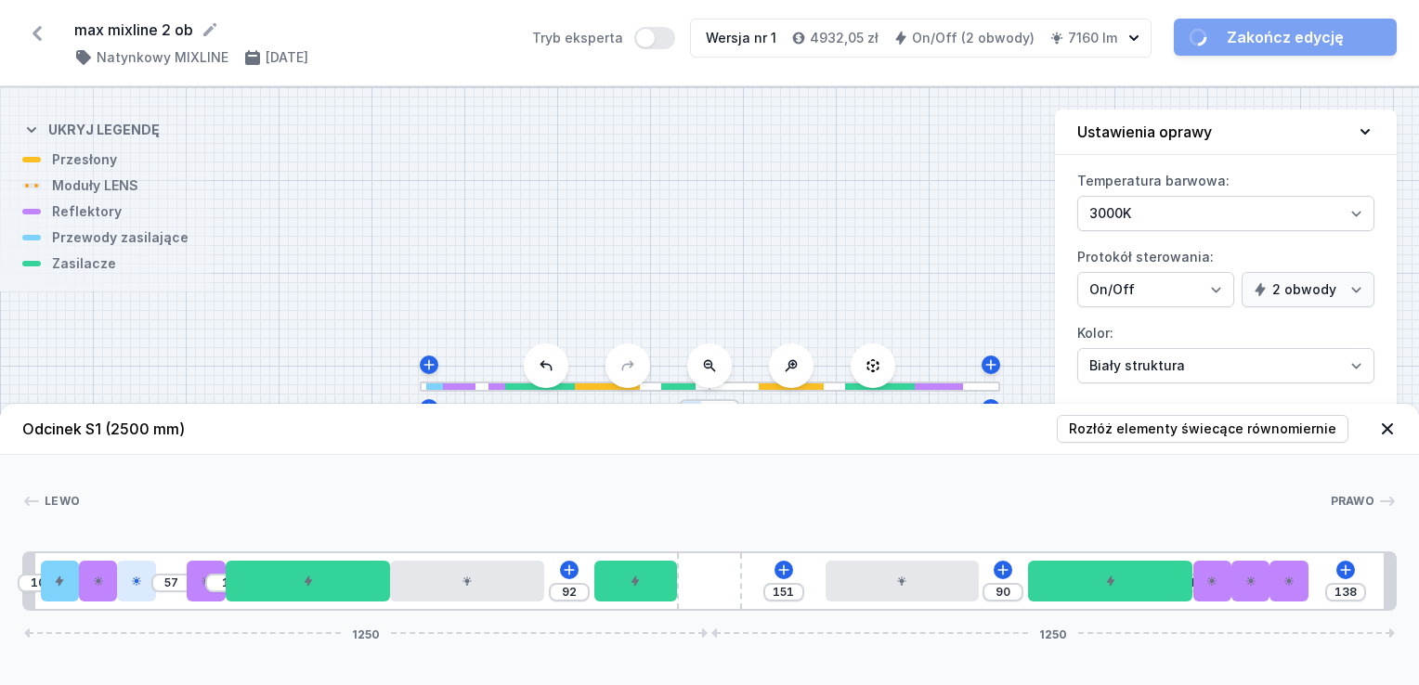
drag, startPoint x: 167, startPoint y: 583, endPoint x: 141, endPoint y: 586, distance: 26.1
click at [136, 585] on icon at bounding box center [136, 581] width 11 height 11
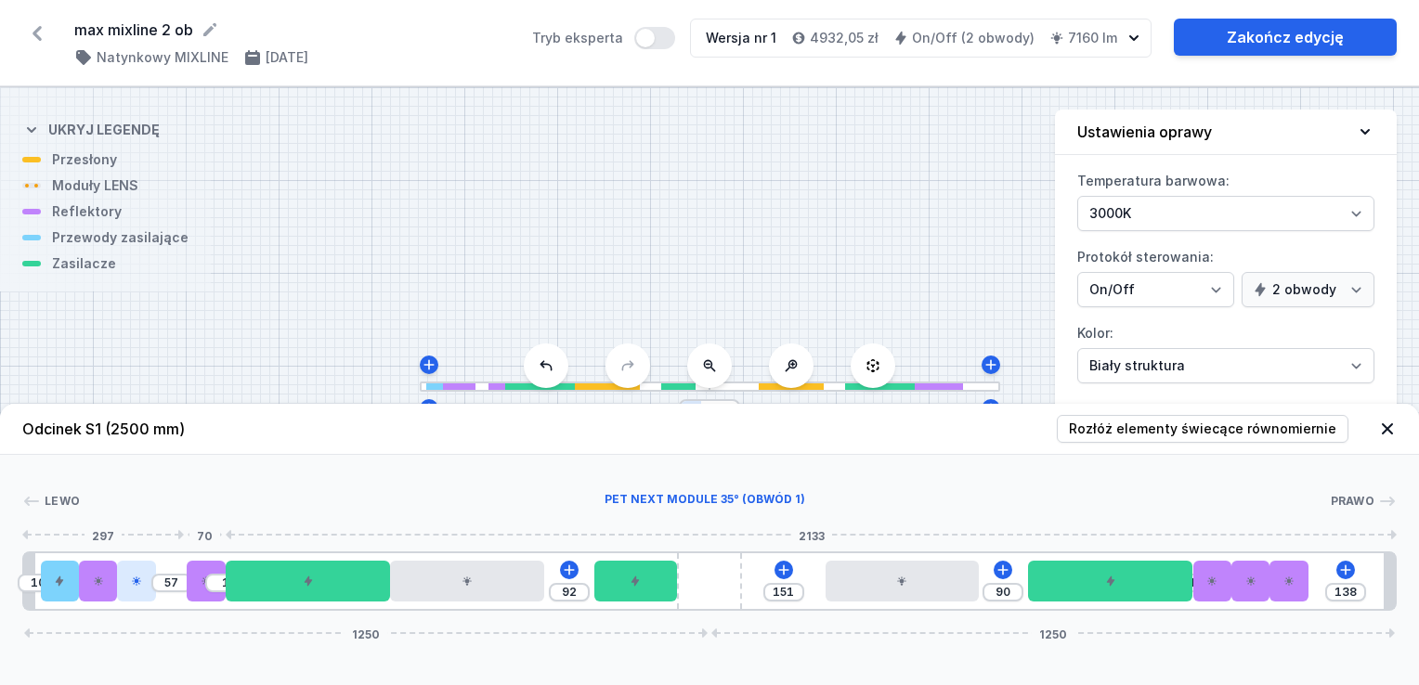
drag, startPoint x: 207, startPoint y: 585, endPoint x: 145, endPoint y: 585, distance: 62.2
click at [145, 585] on div "10 57 1 92 151 90 1 138 1250 1250" at bounding box center [709, 581] width 1374 height 59
type input "58"
drag, startPoint x: 208, startPoint y: 596, endPoint x: 152, endPoint y: 596, distance: 55.7
click at [152, 596] on div "10 58 92 151 90 1 138 1250 1250" at bounding box center [709, 581] width 1374 height 59
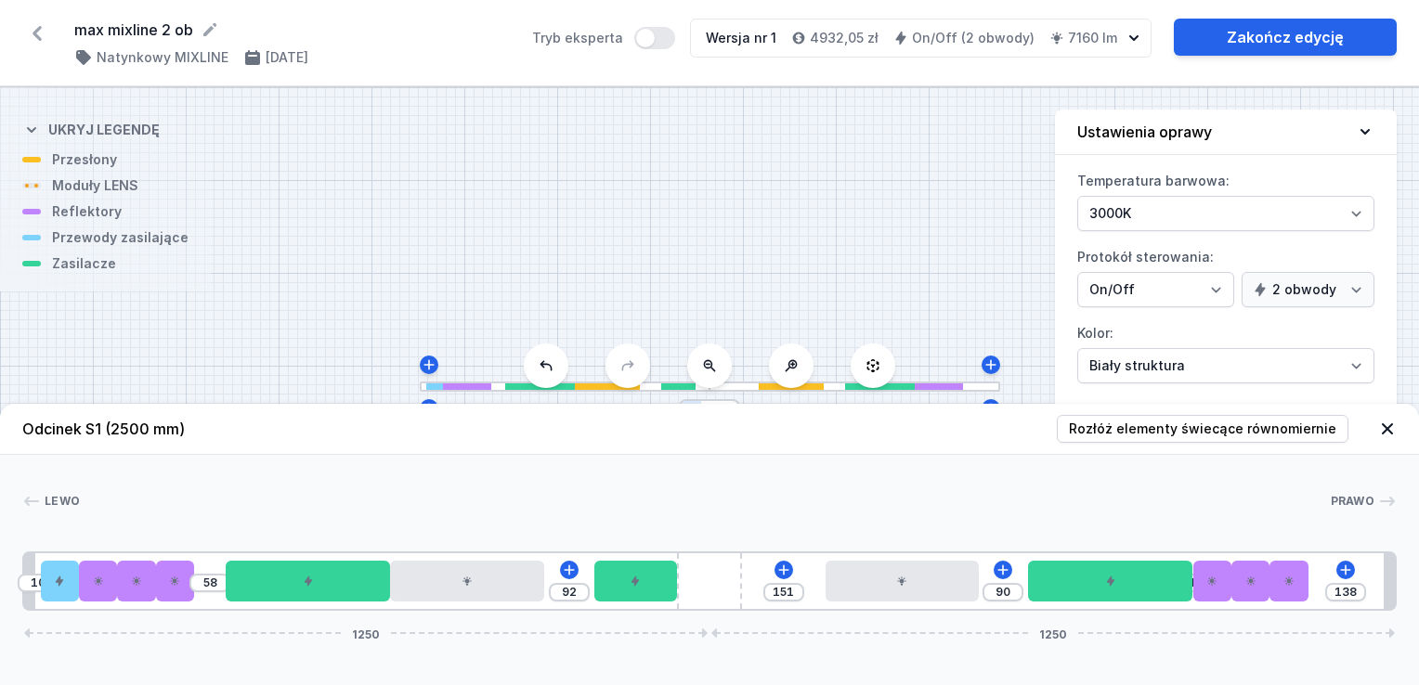
click at [1315, 581] on div "10 58 92 151 90 1 138 1250 1250" at bounding box center [709, 581] width 1374 height 59
drag, startPoint x: 1292, startPoint y: 588, endPoint x: 1307, endPoint y: 587, distance: 15.8
click at [1307, 587] on div at bounding box center [1288, 581] width 38 height 41
drag, startPoint x: 1332, startPoint y: 593, endPoint x: 1405, endPoint y: 604, distance: 73.3
click at [1404, 604] on div "Lewo End cup MIXLINE Prawo 2480 20 1 2 3 1 3 1 3 1 4 1 5 1 6 2 7 5 1 4 1 3 1 3 …" at bounding box center [709, 533] width 1419 height 156
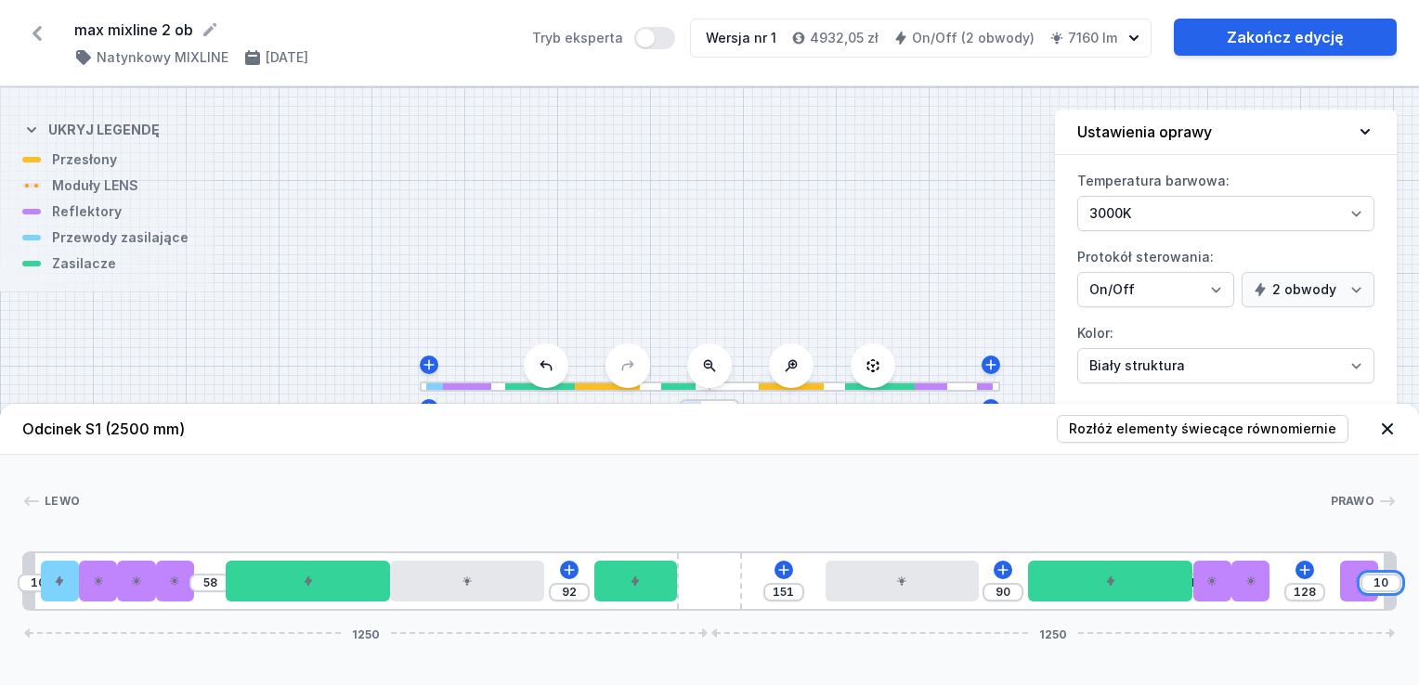
type input "100"
type input "38"
click at [1291, 512] on div "[PERSON_NAME]" at bounding box center [709, 505] width 1374 height 26
drag, startPoint x: 1345, startPoint y: 596, endPoint x: 1418, endPoint y: 592, distance: 72.5
click at [1404, 596] on html "max mixline 2 ob ( 11861 /v 1 ) Natynkowy MIXLINE [DATE] Tryb eksperta Wersja n…" at bounding box center [709, 342] width 1419 height 685
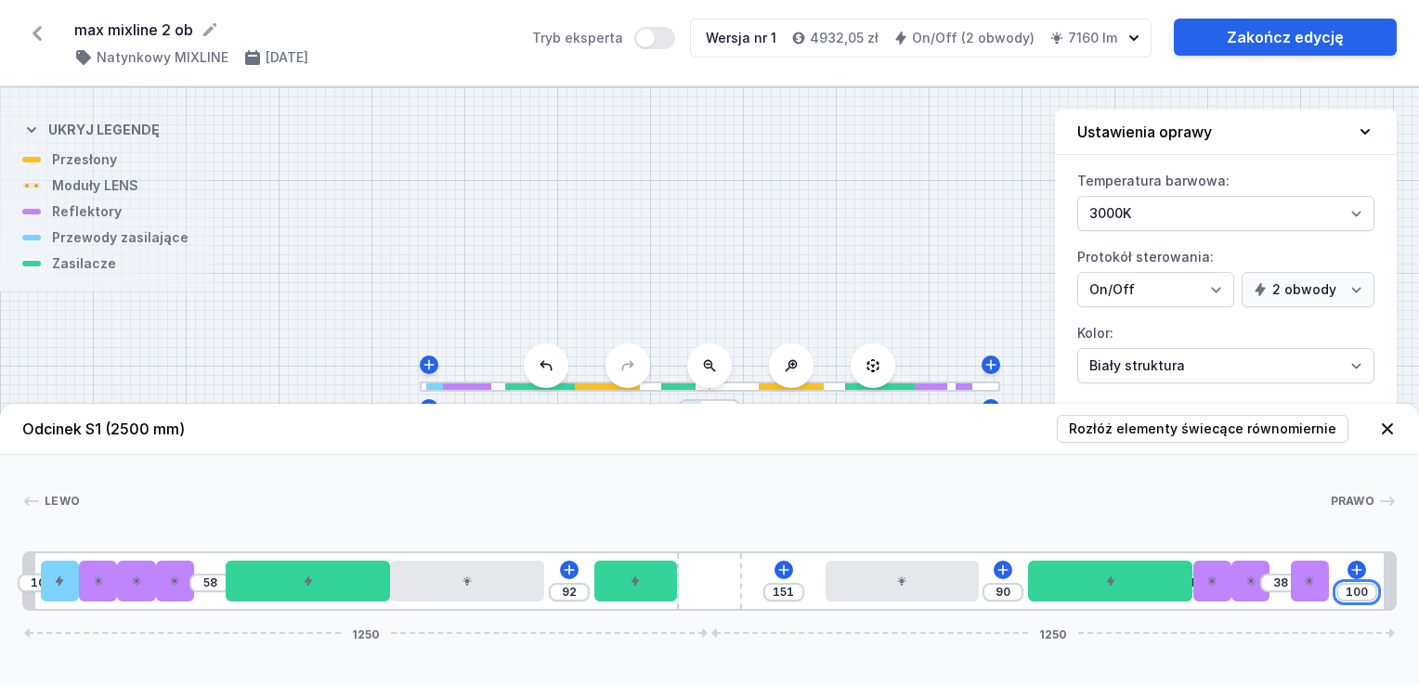
type input "8"
type input "130"
type input "80"
type input "58"
type input "80"
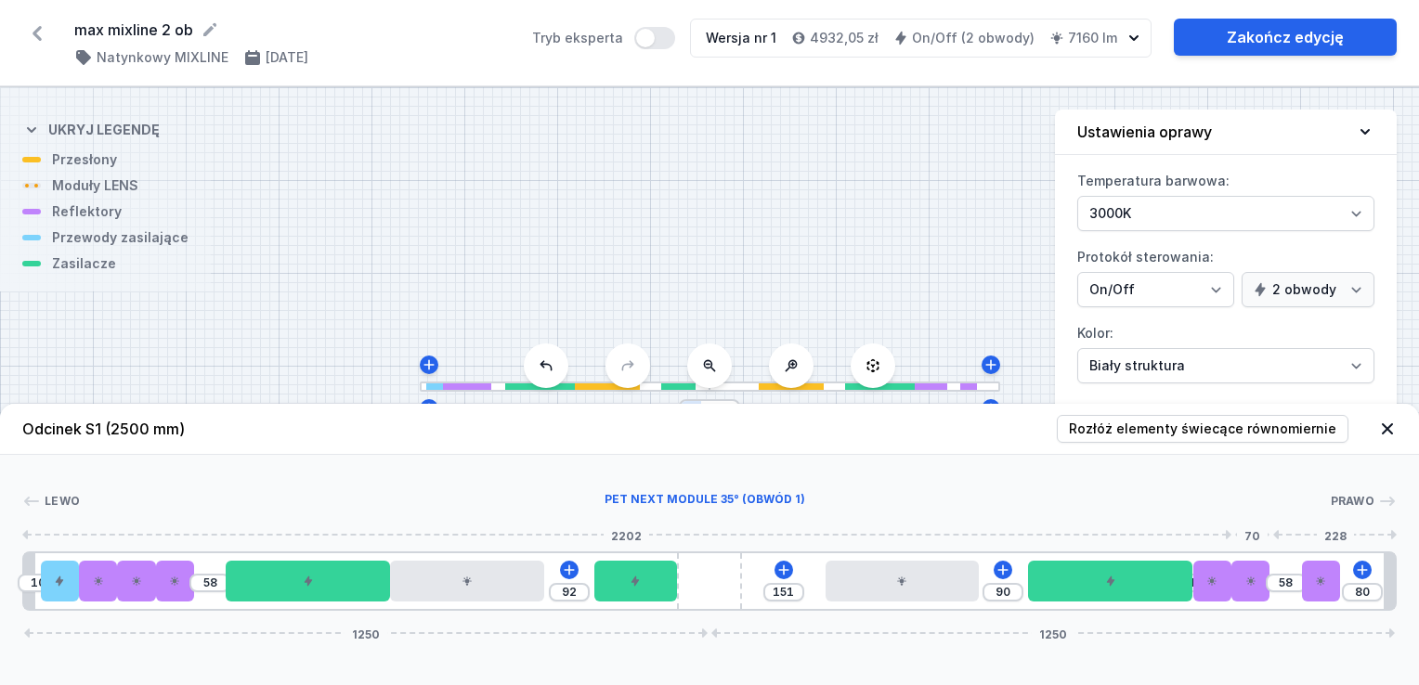
type input "58"
drag, startPoint x: 1251, startPoint y: 585, endPoint x: 1301, endPoint y: 584, distance: 50.1
type input "59"
drag, startPoint x: 1216, startPoint y: 591, endPoint x: 1258, endPoint y: 597, distance: 42.3
click at [1278, 594] on div "10 58 92 151 90 59 80 1250 1250" at bounding box center [709, 581] width 1374 height 59
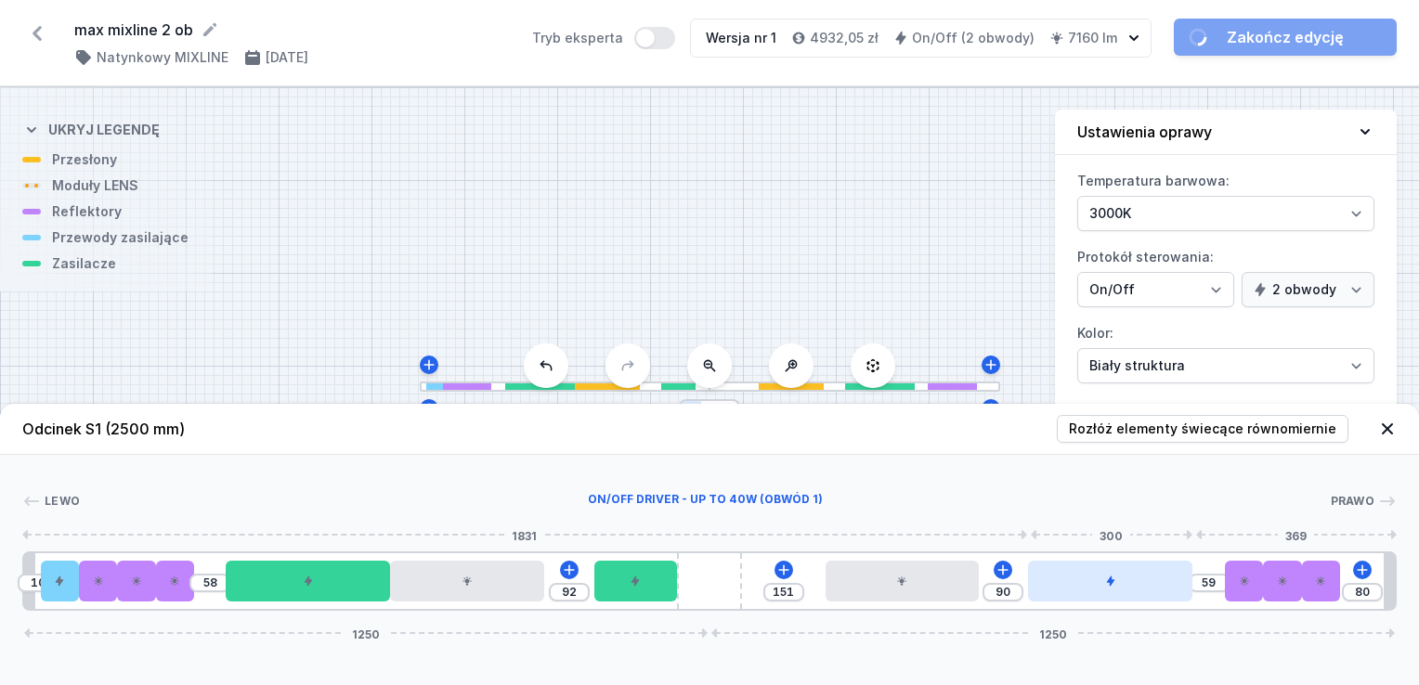
type input "58"
type input "91"
type input "148"
type input "1"
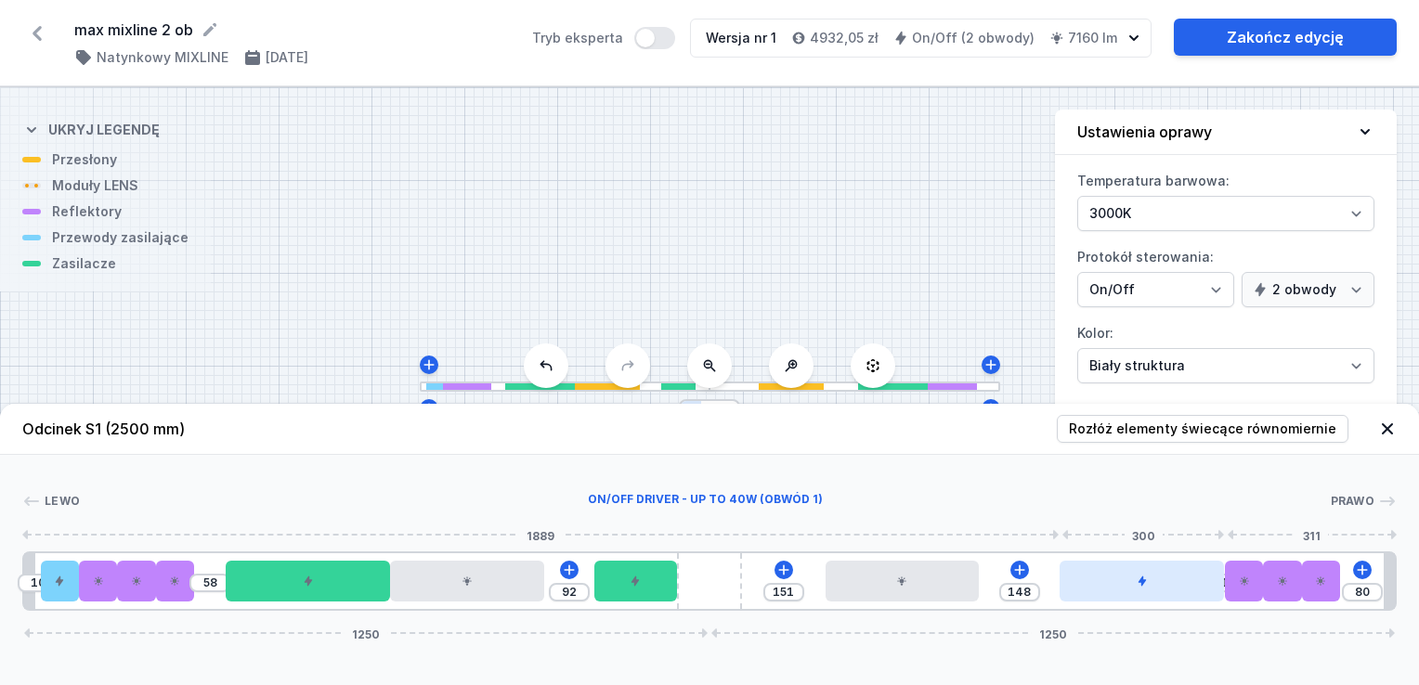
drag, startPoint x: 1165, startPoint y: 592, endPoint x: 1203, endPoint y: 593, distance: 38.1
click at [1203, 593] on div at bounding box center [1141, 581] width 164 height 41
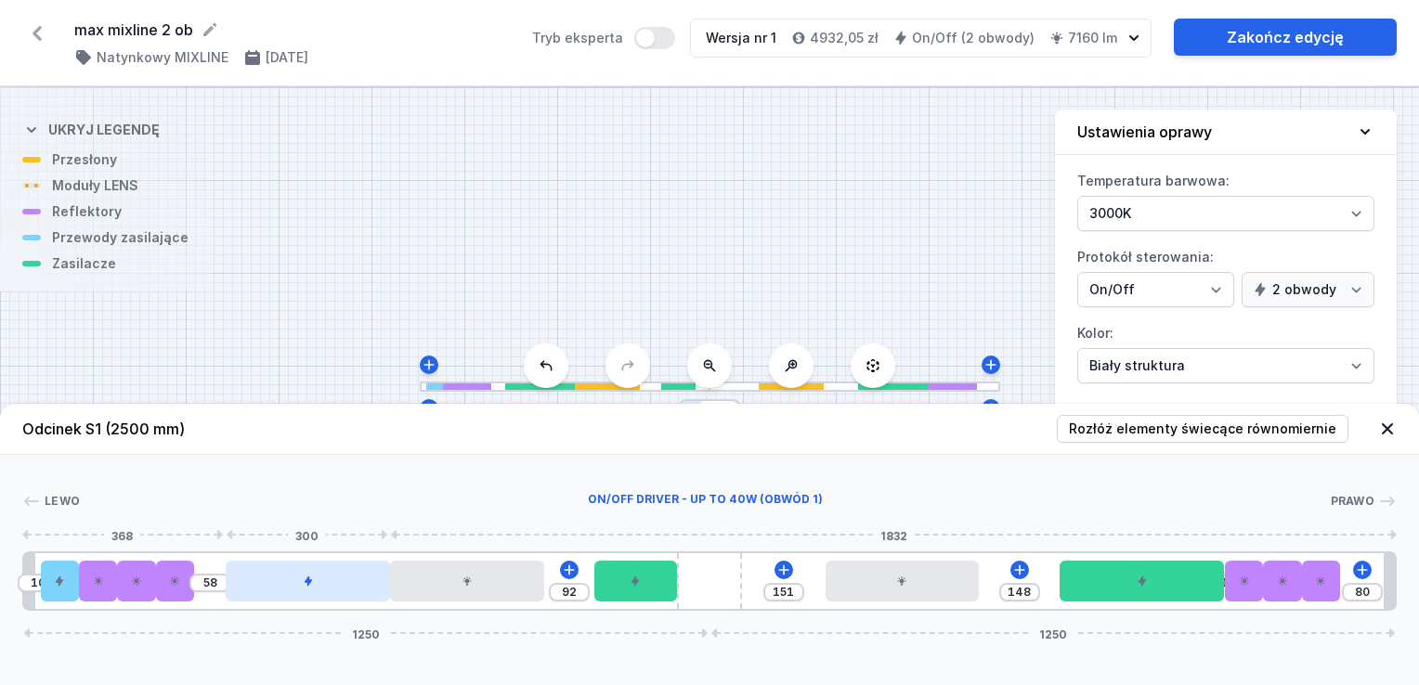
type input "1"
drag, startPoint x: 254, startPoint y: 591, endPoint x: 227, endPoint y: 591, distance: 26.9
click at [227, 591] on div at bounding box center [277, 581] width 164 height 41
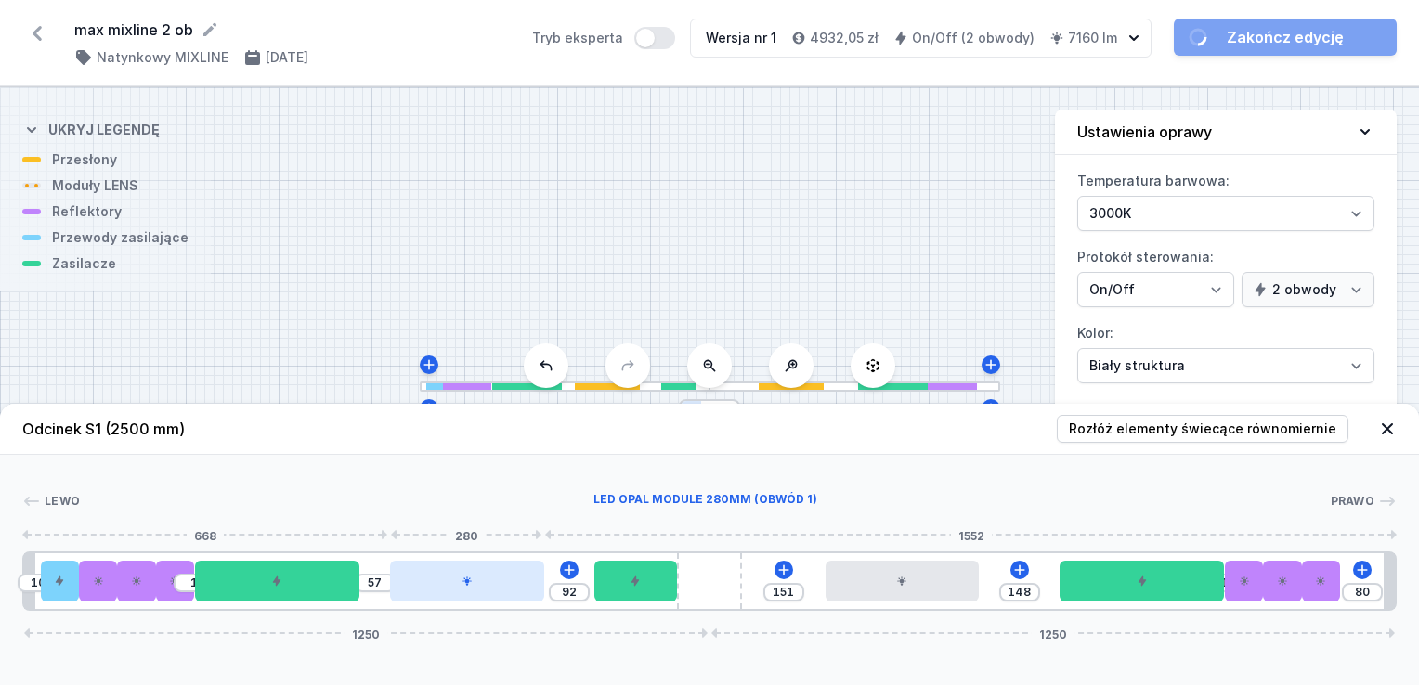
click at [446, 581] on div at bounding box center [466, 581] width 153 height 41
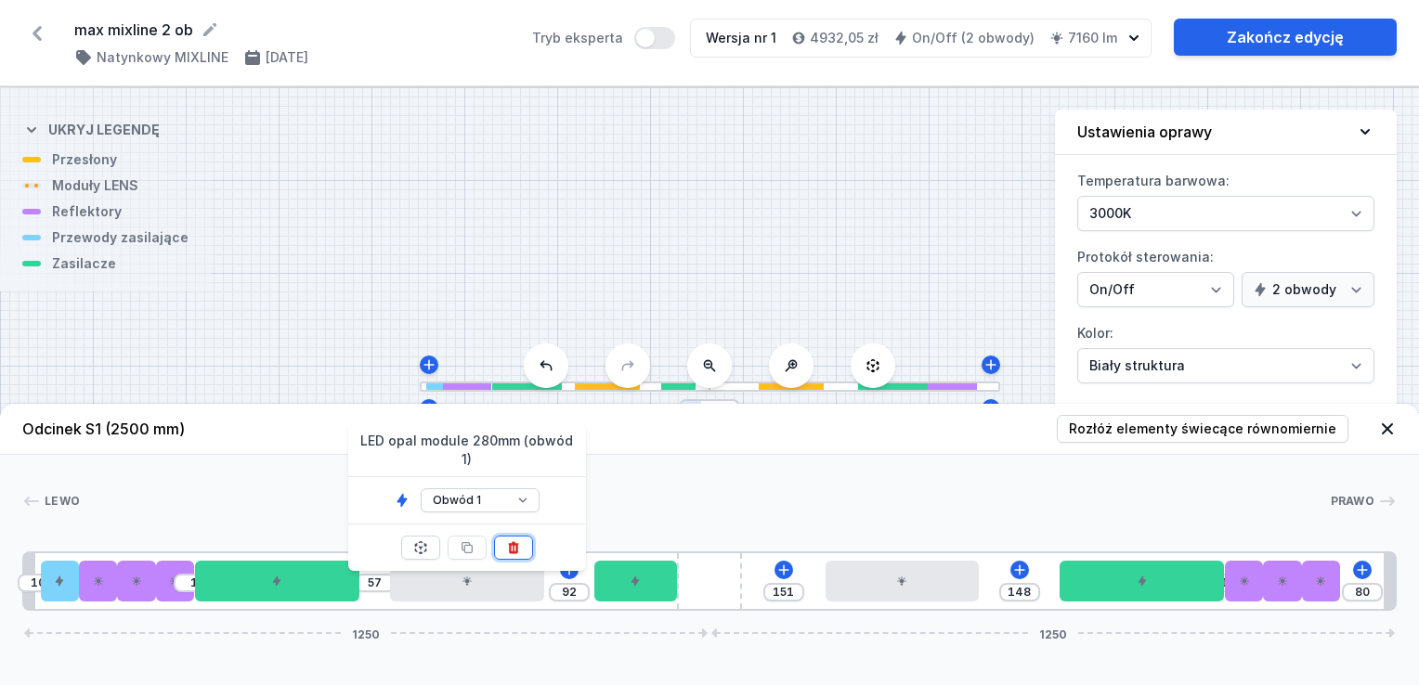
click at [525, 536] on button at bounding box center [513, 548] width 39 height 24
type input "429"
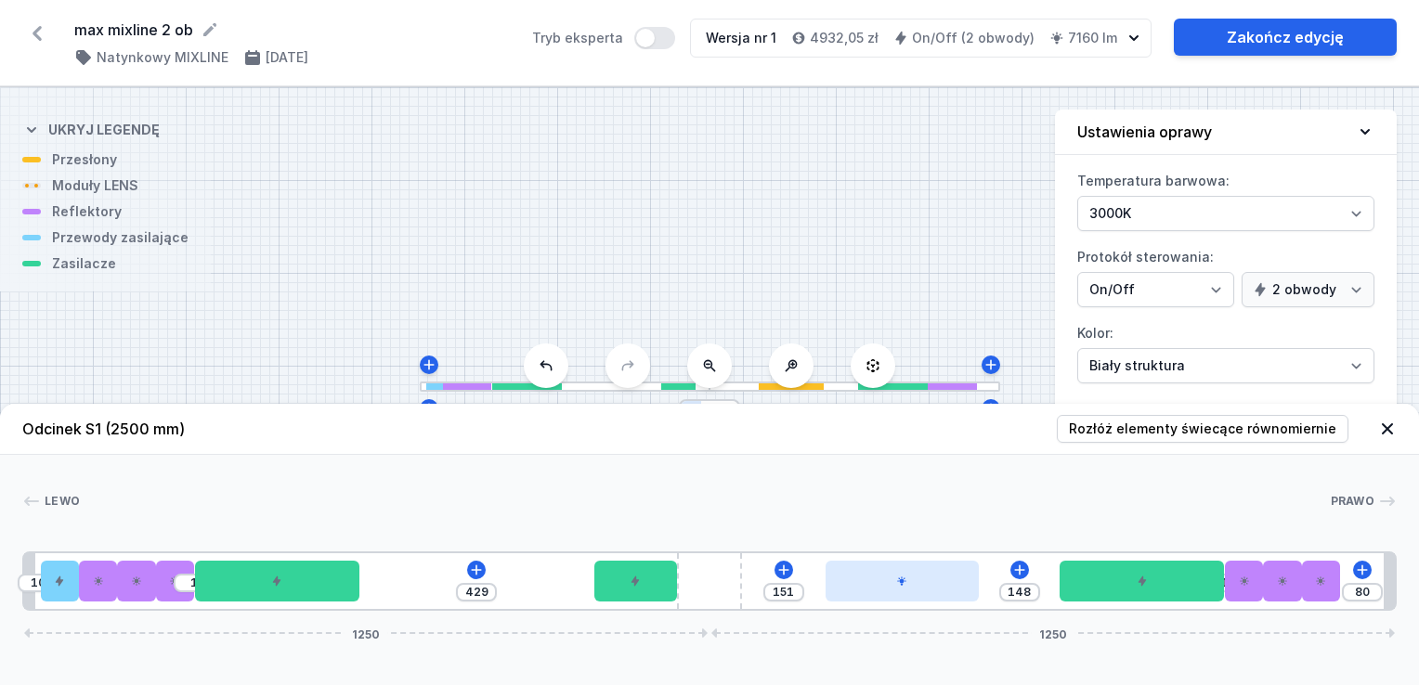
click at [858, 583] on div at bounding box center [901, 581] width 153 height 41
click at [929, 536] on button at bounding box center [947, 548] width 39 height 24
type input "579"
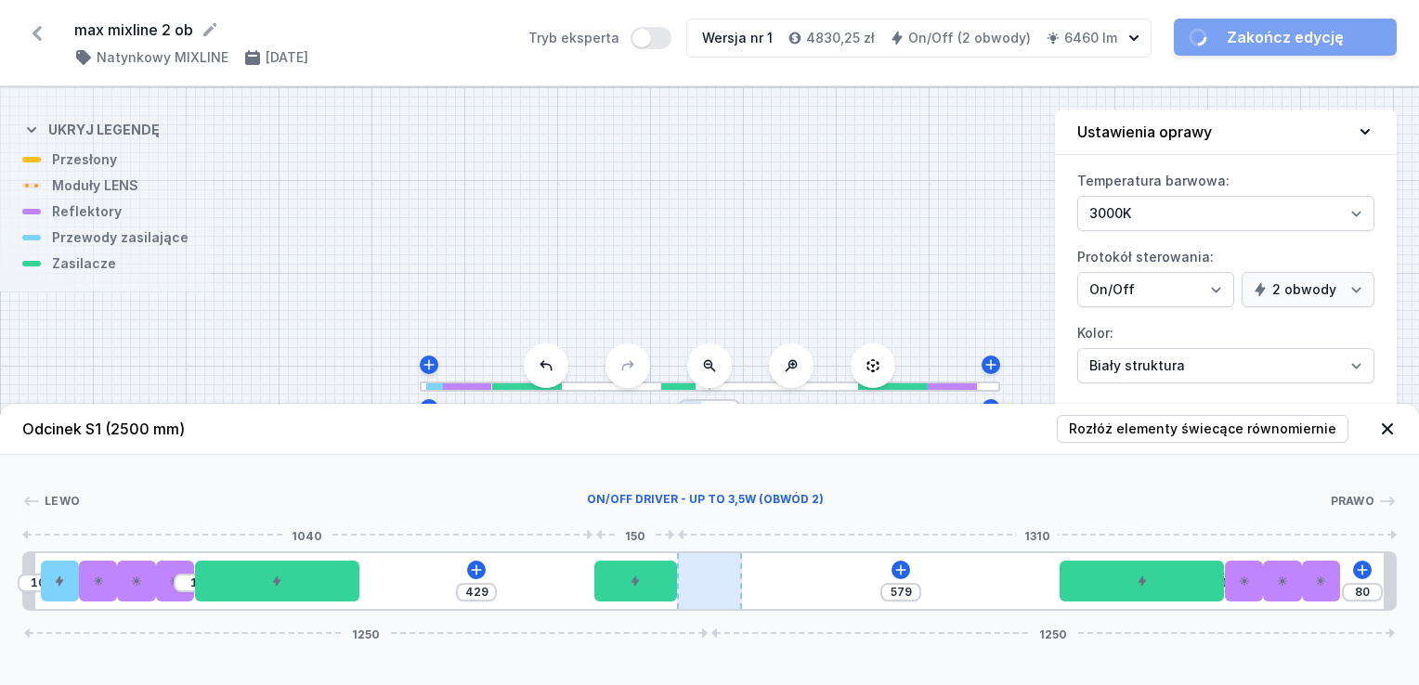
drag, startPoint x: 647, startPoint y: 586, endPoint x: 703, endPoint y: 587, distance: 55.7
click at [703, 587] on div "10 1 429 579 1 80 1250 1250" at bounding box center [709, 581] width 1374 height 59
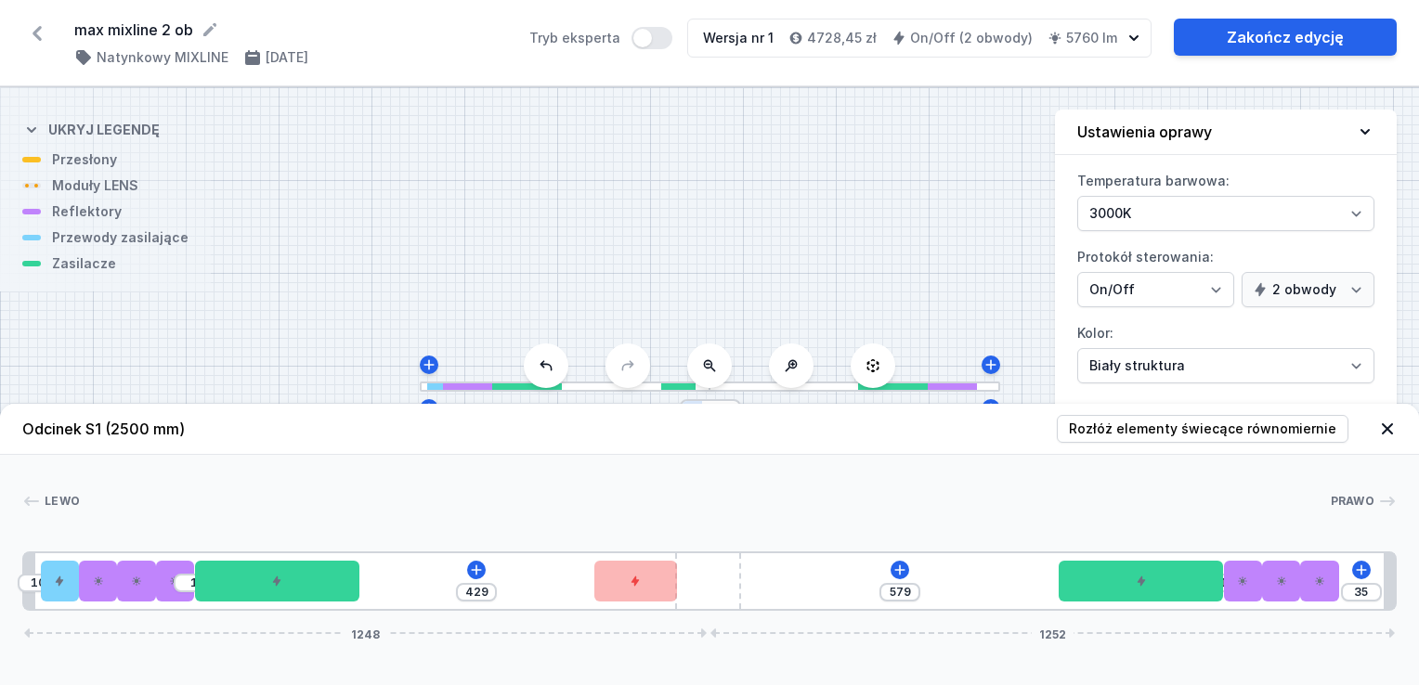
type input "24"
type input "372"
type input "2"
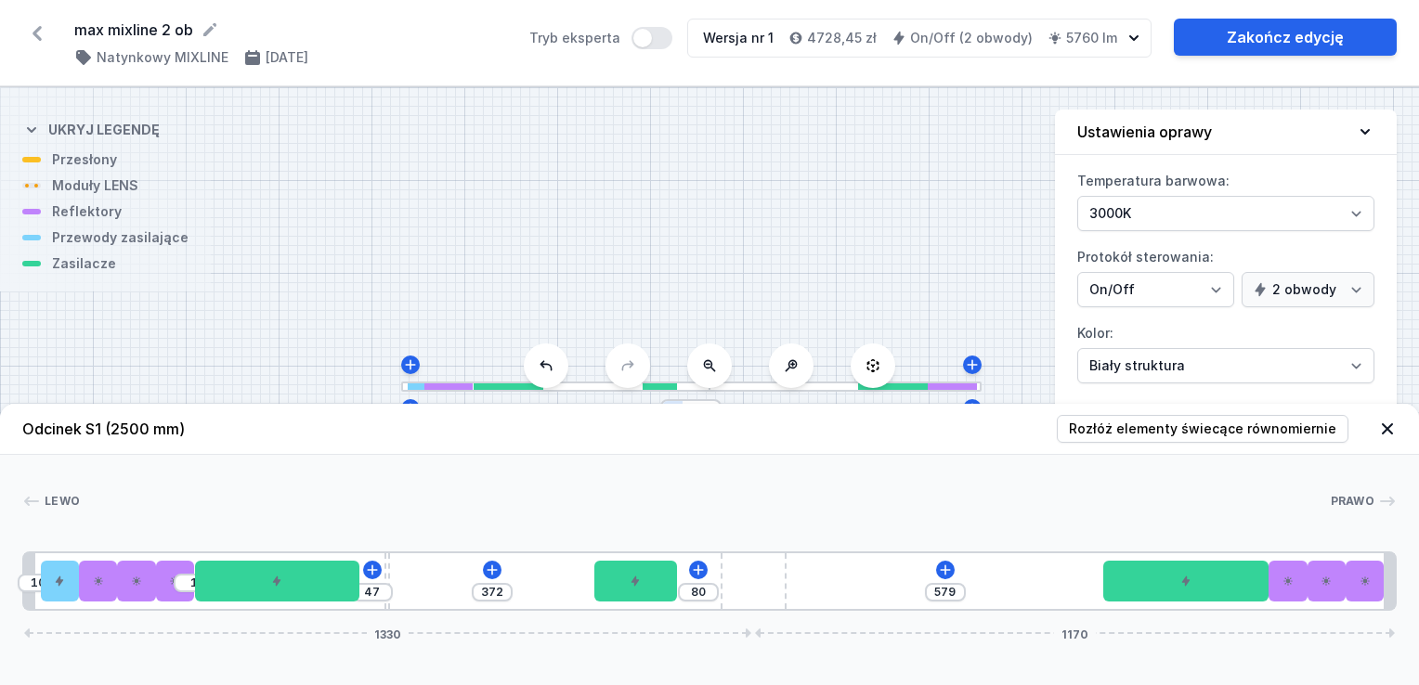
drag, startPoint x: 720, startPoint y: 587, endPoint x: 966, endPoint y: 588, distance: 245.1
click at [907, 584] on div "10 1 47 372 80 579 1 1330 1170" at bounding box center [709, 581] width 1374 height 59
type input "373"
type input "79"
type input "381"
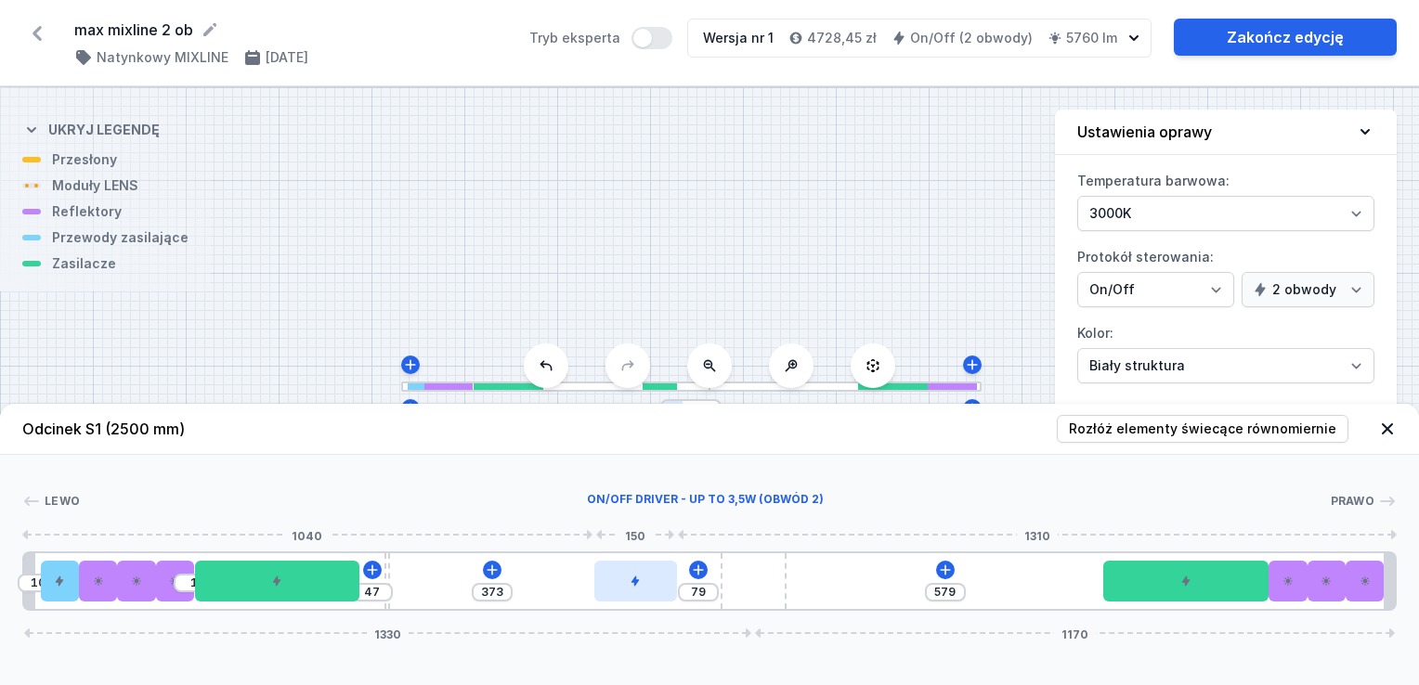
type input "71"
type input "390"
type input "62"
type input "406"
type input "46"
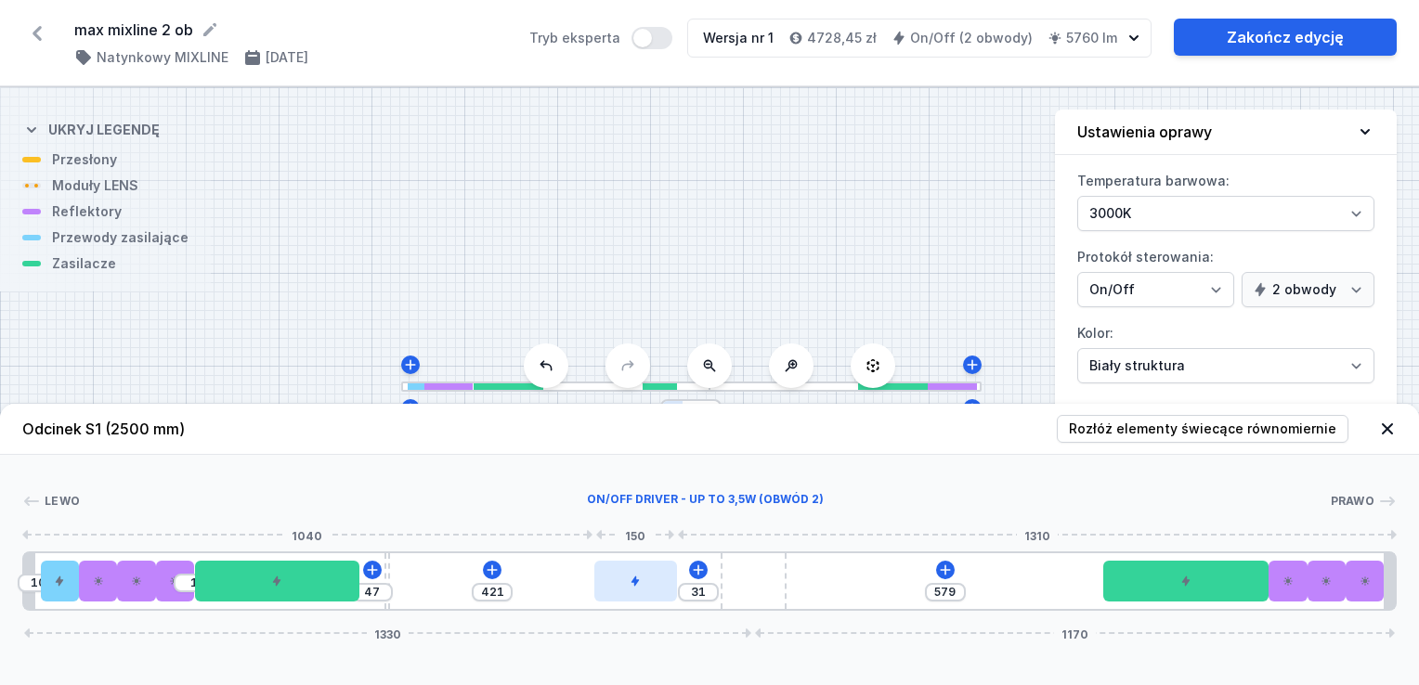
type input "452"
drag, startPoint x: 646, startPoint y: 596, endPoint x: 695, endPoint y: 596, distance: 48.3
click at [695, 596] on div at bounding box center [679, 581] width 83 height 41
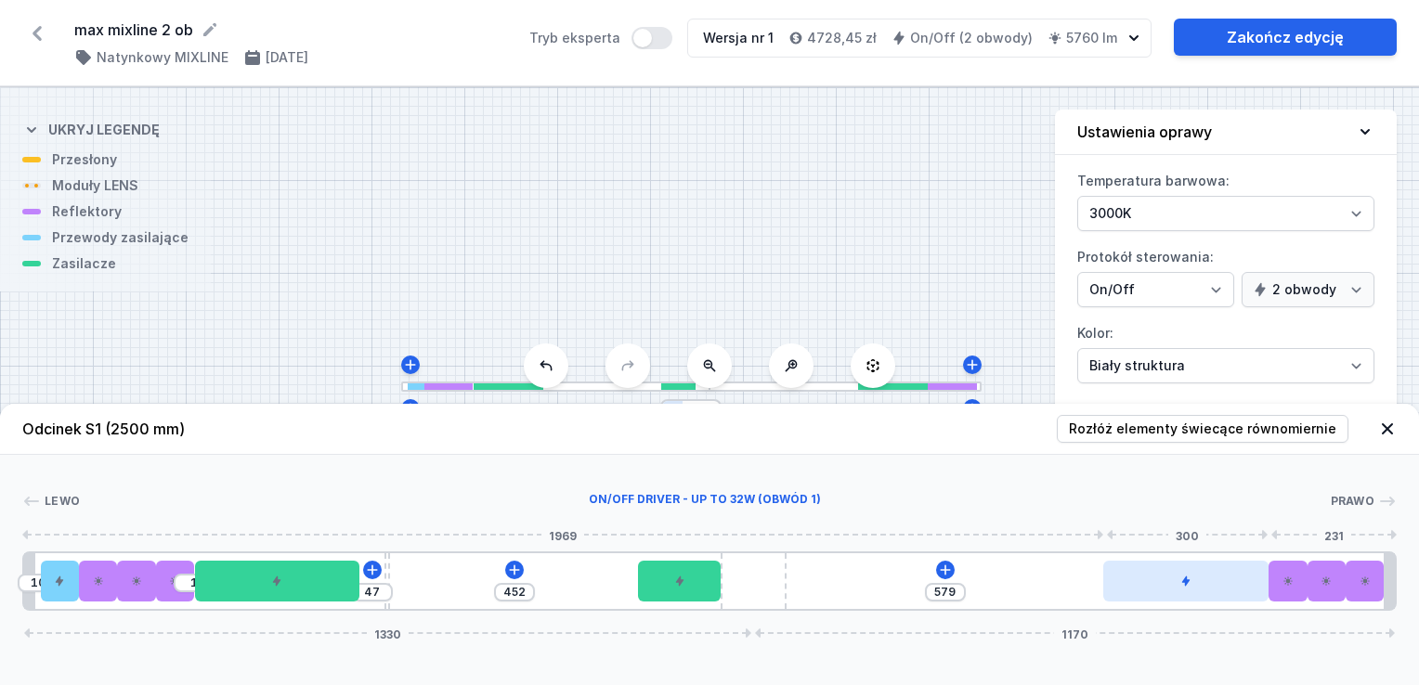
type input "528"
type input "52"
type input "518"
type input "62"
type input "454"
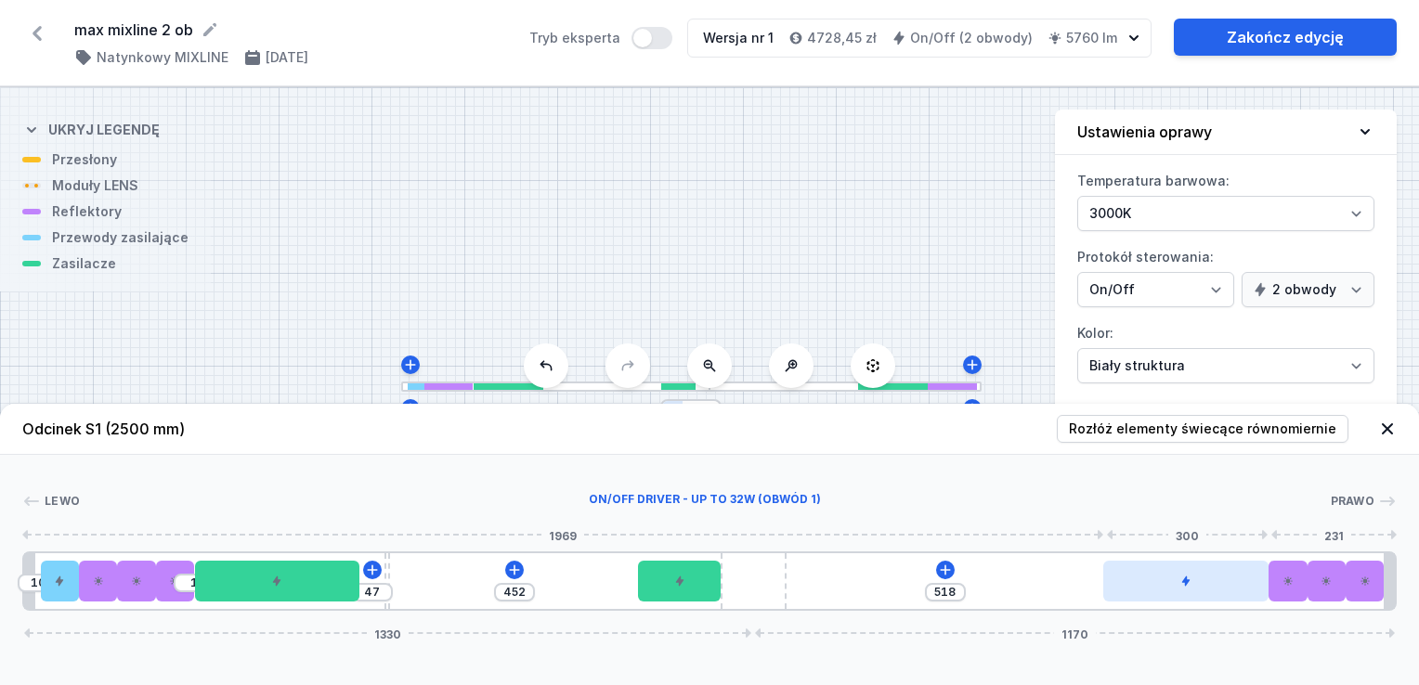
type input "126"
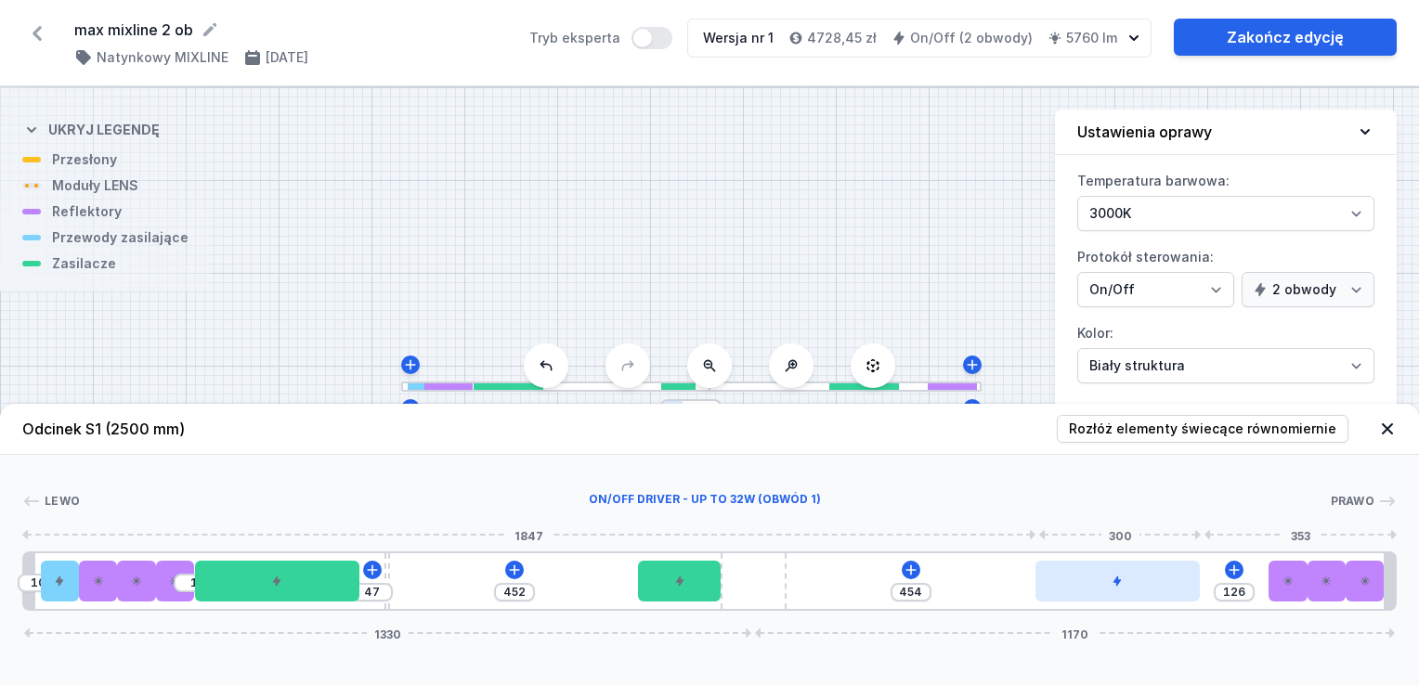
type input "452"
drag, startPoint x: 1235, startPoint y: 591, endPoint x: 1198, endPoint y: 592, distance: 37.2
click at [1198, 592] on div at bounding box center [1117, 581] width 164 height 41
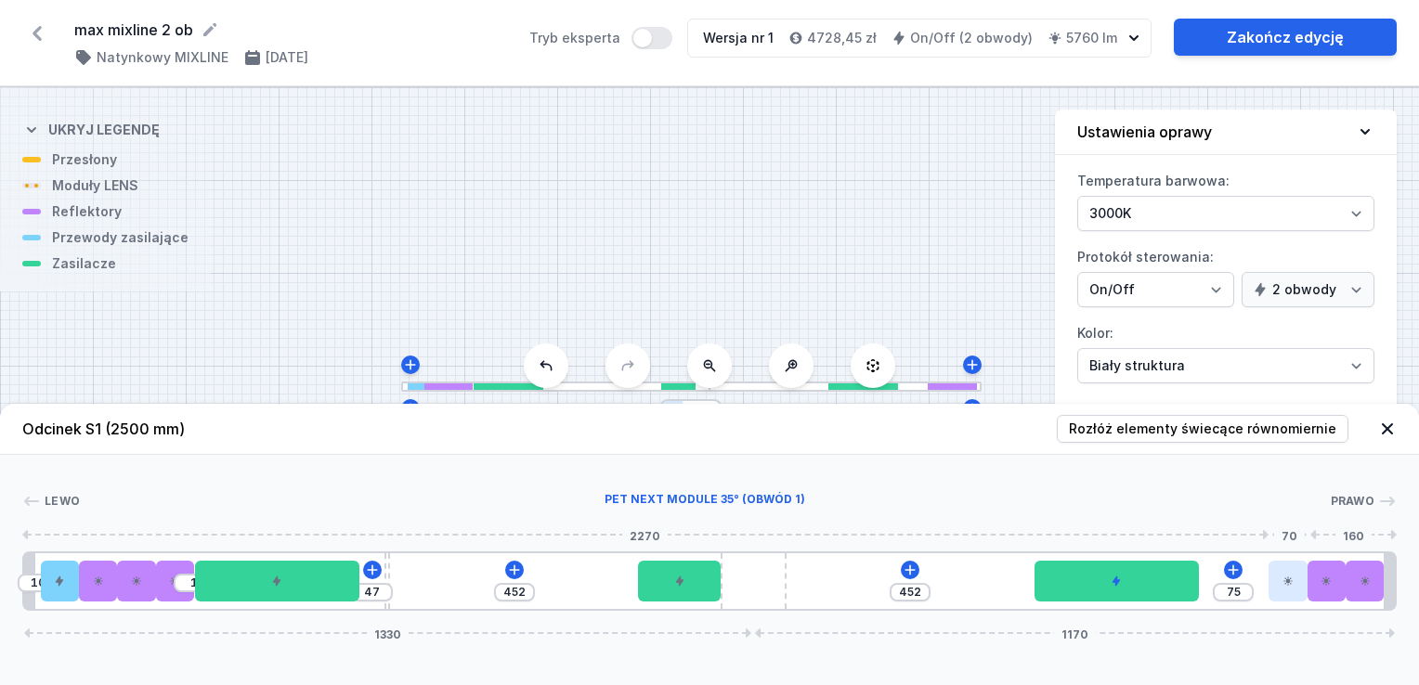
type input "1"
drag, startPoint x: 1285, startPoint y: 591, endPoint x: 1249, endPoint y: 591, distance: 36.2
click at [1249, 591] on div "10 1 47 452 452 1 127 1330 1170" at bounding box center [709, 581] width 1374 height 59
drag, startPoint x: 1318, startPoint y: 585, endPoint x: 1270, endPoint y: 592, distance: 48.8
click at [1307, 592] on div at bounding box center [1326, 581] width 38 height 41
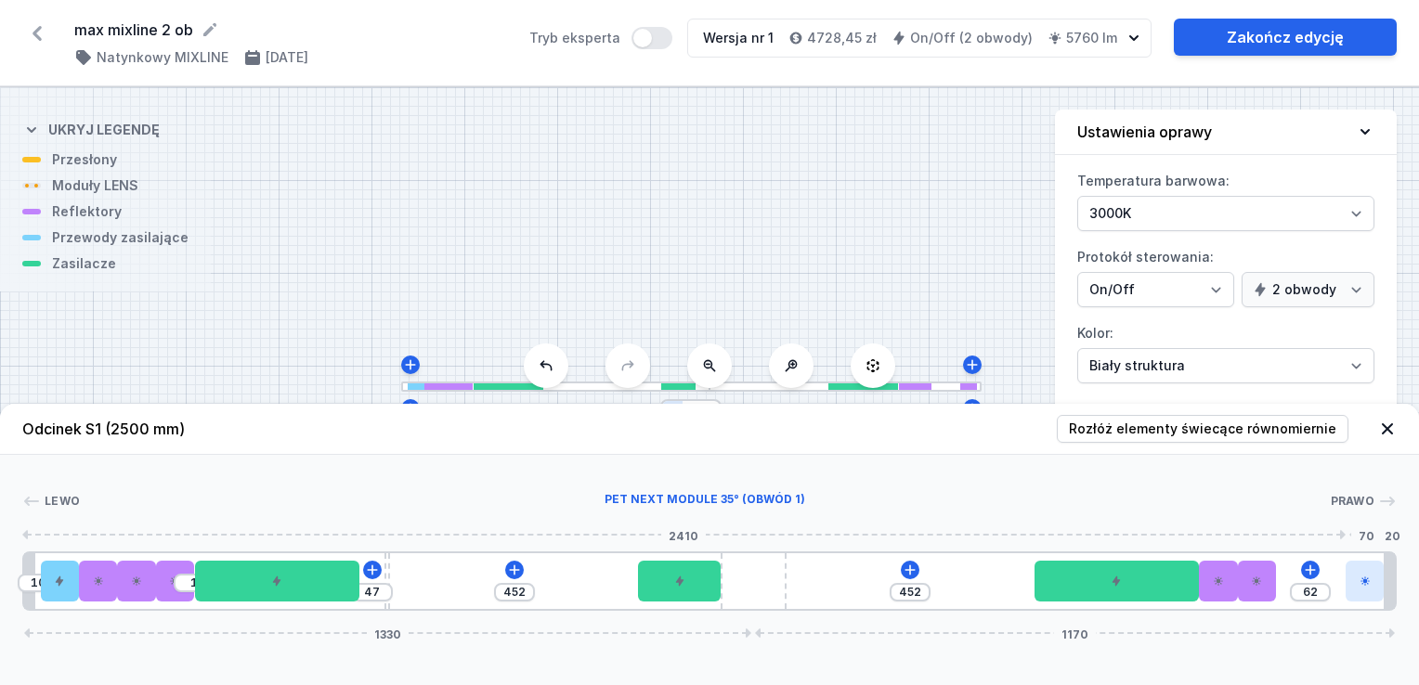
click at [1331, 586] on div "10 1 47 452 452 1 62 1330 1170" at bounding box center [709, 581] width 1374 height 59
drag, startPoint x: 1339, startPoint y: 592, endPoint x: 1418, endPoint y: 607, distance: 80.3
click at [1404, 606] on div "Lewo Prawo 1 2 3 1 3 1 3 1 4 1 5 6 2 7 8 1 3 1 3 1 3 1 1 10 1 47 452 452 1 127 …" at bounding box center [709, 533] width 1419 height 156
type input "80"
drag, startPoint x: 1261, startPoint y: 592, endPoint x: 1302, endPoint y: 600, distance: 41.5
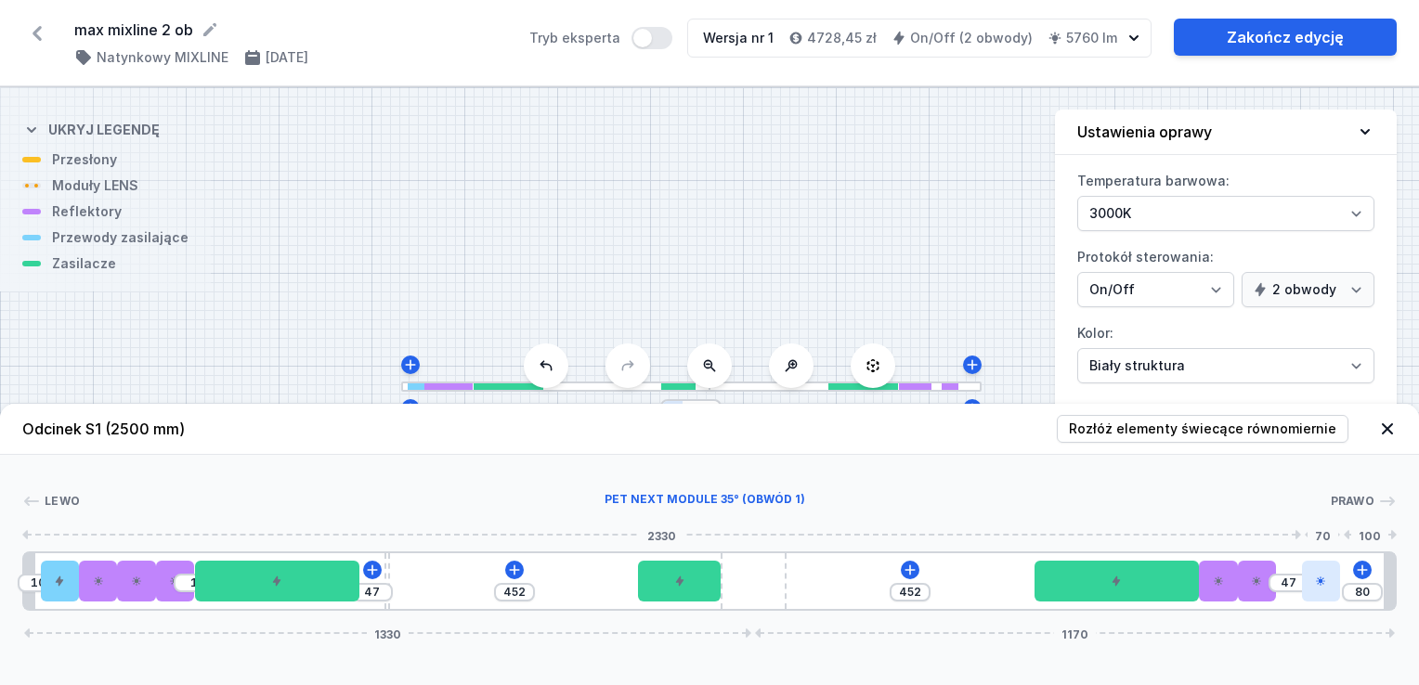
click at [1302, 600] on div "10 1 47 452 452 1 47 80 1330 1170" at bounding box center [709, 581] width 1374 height 59
drag, startPoint x: 1270, startPoint y: 599, endPoint x: 1300, endPoint y: 596, distance: 29.8
click at [1255, 507] on div at bounding box center [705, 501] width 1250 height 19
drag, startPoint x: 1258, startPoint y: 578, endPoint x: 1298, endPoint y: 573, distance: 40.2
click at [1273, 550] on div "Lewo Prawo 1 2 3 1 3 1 3 1 4 1 5 6 2 7 8 1 3 1 3 1 3 1 1 10 1 47 452 452 1 47 8…" at bounding box center [709, 533] width 1419 height 156
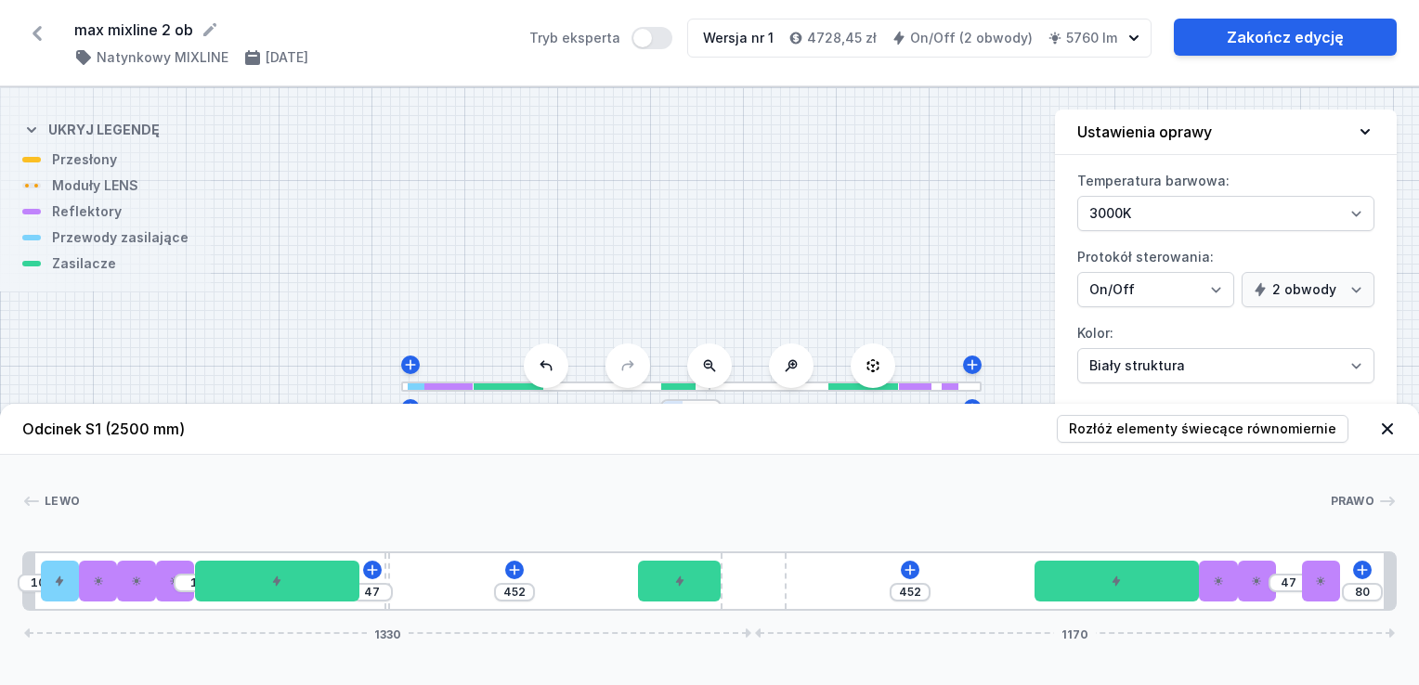
click at [1273, 604] on div "10 1 47 452 452 1 47 80 1330 1170" at bounding box center [709, 581] width 1374 height 59
type input "47"
drag, startPoint x: 1260, startPoint y: 600, endPoint x: 1303, endPoint y: 589, distance: 44.1
type input "65"
drag, startPoint x: 1219, startPoint y: 592, endPoint x: 1298, endPoint y: 588, distance: 79.1
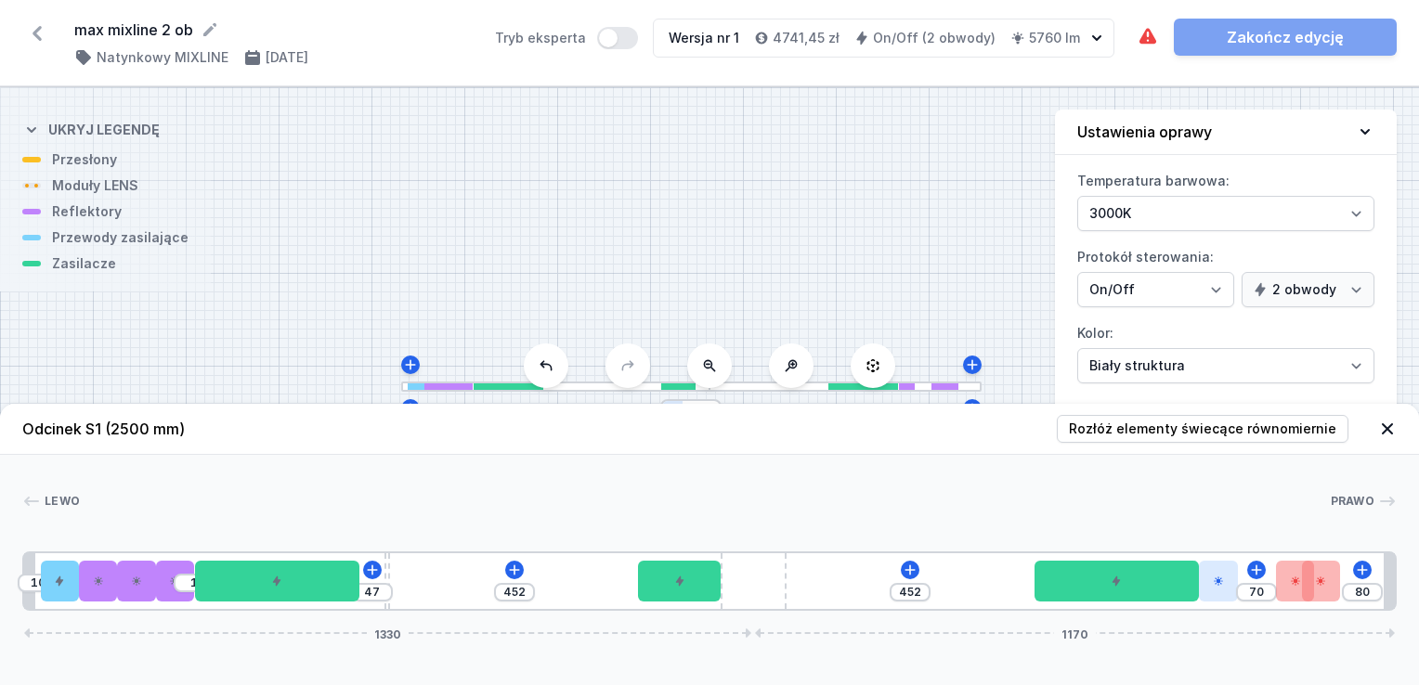
drag, startPoint x: 1258, startPoint y: 596, endPoint x: 1222, endPoint y: 596, distance: 36.2
click at [1222, 596] on div at bounding box center [1218, 581] width 38 height 41
drag, startPoint x: 1286, startPoint y: 592, endPoint x: 1299, endPoint y: 590, distance: 13.3
click at [1299, 590] on div at bounding box center [1282, 581] width 38 height 41
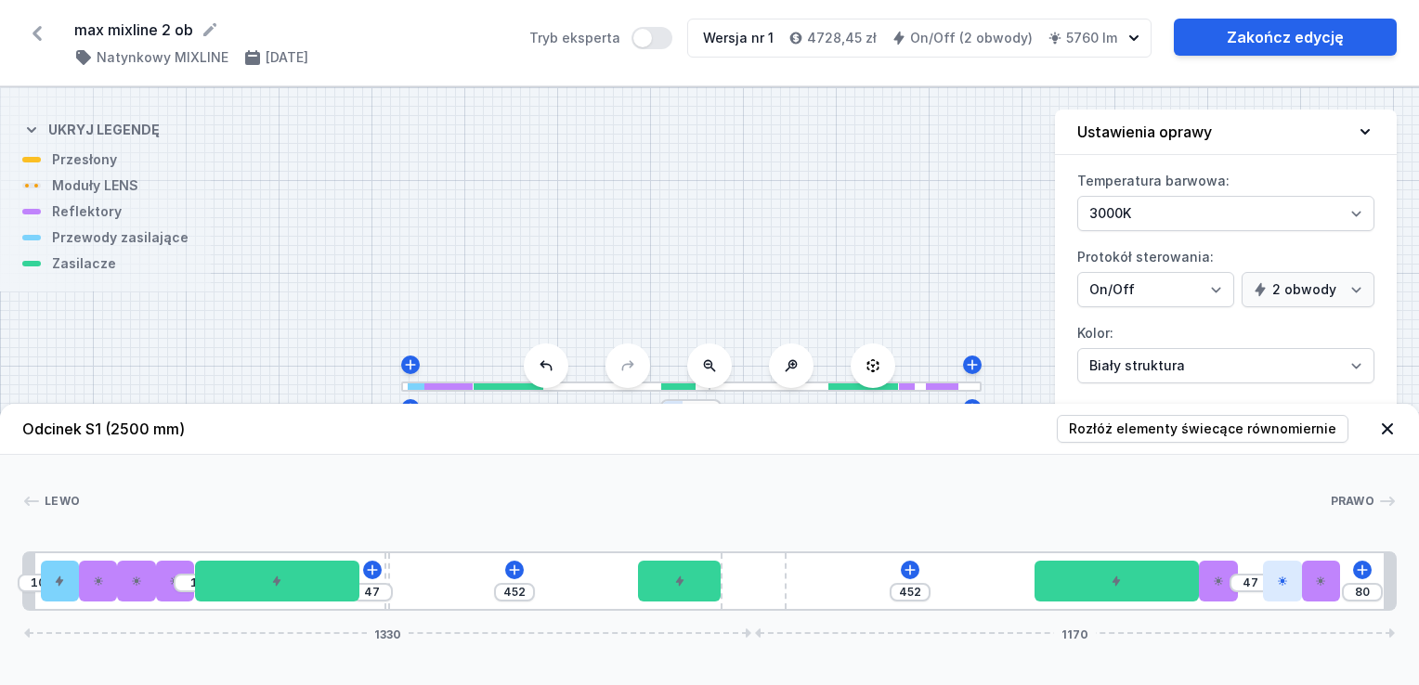
type input "48"
drag, startPoint x: 1229, startPoint y: 596, endPoint x: 1281, endPoint y: 592, distance: 52.1
click at [1288, 592] on div "10 1 47 452 452 48 80 1330 1170" at bounding box center [709, 581] width 1374 height 59
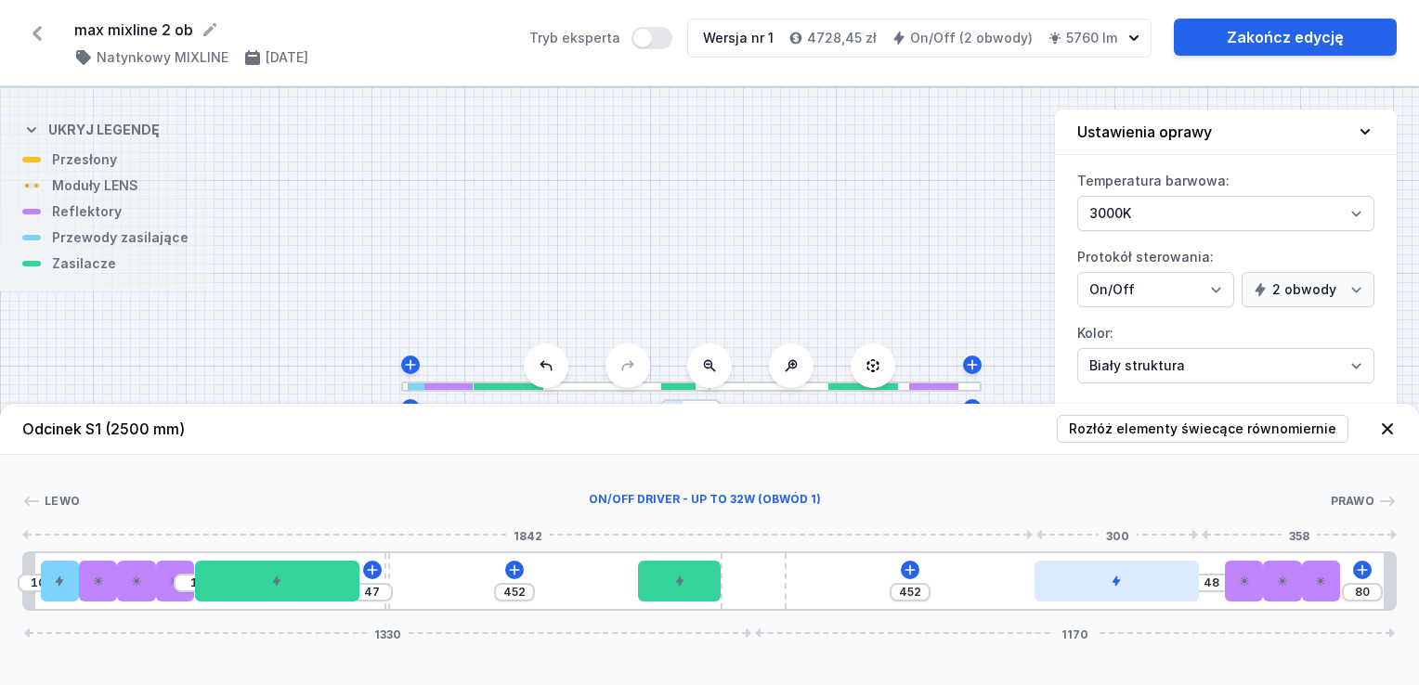
type input "422"
type input "78"
type input "425"
type input "75"
type input "432"
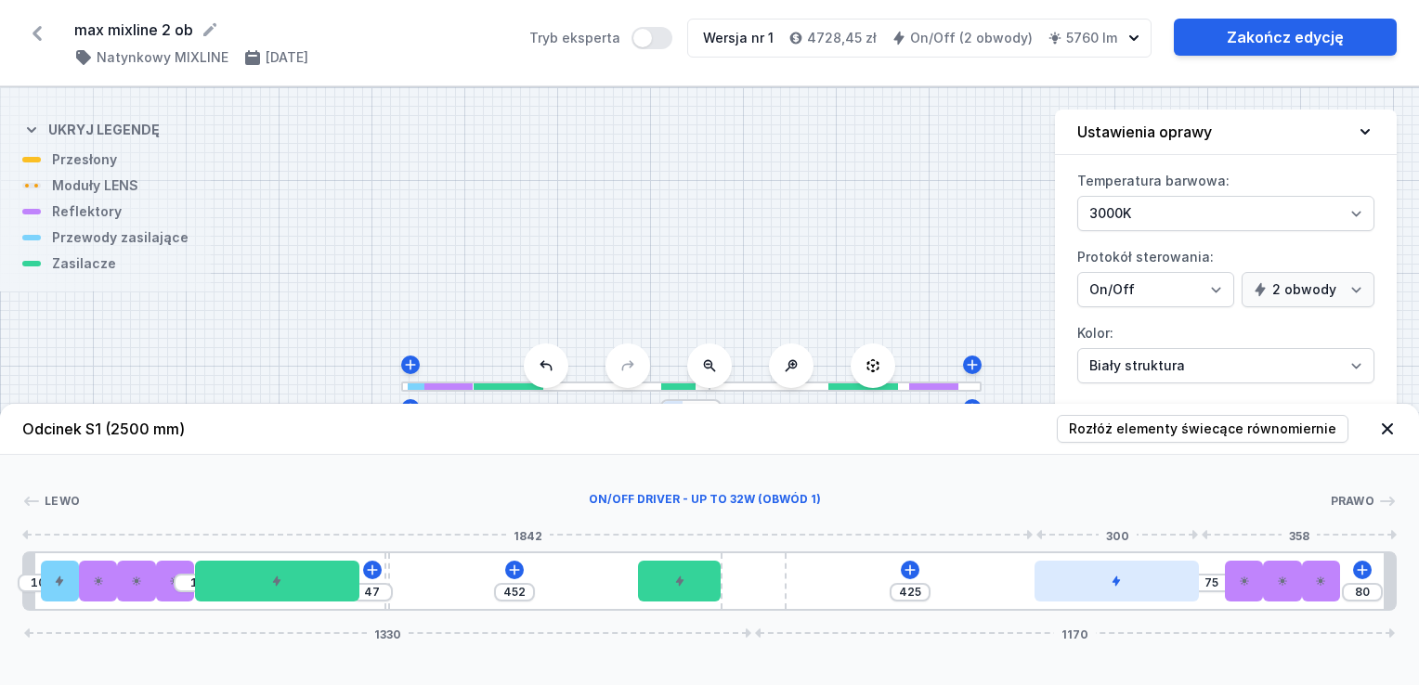
type input "68"
type input "499"
type input "1"
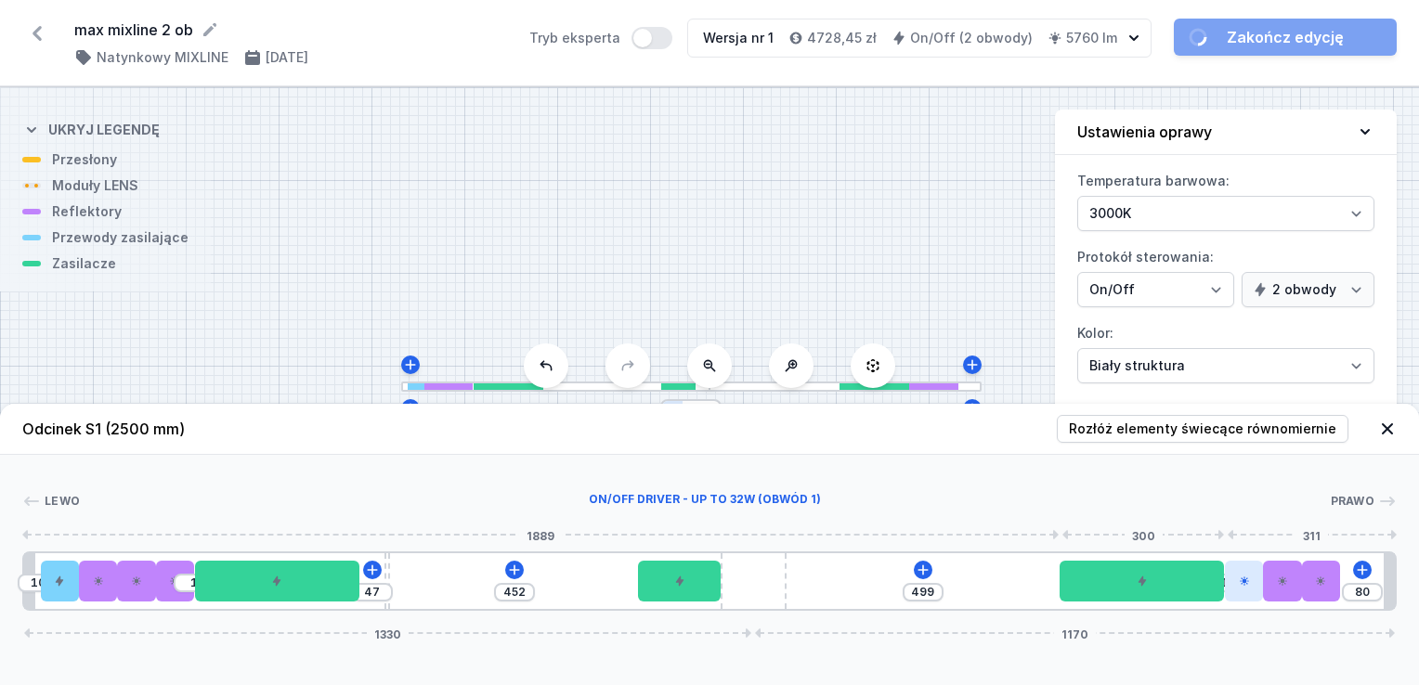
drag, startPoint x: 1185, startPoint y: 591, endPoint x: 1230, endPoint y: 591, distance: 45.5
click at [1230, 591] on div "10 1 47 452 499 1 80 1330 1170" at bounding box center [709, 581] width 1374 height 59
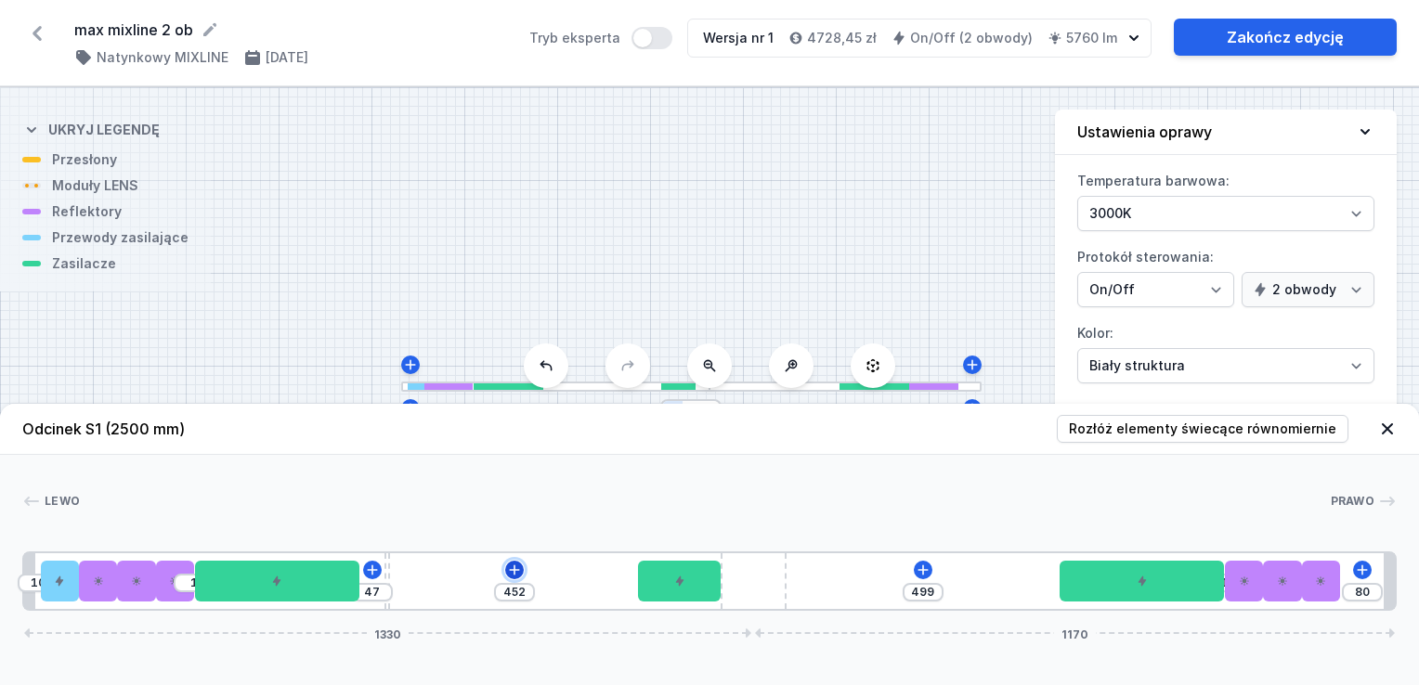
click at [511, 566] on icon at bounding box center [514, 570] width 15 height 15
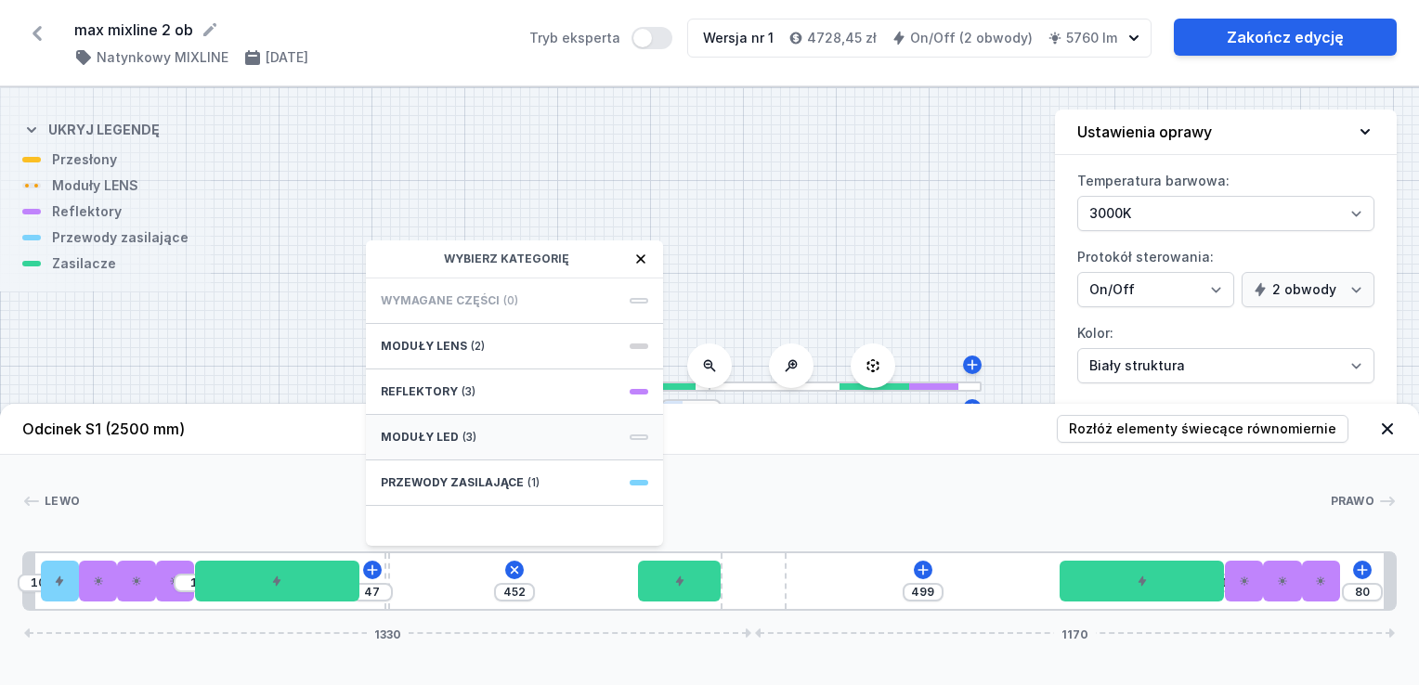
click at [496, 440] on div "Moduły LED (3)" at bounding box center [514, 437] width 297 height 45
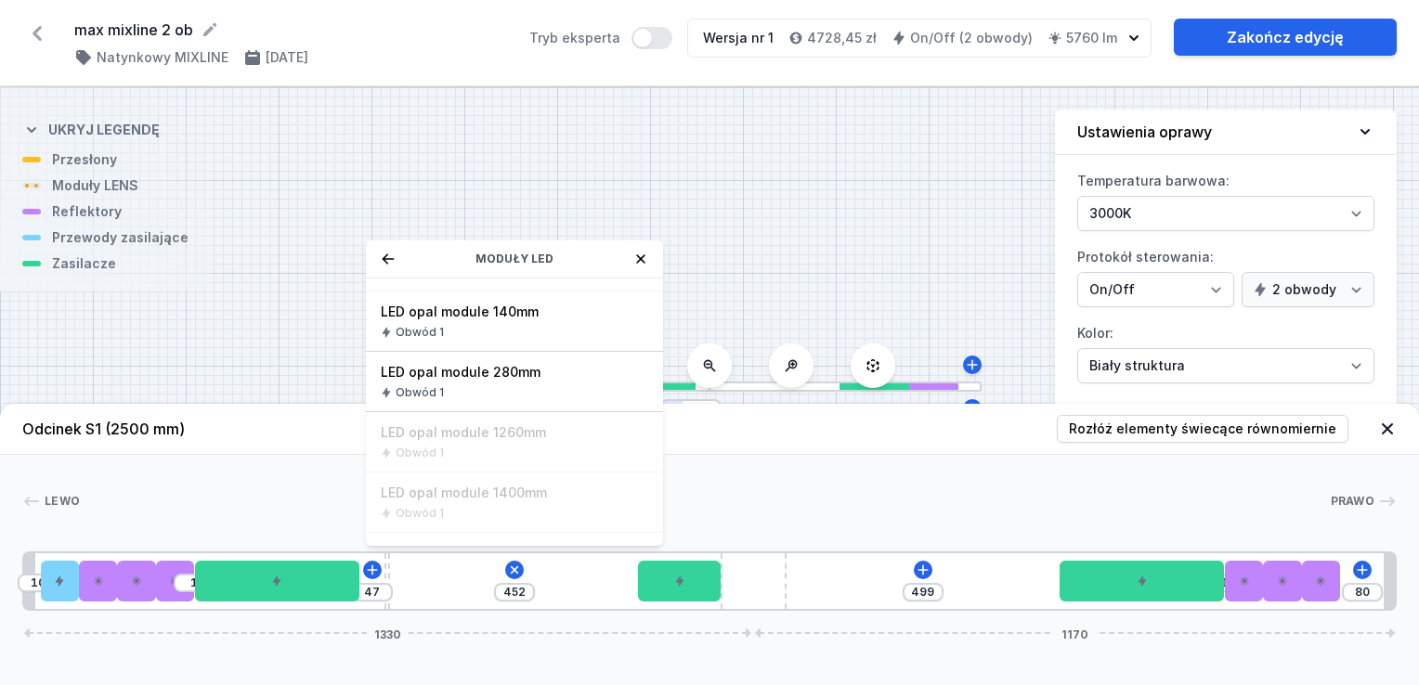
scroll to position [0, 0]
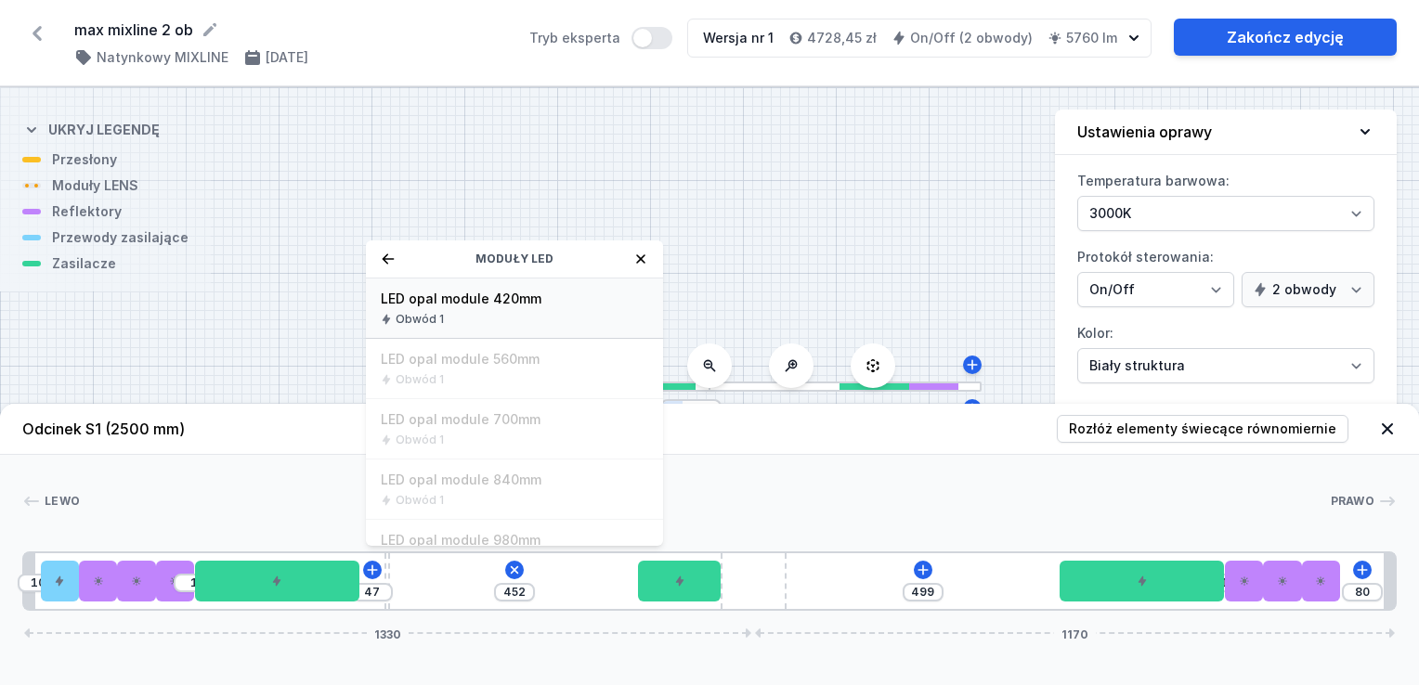
click at [530, 305] on span "LED opal module 420mm" at bounding box center [514, 299] width 267 height 19
type input "32"
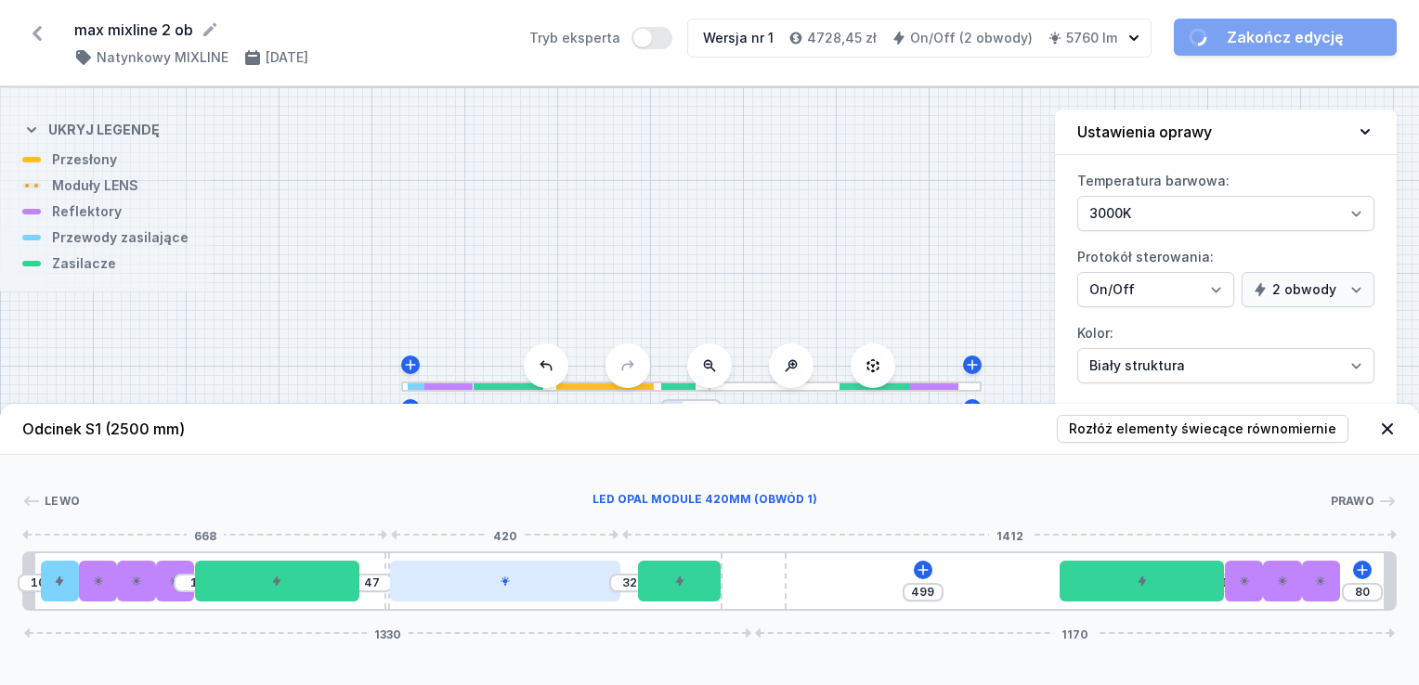
click at [525, 592] on div at bounding box center [505, 581] width 230 height 41
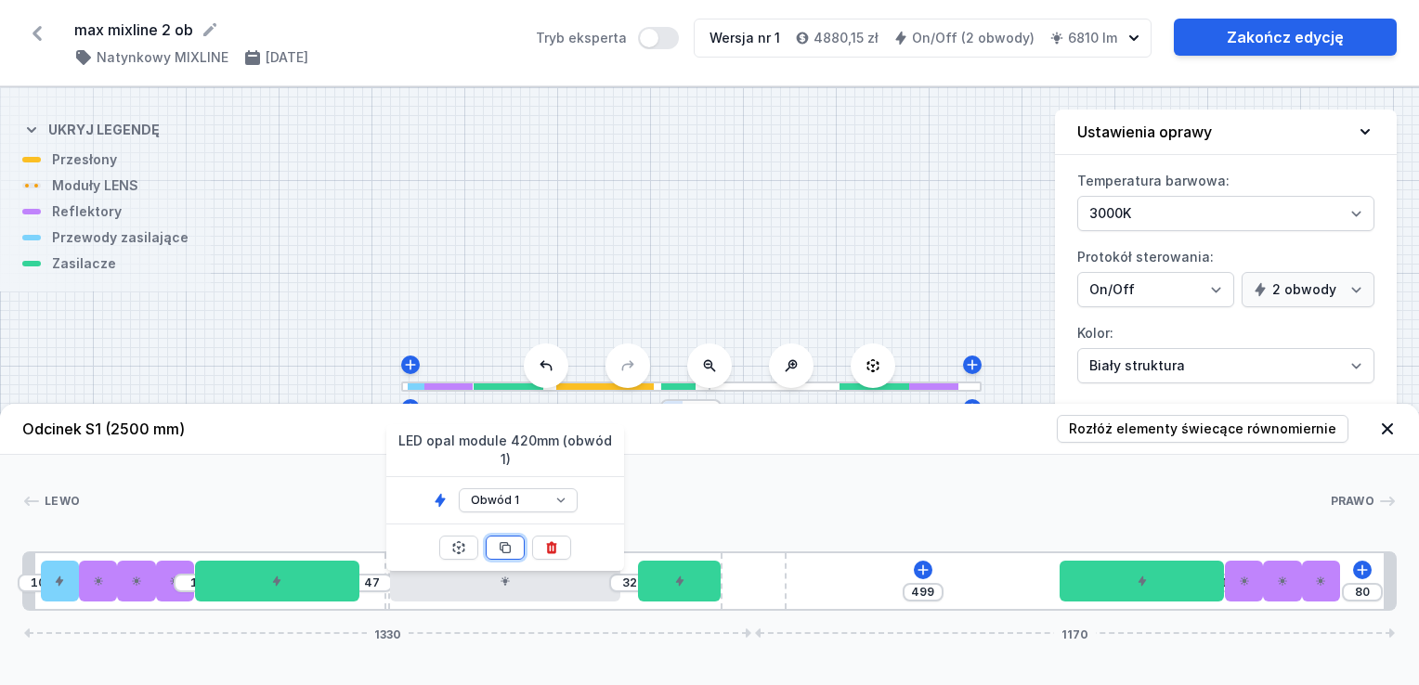
click at [514, 536] on button at bounding box center [505, 548] width 39 height 24
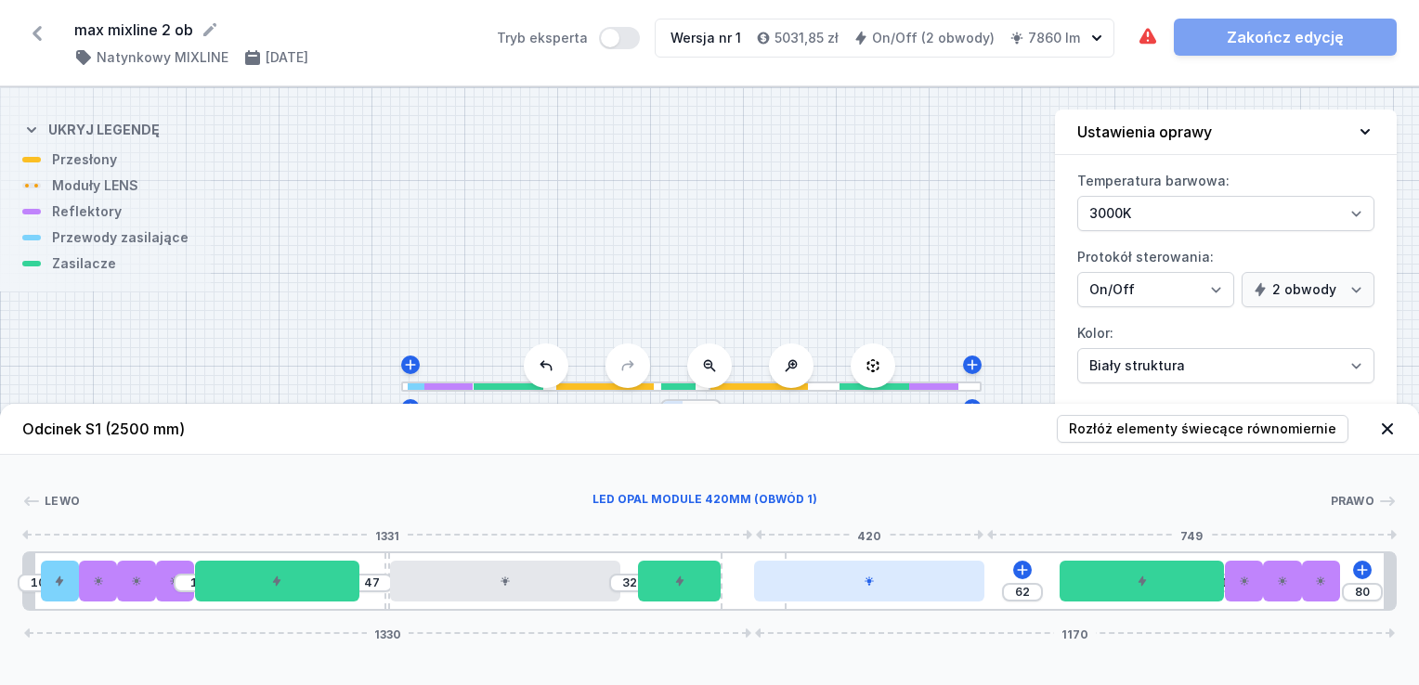
drag, startPoint x: 886, startPoint y: 584, endPoint x: 917, endPoint y: 581, distance: 31.7
click at [917, 581] on div at bounding box center [869, 581] width 230 height 41
type input "61"
type input "18"
type input "60"
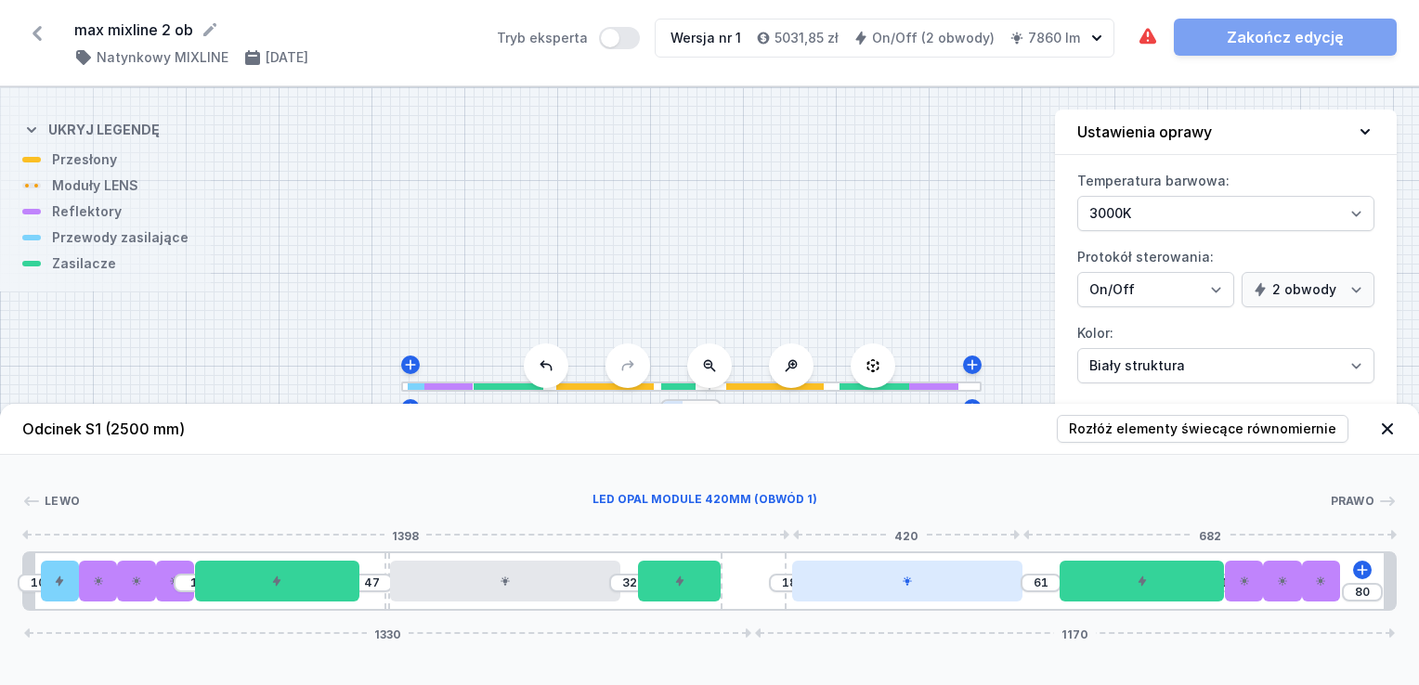
type input "19"
type input "58"
type input "21"
type input "56"
type input "23"
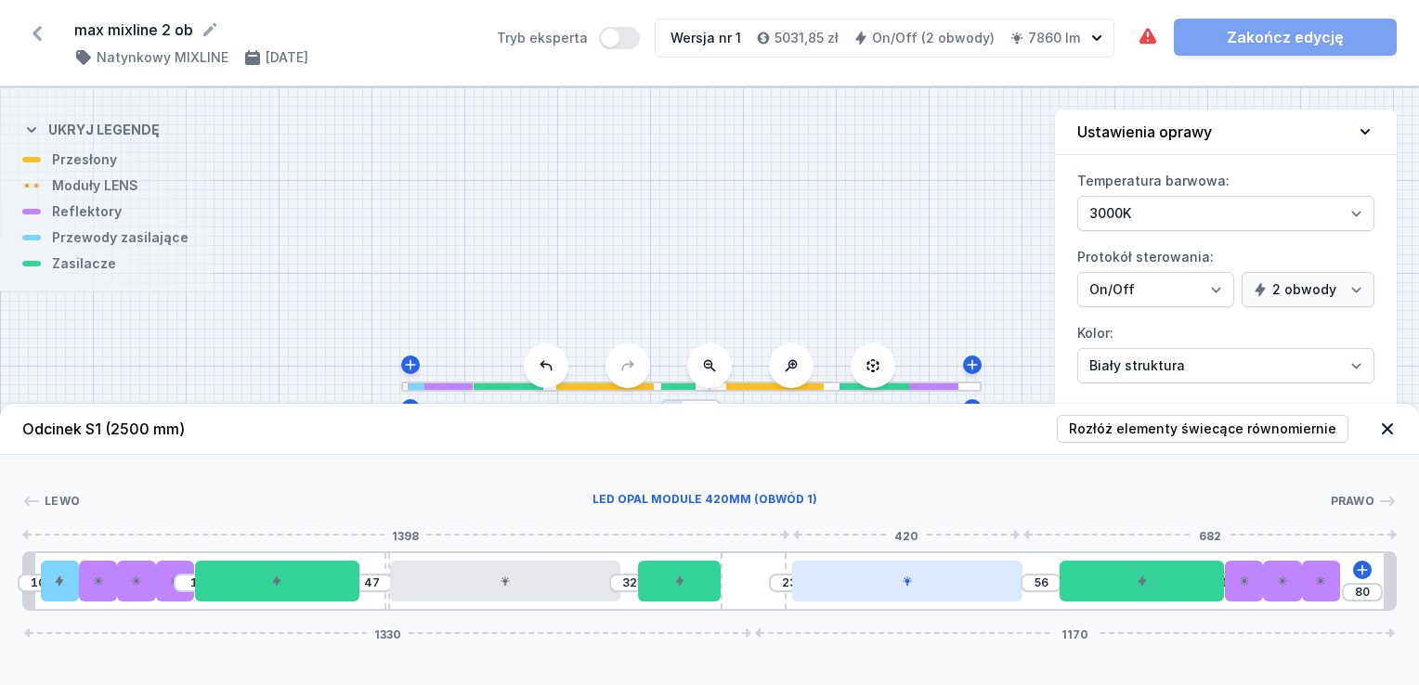
type input "55"
type input "24"
type input "53"
type input "24"
type input "55"
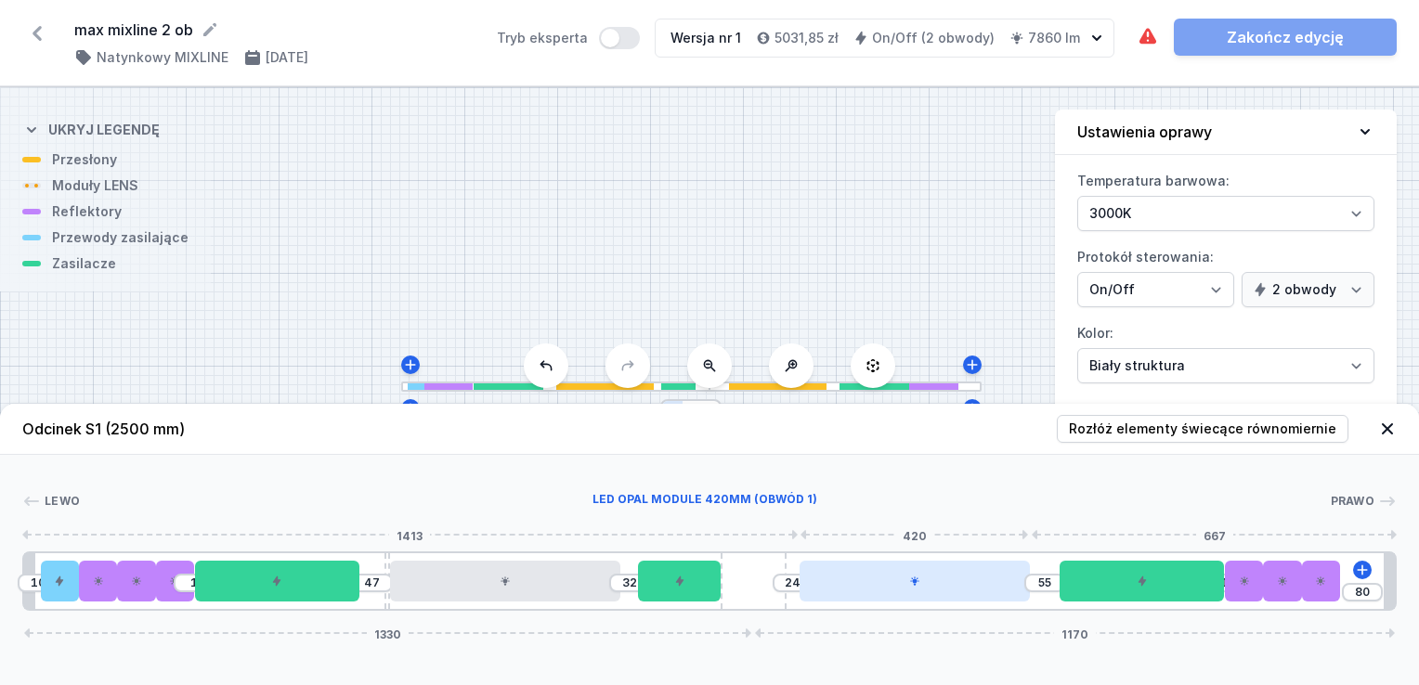
type input "26"
type input "53"
type input "79"
drag, startPoint x: 932, startPoint y: 591, endPoint x: 952, endPoint y: 589, distance: 19.6
click at [952, 589] on div at bounding box center [944, 581] width 230 height 41
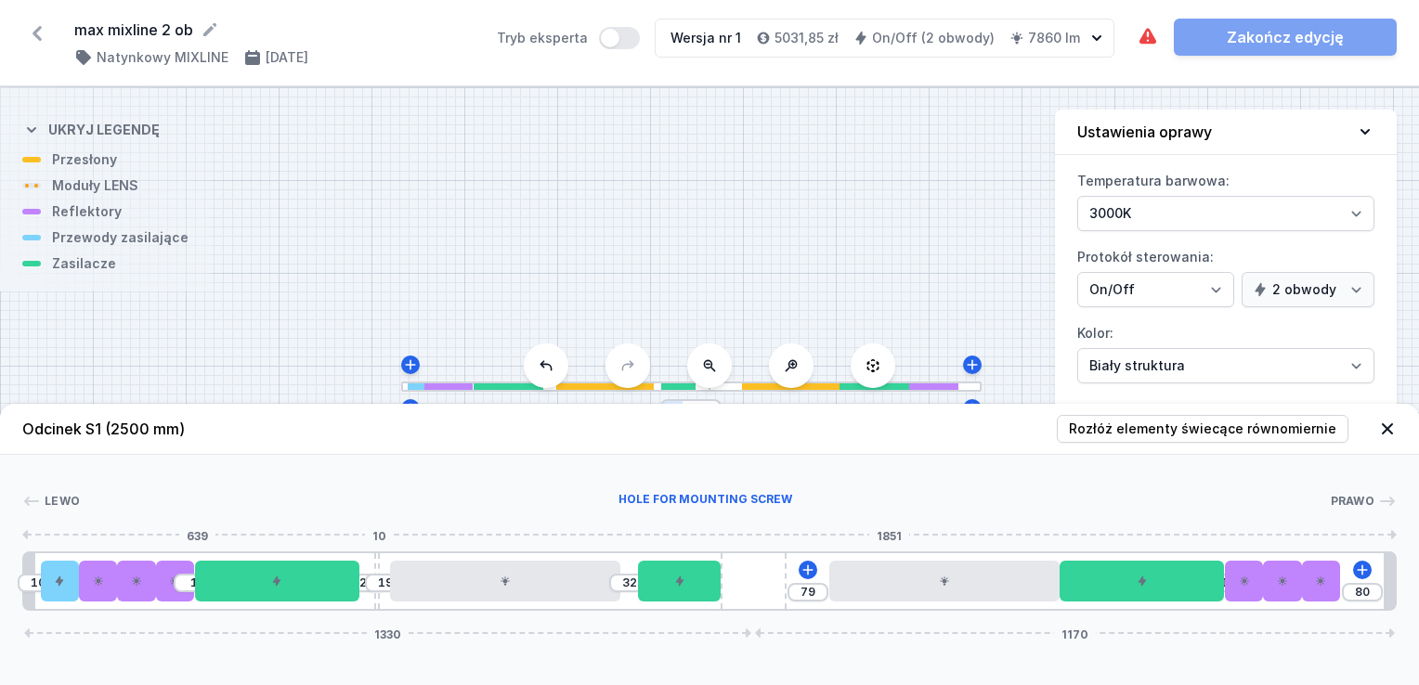
type input "27"
type input "20"
type input "25"
type input "22"
type input "23"
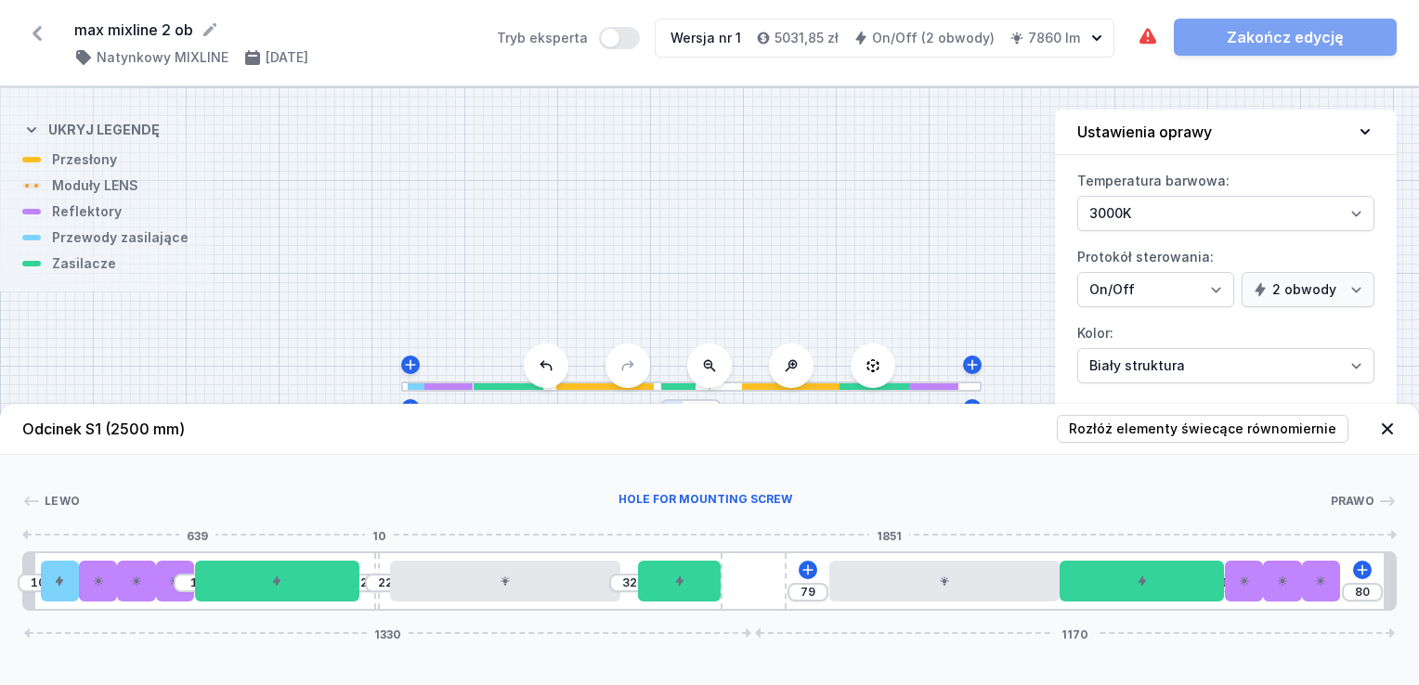
type input "24"
type input "22"
type input "25"
type input "20"
type input "27"
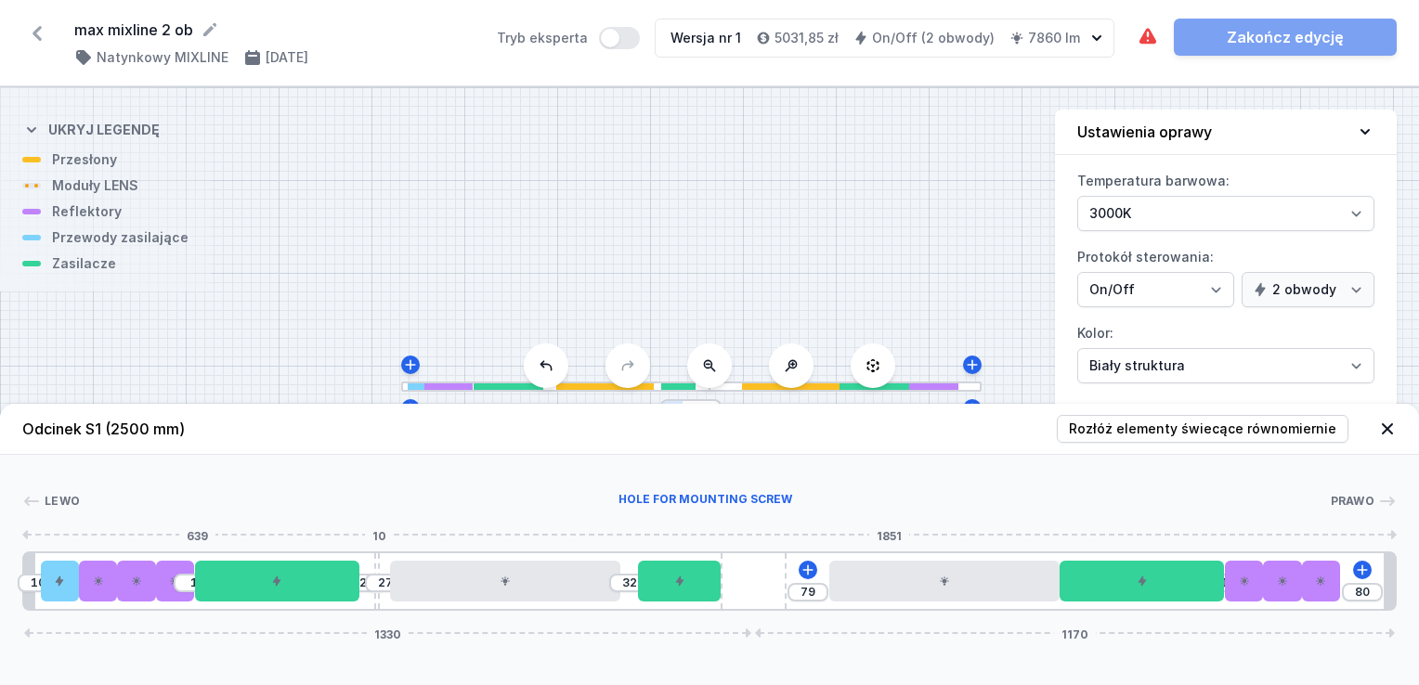
type input "18"
type input "29"
type input "15"
type input "32"
type input "14"
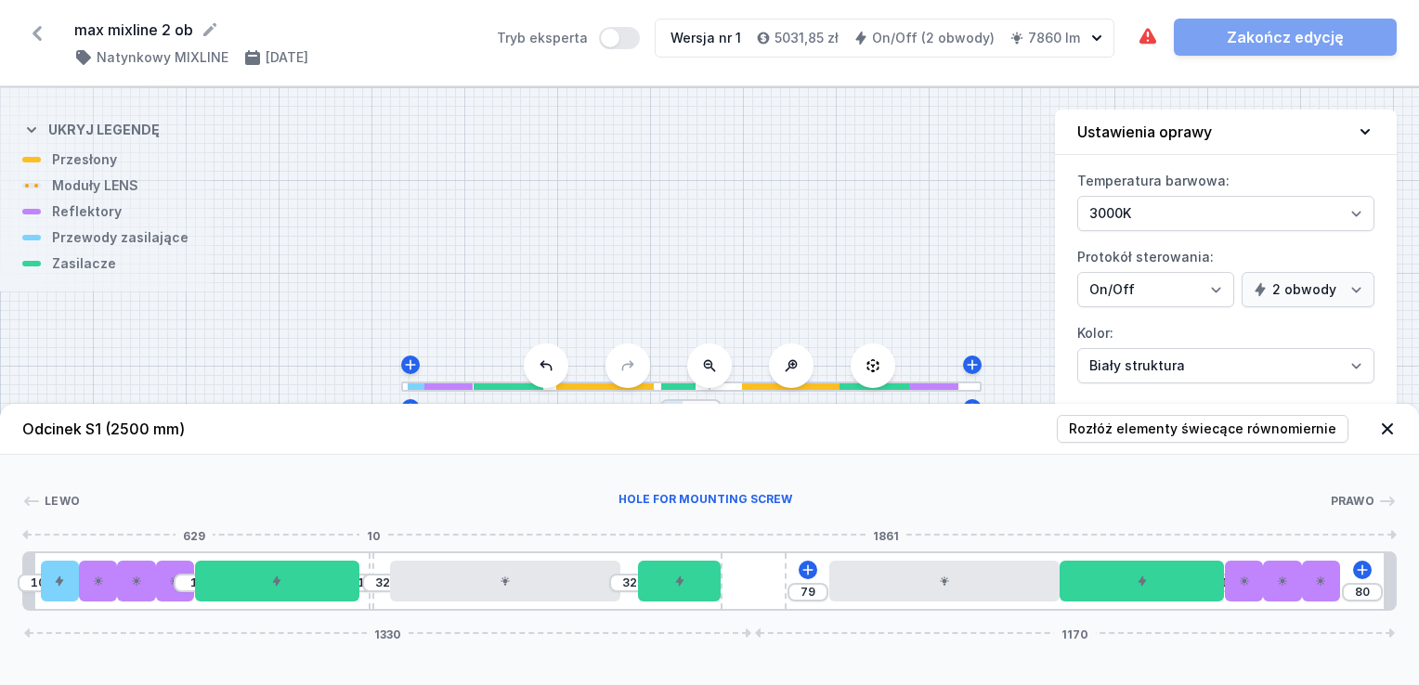
type input "33"
type input "12"
type input "35"
type input "10"
type input "37"
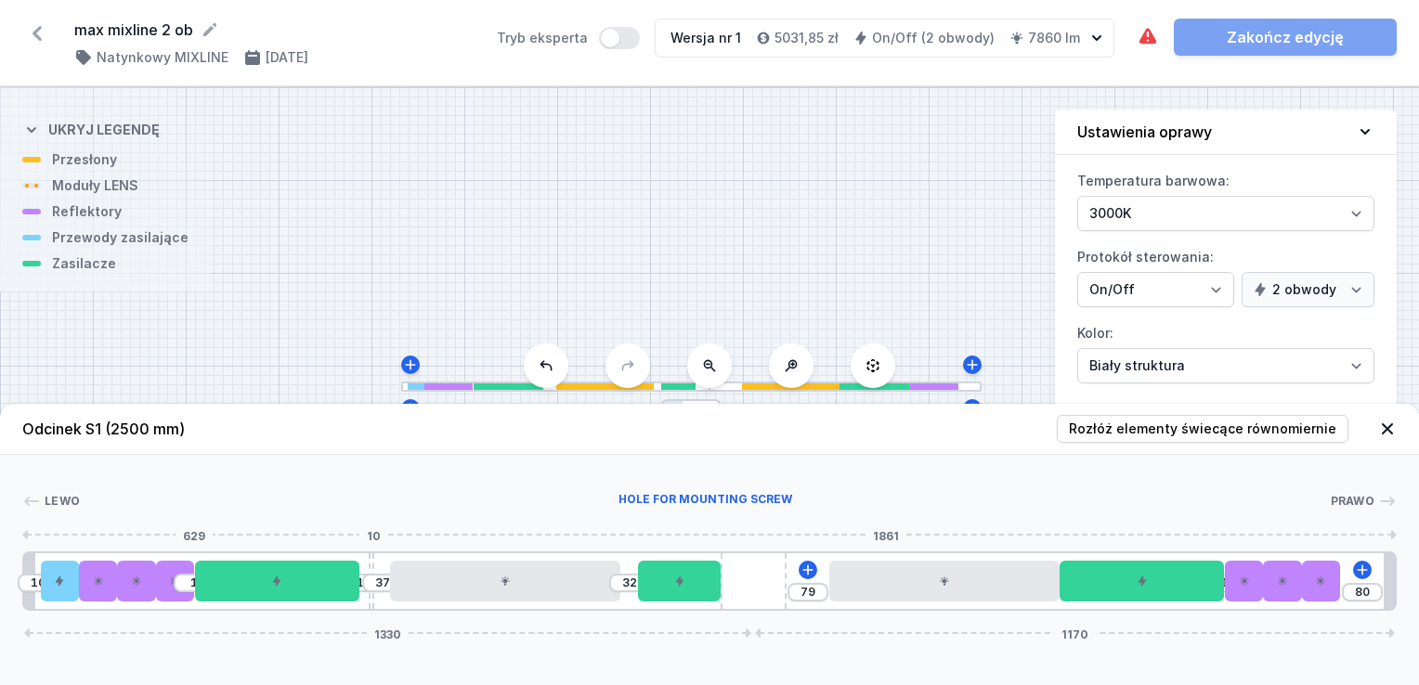
type input "9"
type input "38"
type input "5"
type input "42"
type input "4"
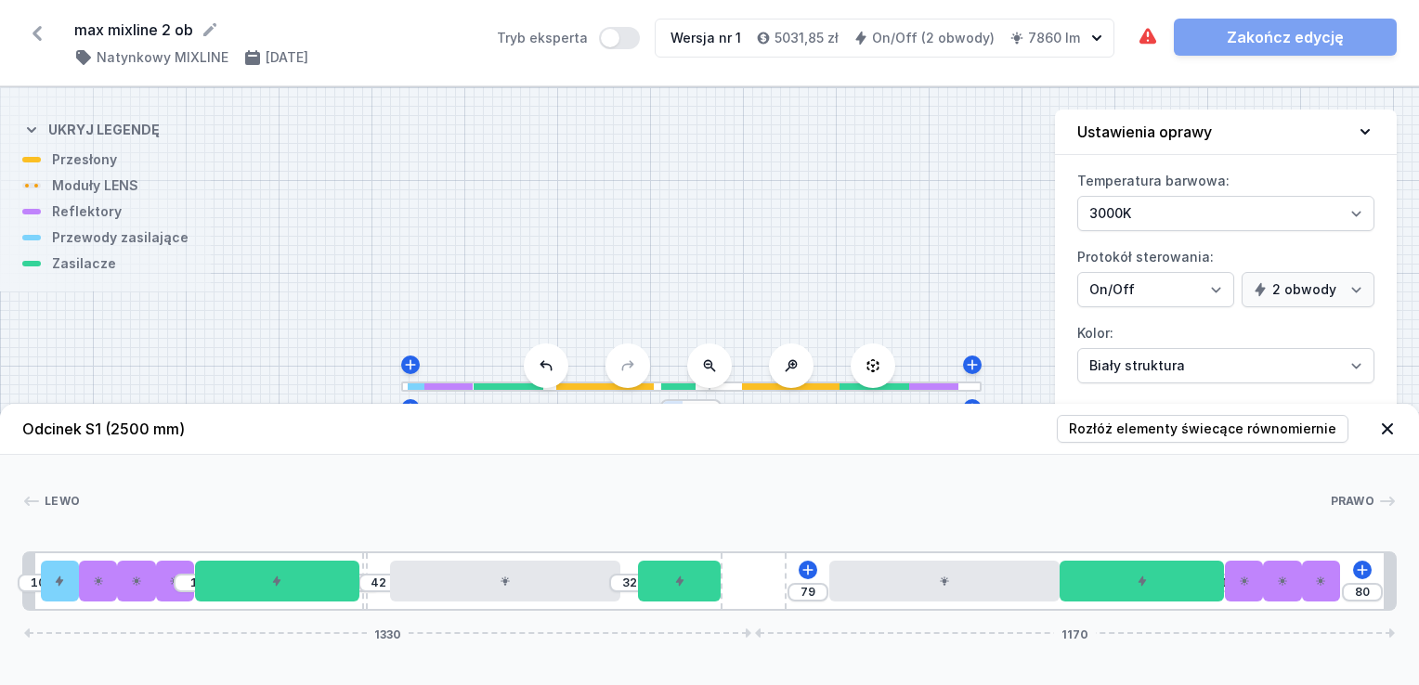
type input "43"
type input "2"
type input "45"
drag, startPoint x: 388, startPoint y: 605, endPoint x: 358, endPoint y: 604, distance: 29.8
click at [358, 604] on div "10 1 2 45 32 79 1 80 1330 1170" at bounding box center [709, 581] width 1374 height 59
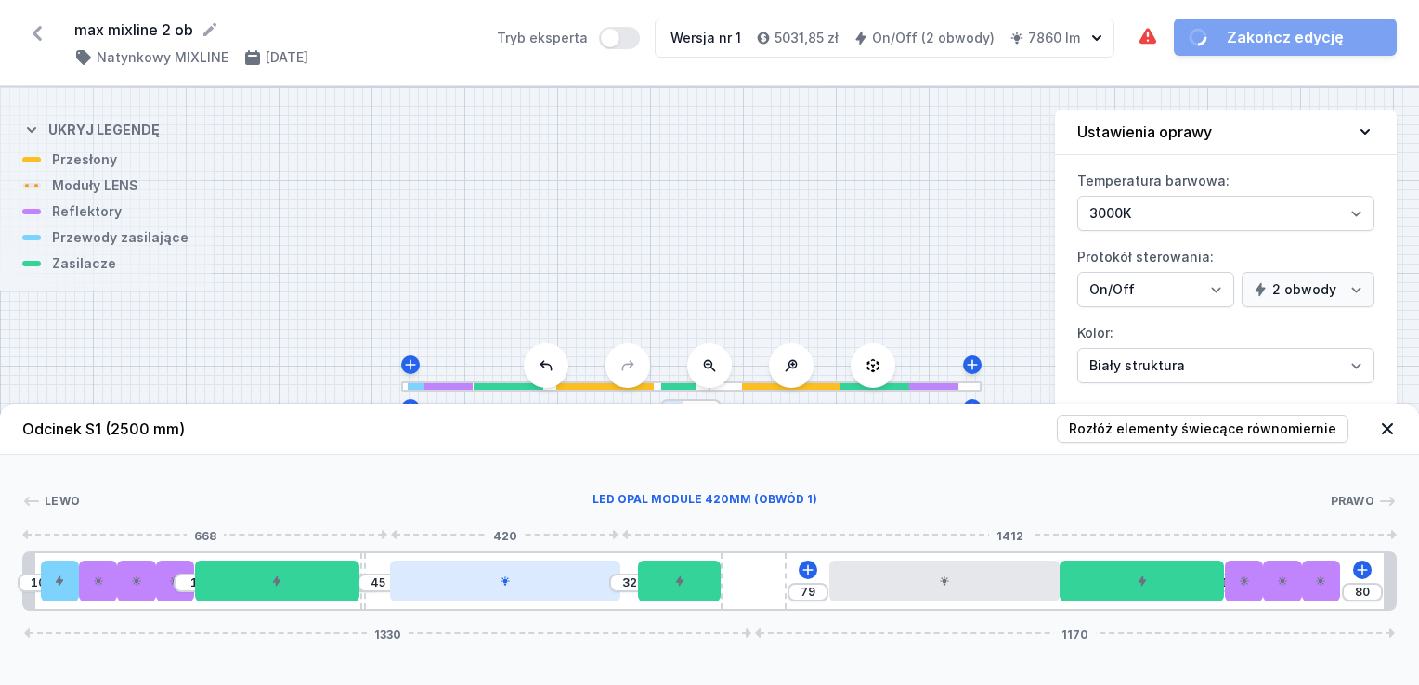
type input "89"
click at [436, 582] on div at bounding box center [523, 581] width 230 height 41
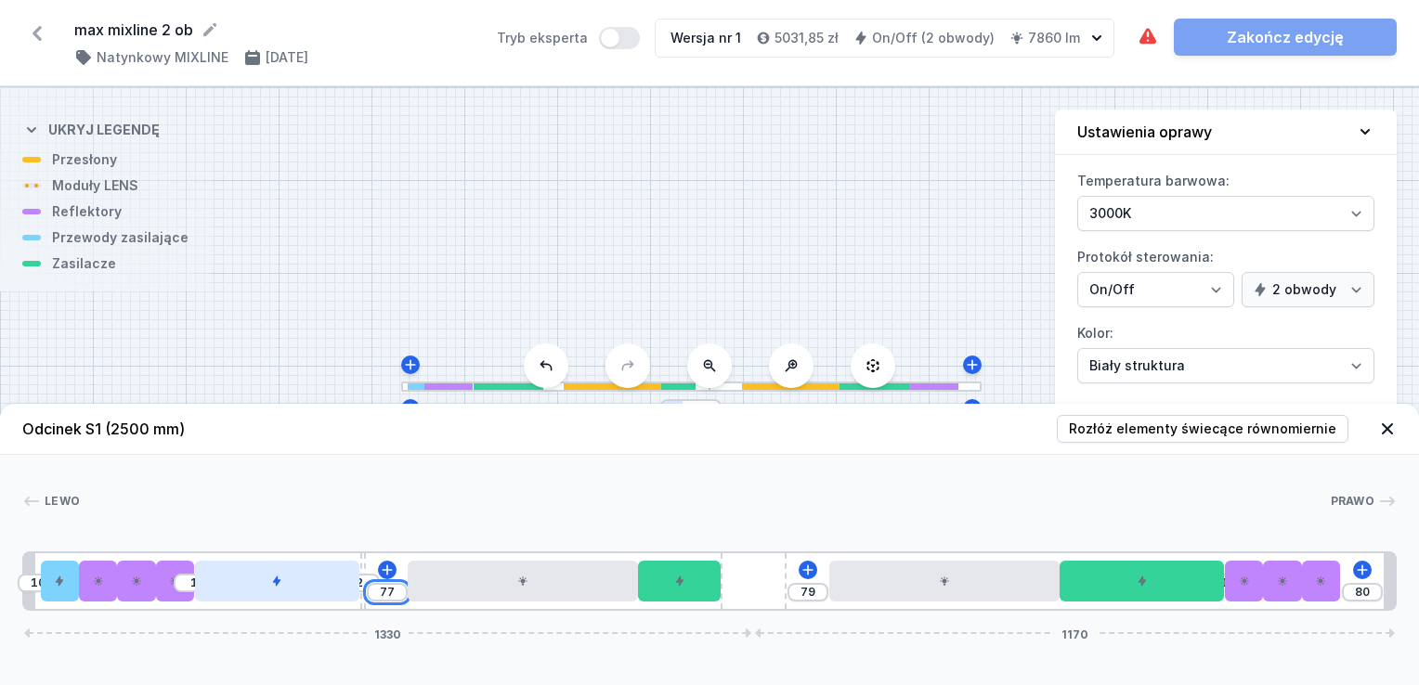
drag, startPoint x: 397, startPoint y: 595, endPoint x: 318, endPoint y: 585, distance: 80.5
click at [318, 585] on div "10 1 2 77 79 1 80 1330 1170" at bounding box center [709, 581] width 1374 height 59
type input "50"
type input "27"
drag, startPoint x: 388, startPoint y: 585, endPoint x: 373, endPoint y: 582, distance: 15.1
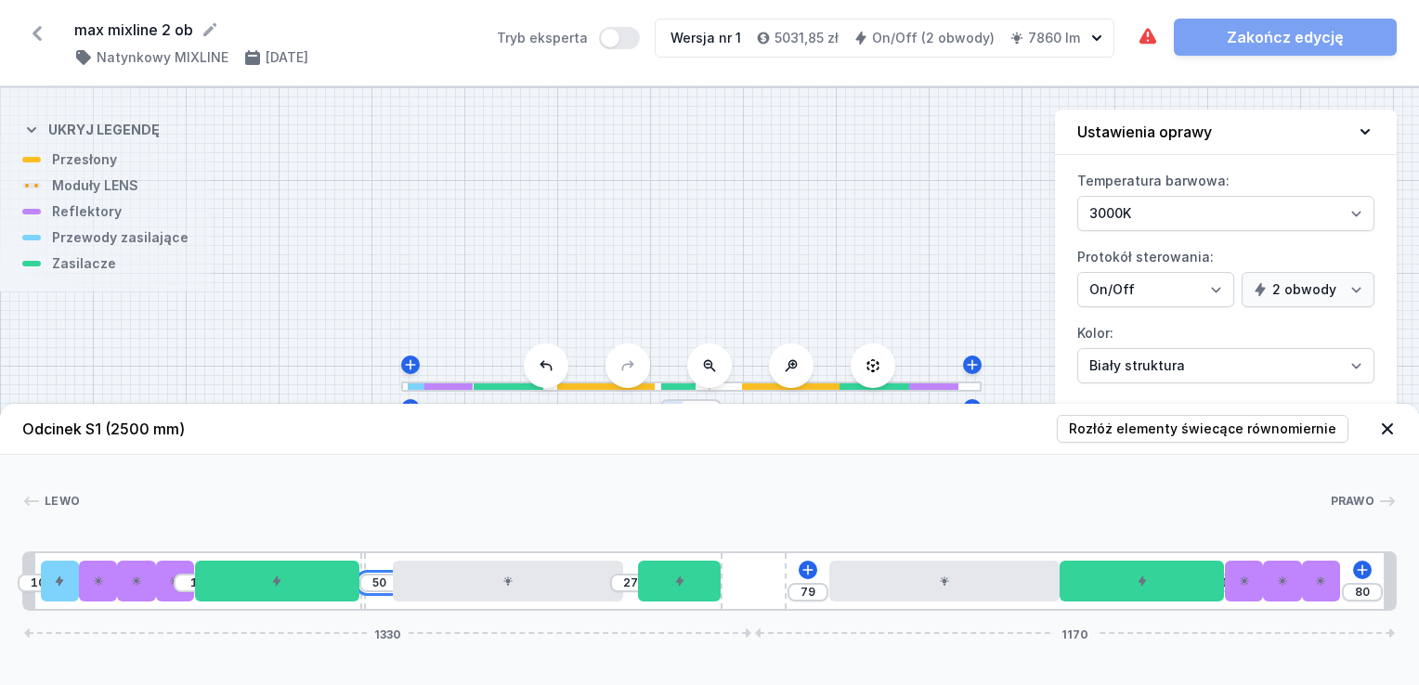
click at [375, 585] on input "50" at bounding box center [380, 583] width 30 height 15
type input "4"
type input "73"
type input "40"
type input "37"
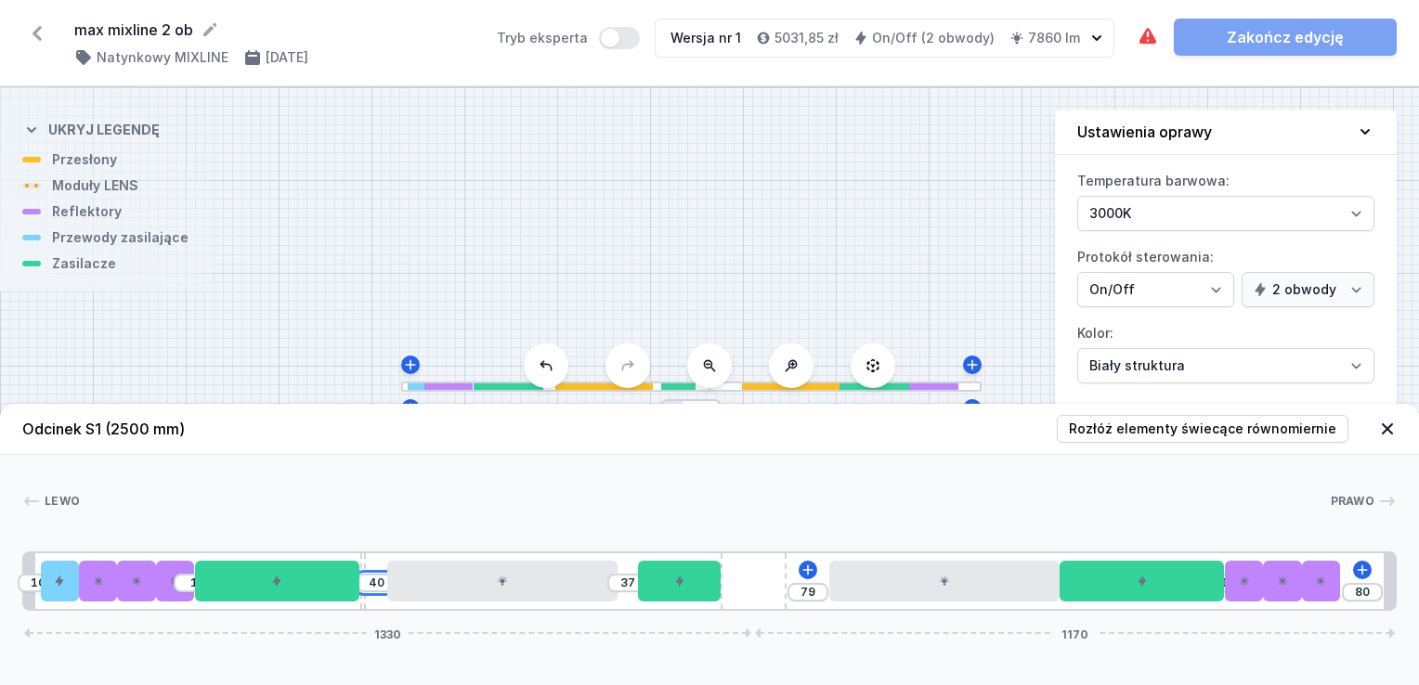
type input "40"
click at [468, 486] on div "Lewo LED opal module 420mm (obwód 1) Prawo 663 420 1417 1 2 3 1 3 1 3 1 4 1 5 6…" at bounding box center [709, 533] width 1419 height 156
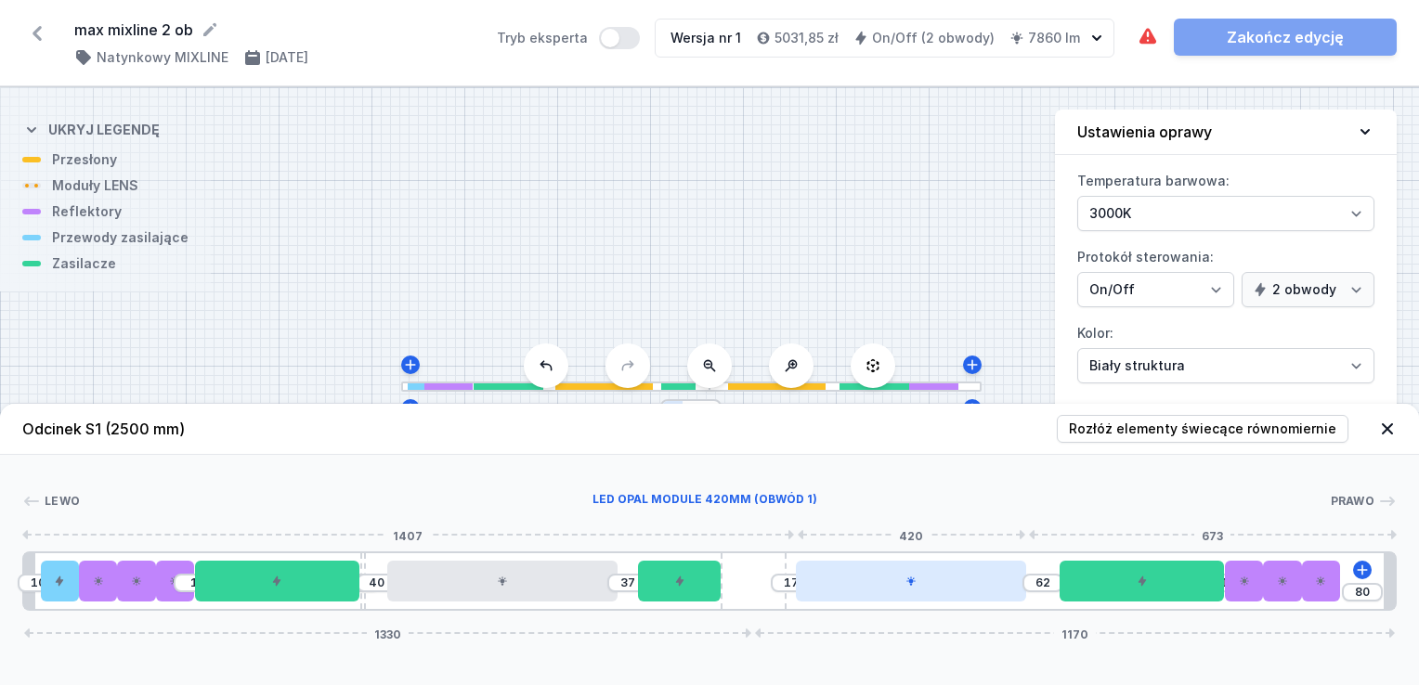
type input "9"
type input "70"
type input "4"
type input "75"
type input "6"
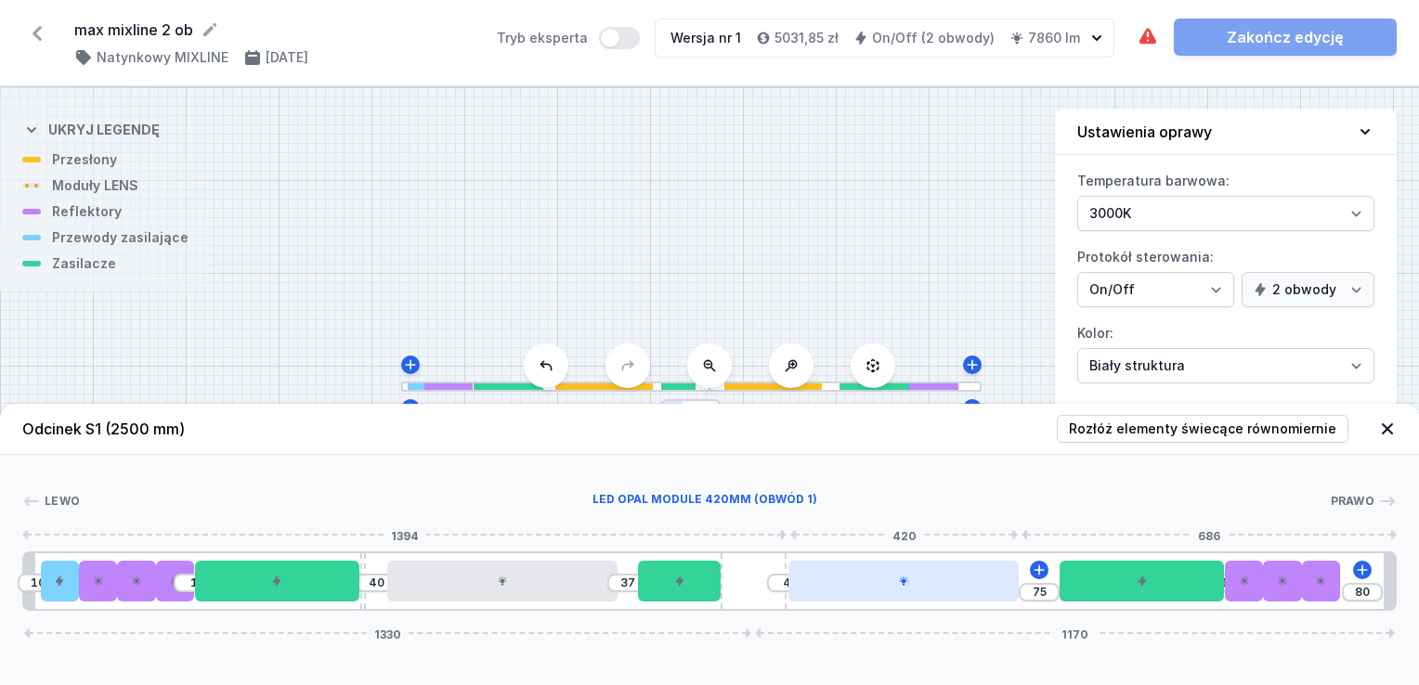
type input "73"
type input "7"
type input "72"
type input "11"
type input "68"
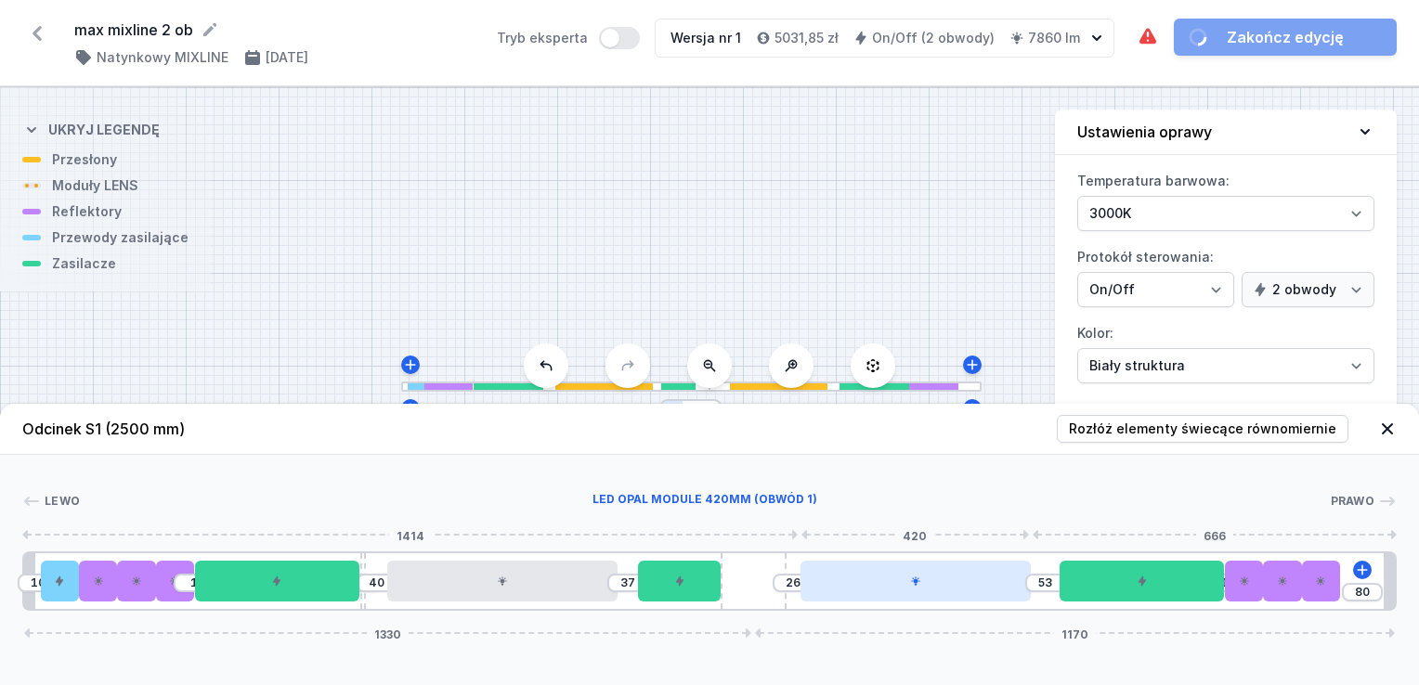
drag, startPoint x: 1004, startPoint y: 585, endPoint x: 989, endPoint y: 589, distance: 15.3
click at [989, 589] on div at bounding box center [915, 581] width 230 height 41
